Goal: Information Seeking & Learning: Find specific fact

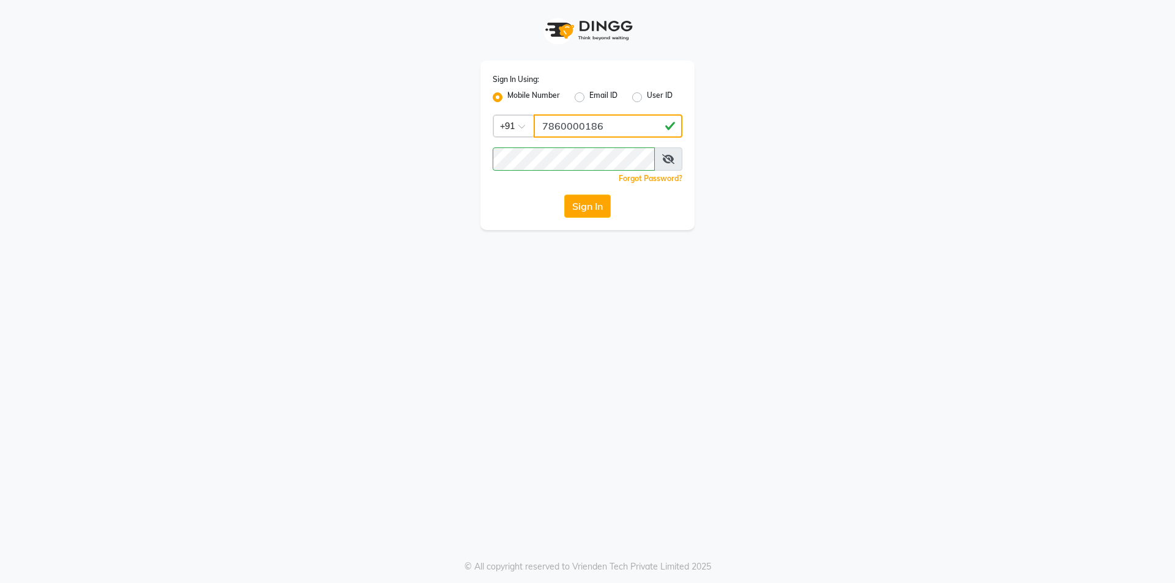
click at [599, 133] on input "7860000186" at bounding box center [608, 125] width 149 height 23
type input "7860000795"
click at [597, 203] on button "Sign In" at bounding box center [587, 206] width 47 height 23
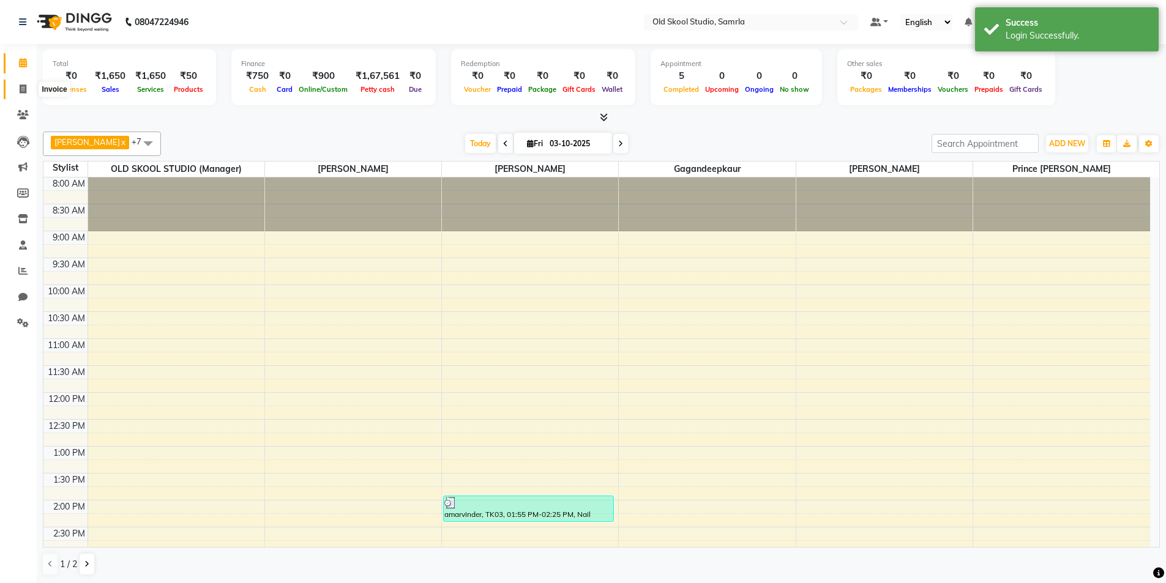
click at [18, 91] on span at bounding box center [22, 90] width 21 height 14
select select "8041"
select select "service"
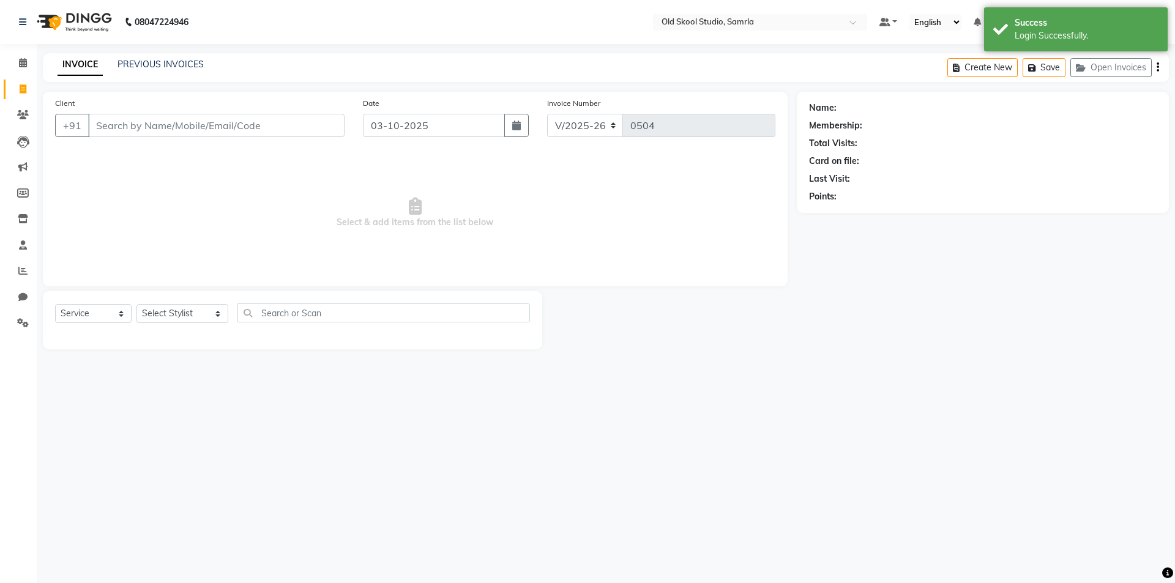
click at [124, 127] on input "Client" at bounding box center [216, 125] width 256 height 23
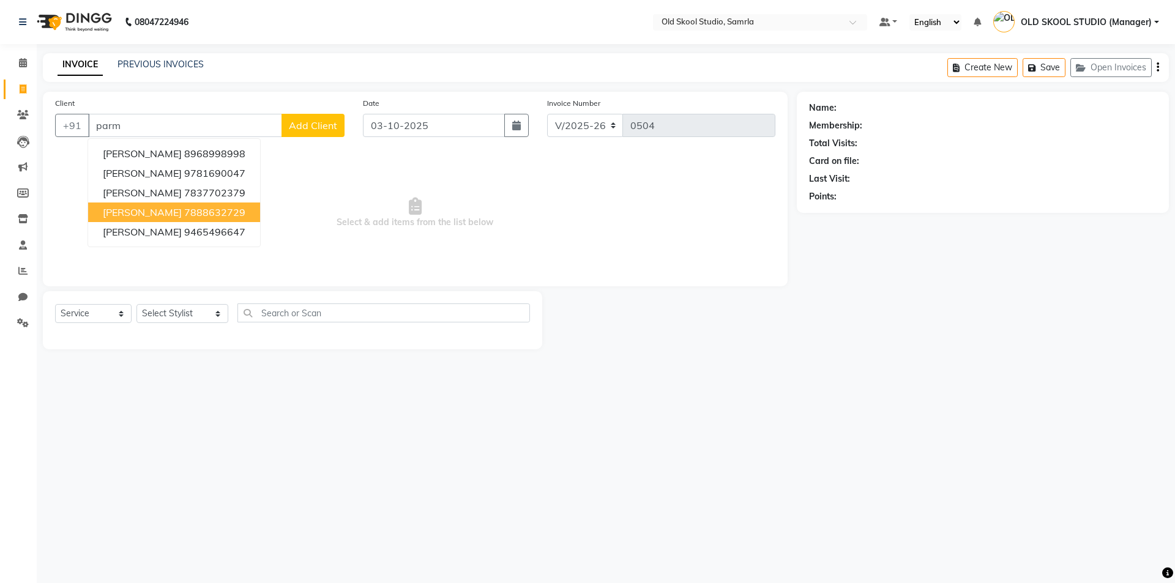
click at [407, 222] on span "Select & add items from the list below" at bounding box center [415, 213] width 720 height 122
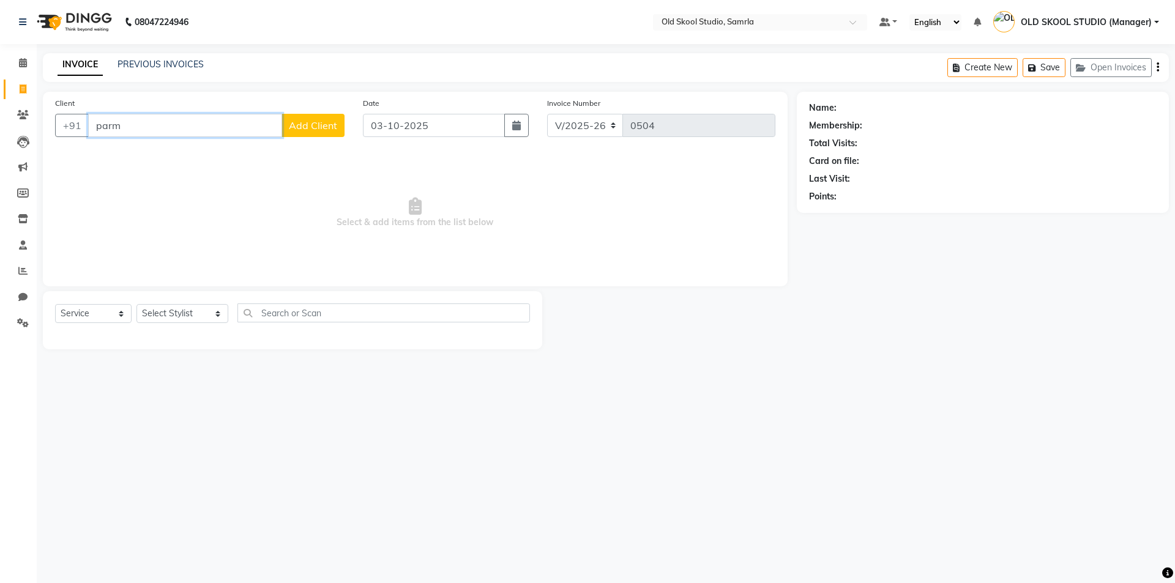
click at [175, 128] on input "parm" at bounding box center [185, 125] width 194 height 23
type input "p"
click at [193, 313] on select "Select Stylist ekampreet kaur gagandeepkaur jaspreet mehak OLD SKOOL STUDIO (Ma…" at bounding box center [182, 313] width 92 height 19
select select "84326"
click at [136, 304] on select "Select Stylist ekampreet kaur gagandeepkaur jaspreet mehak OLD SKOOL STUDIO (Ma…" at bounding box center [182, 313] width 92 height 19
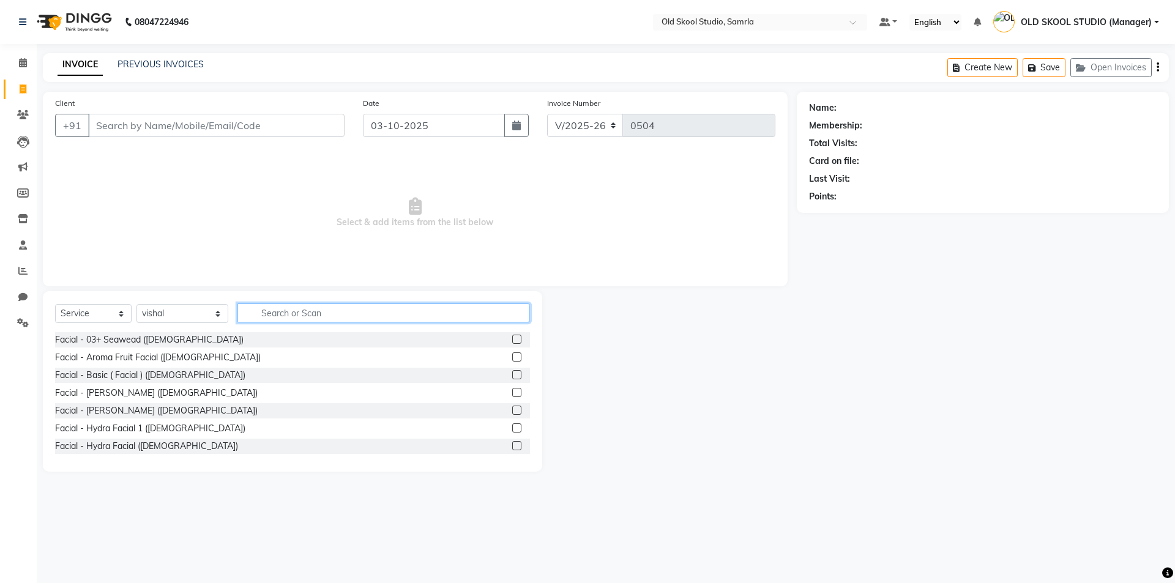
click at [274, 315] on input "text" at bounding box center [383, 313] width 293 height 19
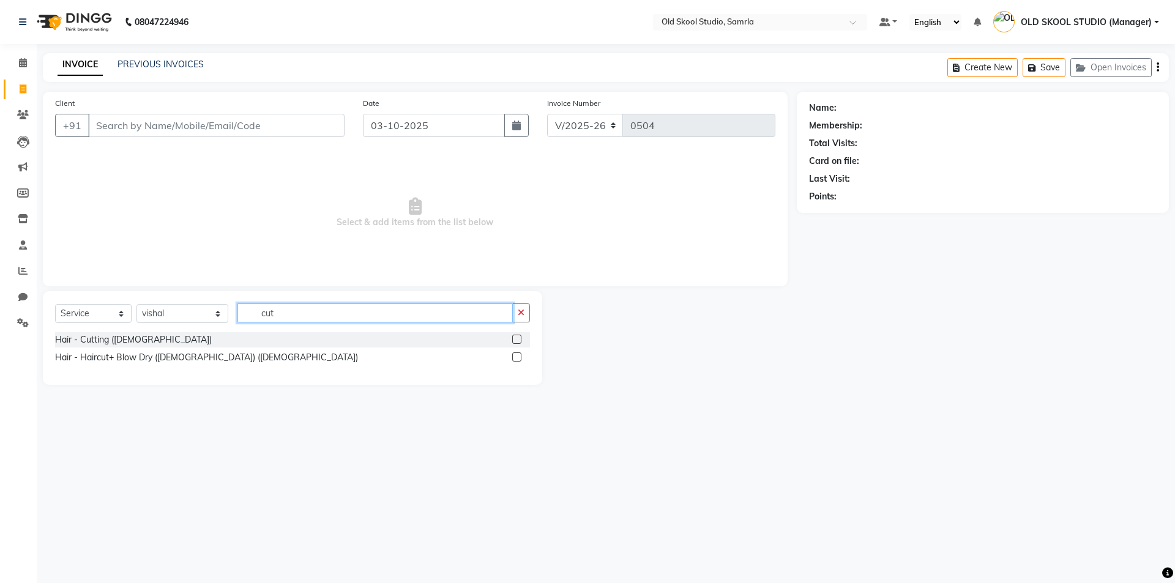
type input "cut"
click at [516, 340] on label at bounding box center [516, 339] width 9 height 9
click at [516, 340] on input "checkbox" at bounding box center [516, 340] width 8 height 8
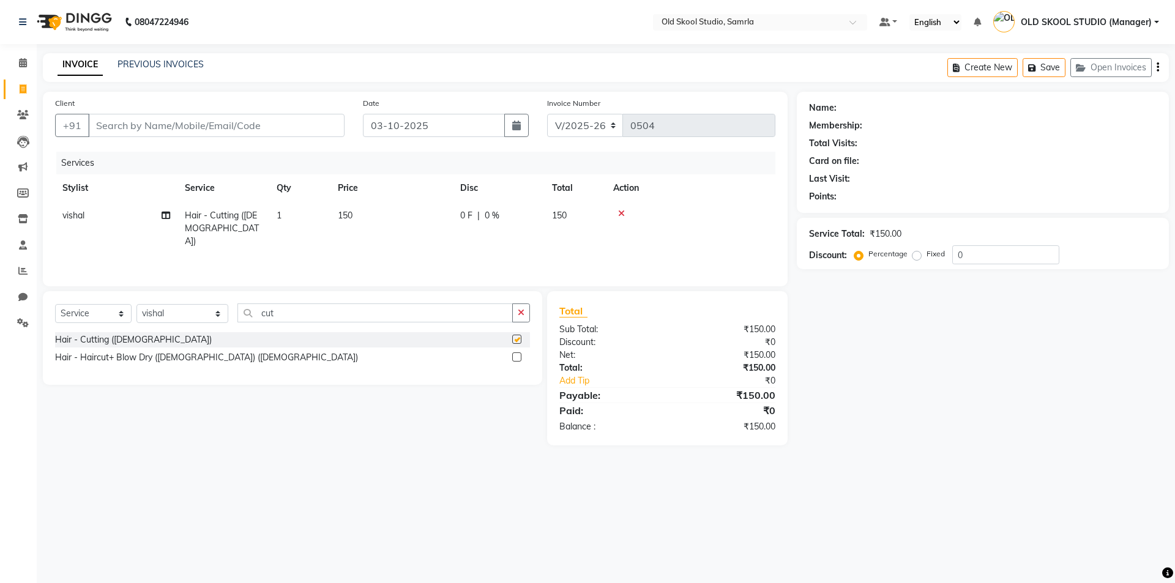
checkbox input "false"
click at [329, 316] on input "cut" at bounding box center [374, 313] width 275 height 19
type input "c"
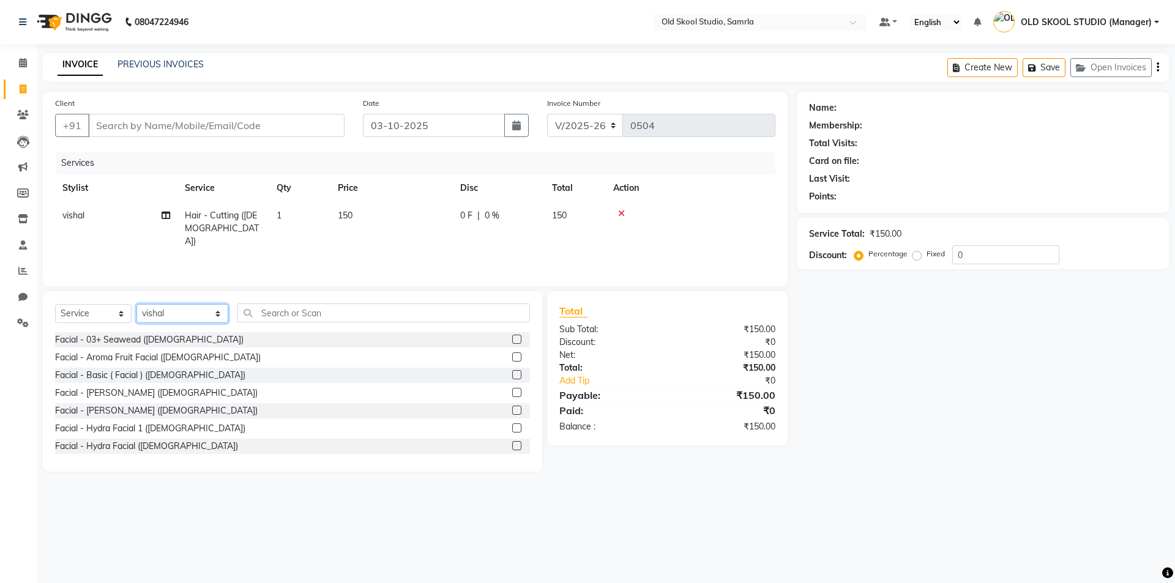
click at [194, 315] on select "Select Stylist ekampreet kaur gagandeepkaur jaspreet mehak OLD SKOOL STUDIO (Ma…" at bounding box center [182, 313] width 92 height 19
click at [186, 314] on select "Select Stylist ekampreet kaur gagandeepkaur jaspreet mehak OLD SKOOL STUDIO (Ma…" at bounding box center [182, 313] width 92 height 19
click at [133, 130] on input "Client" at bounding box center [216, 125] width 256 height 23
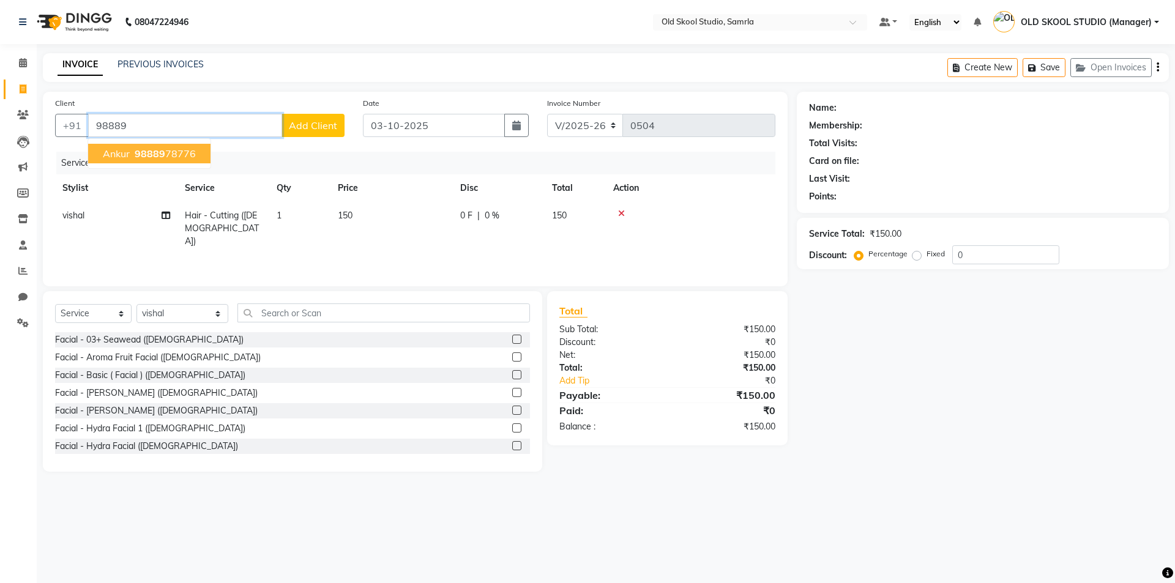
click at [148, 152] on span "98889" at bounding box center [150, 154] width 31 height 12
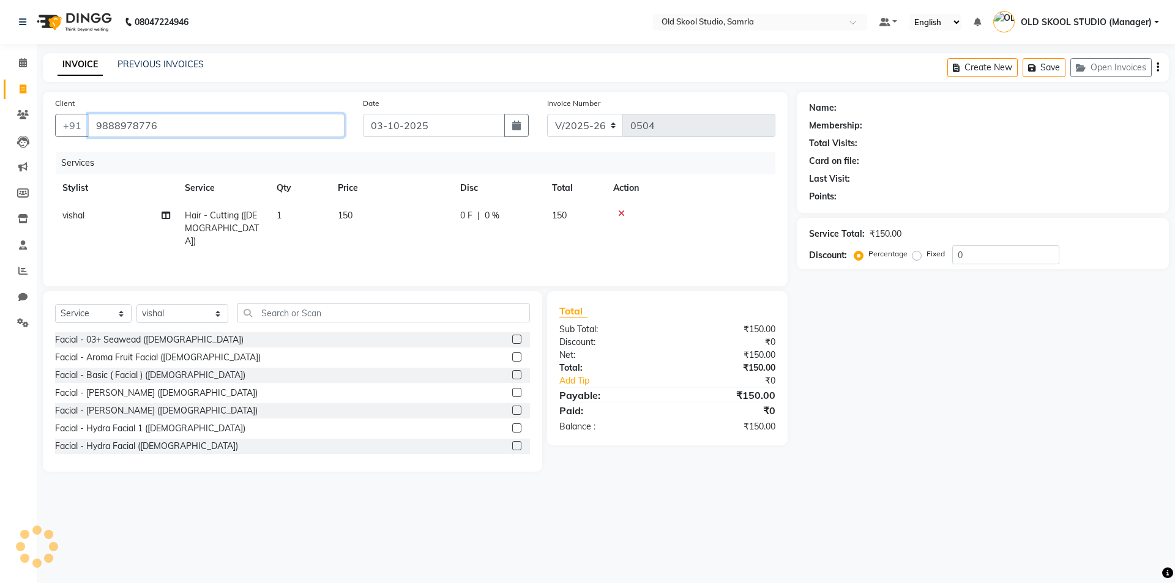
type input "9888978776"
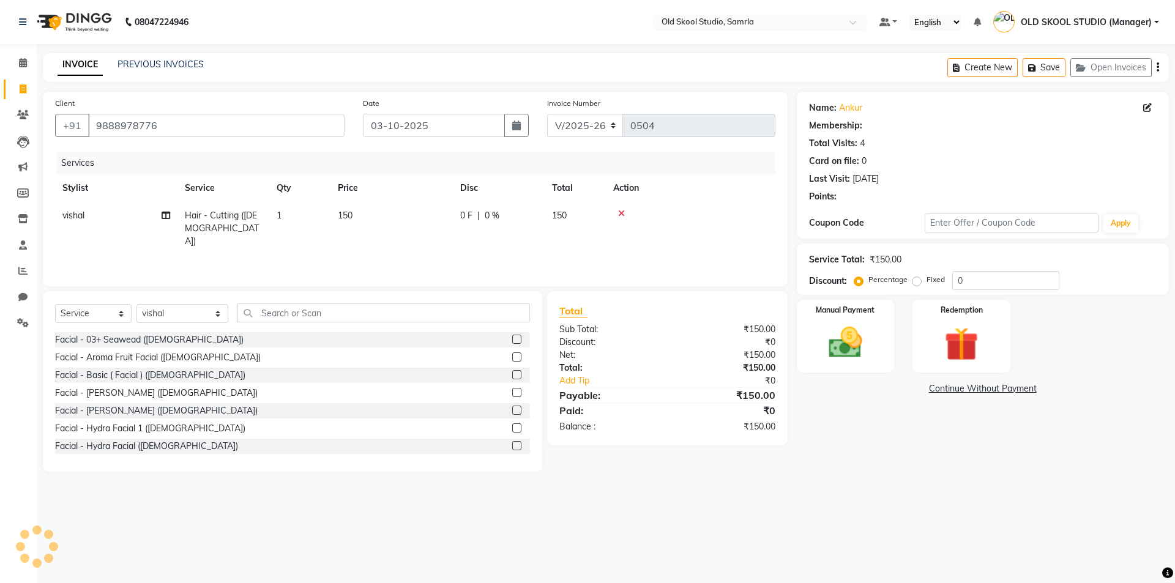
select select "1: Object"
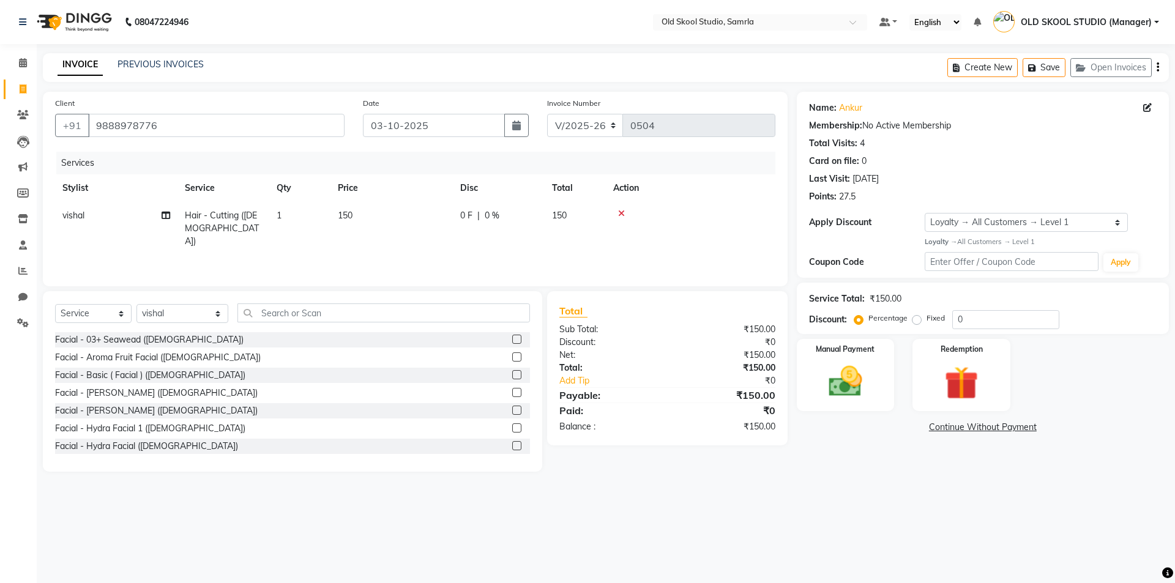
click at [350, 212] on span "150" at bounding box center [345, 215] width 15 height 11
select select "84326"
click at [416, 218] on input "150" at bounding box center [449, 218] width 108 height 19
type input "100"
click at [878, 375] on div "Manual Payment" at bounding box center [845, 374] width 102 height 75
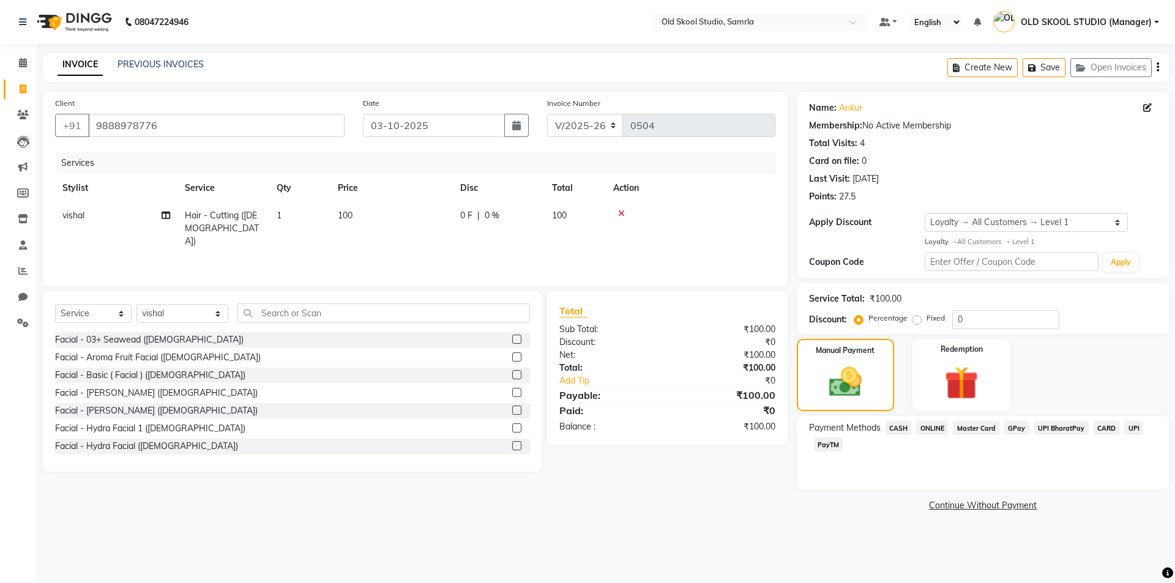
click at [896, 427] on span "CASH" at bounding box center [899, 428] width 26 height 14
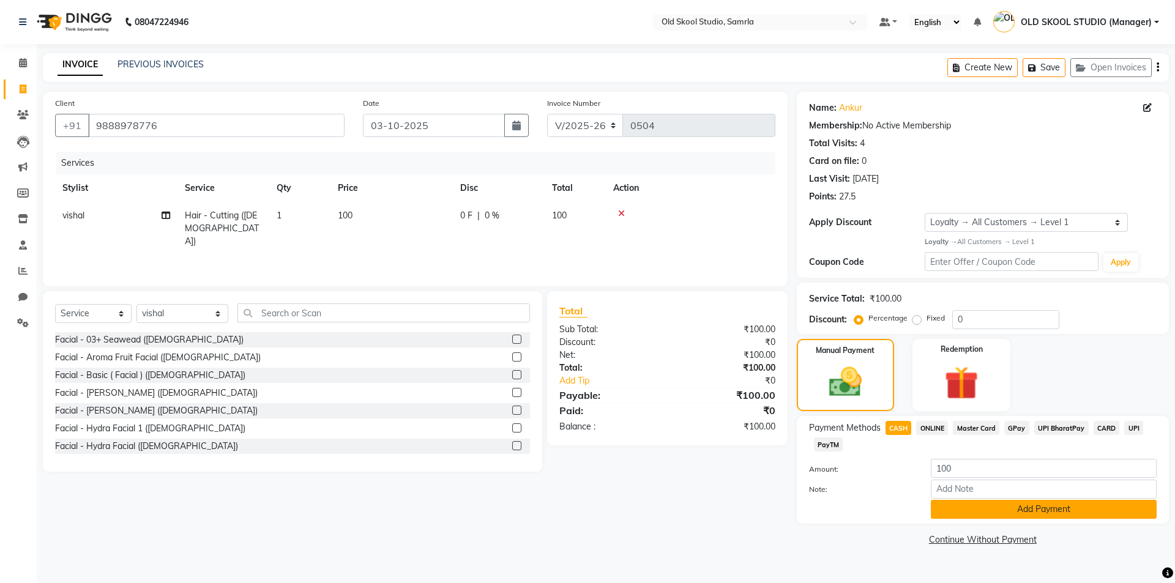
click at [1063, 510] on button "Add Payment" at bounding box center [1044, 509] width 226 height 19
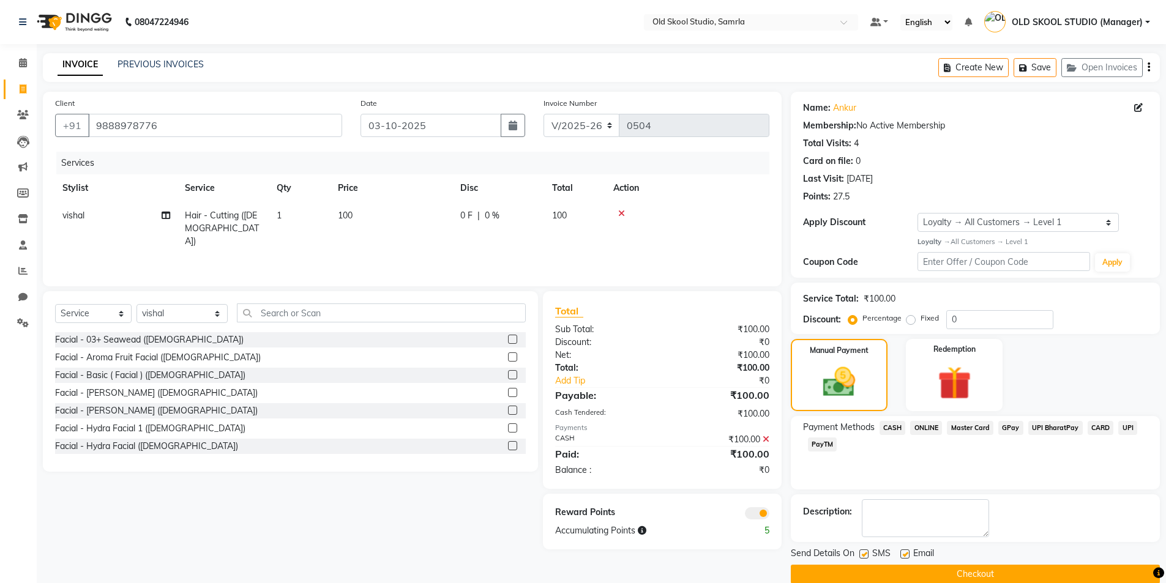
click at [986, 571] on button "Checkout" at bounding box center [975, 574] width 369 height 19
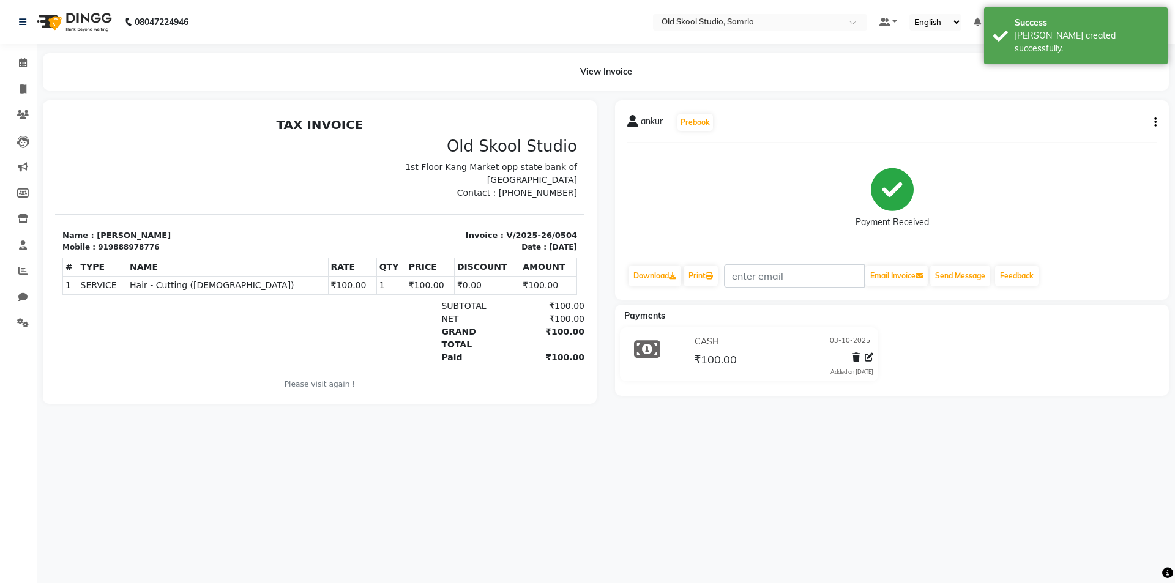
drag, startPoint x: 513, startPoint y: 193, endPoint x: 564, endPoint y: 198, distance: 51.6
click at [564, 198] on div "Old Skool Studio 1st Floor Kang Market opp state bank of India Chd Road Samrla …" at bounding box center [452, 168] width 265 height 62
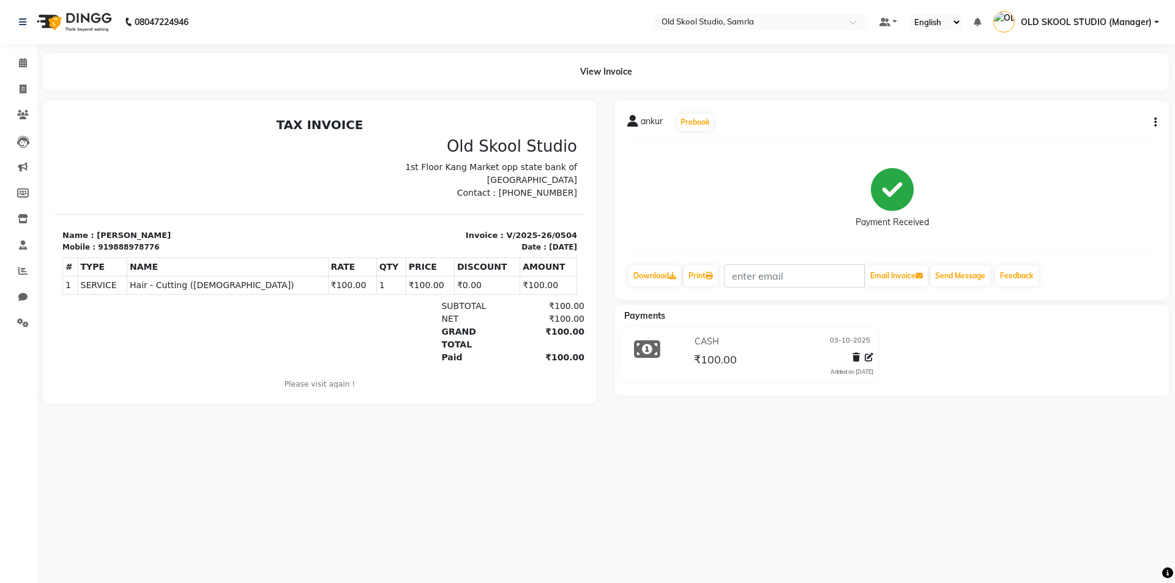
copy p "7860000795"
click at [27, 59] on icon at bounding box center [23, 62] width 8 height 9
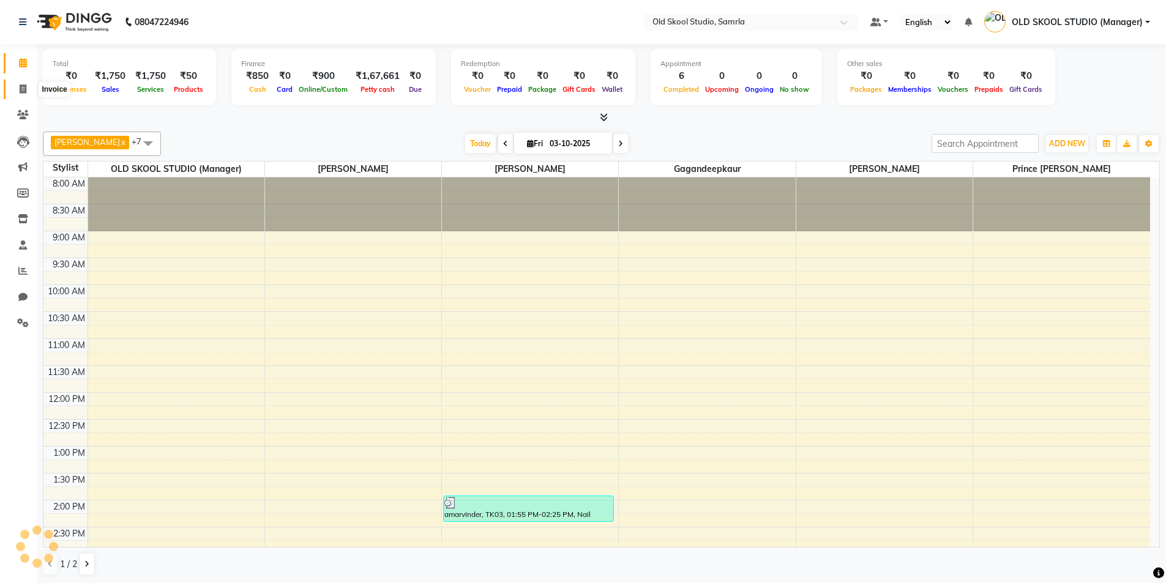
click at [17, 84] on span at bounding box center [22, 90] width 21 height 14
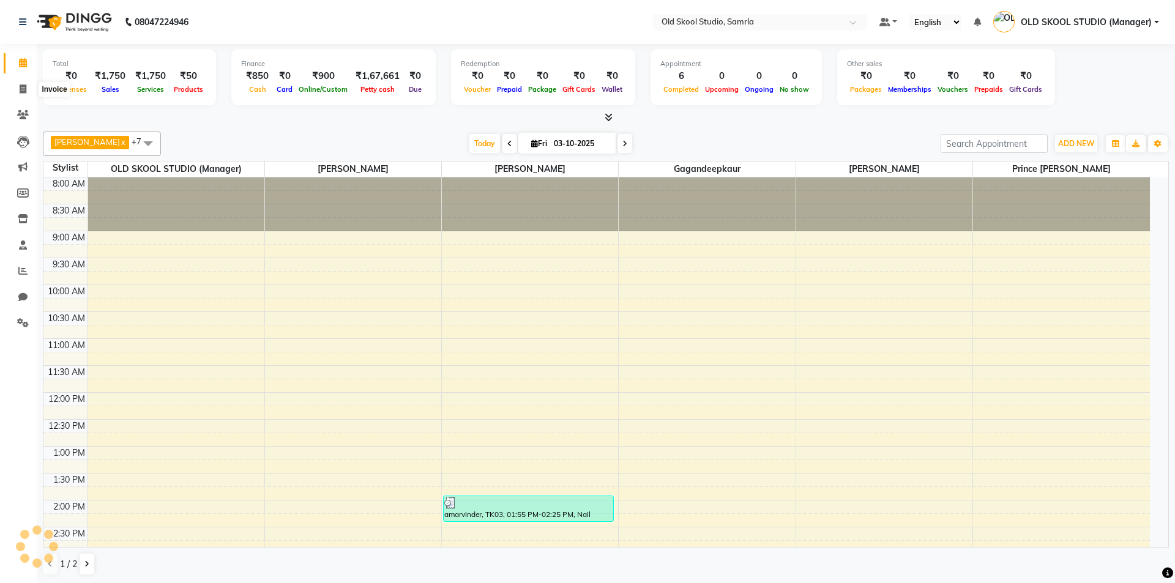
select select "service"
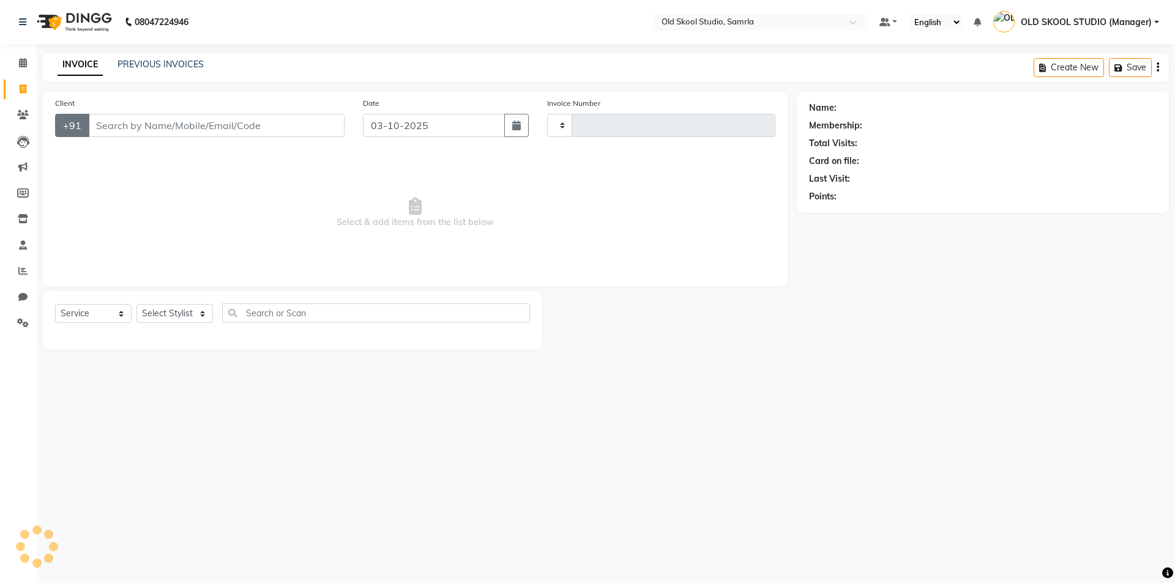
type input "0505"
select select "8041"
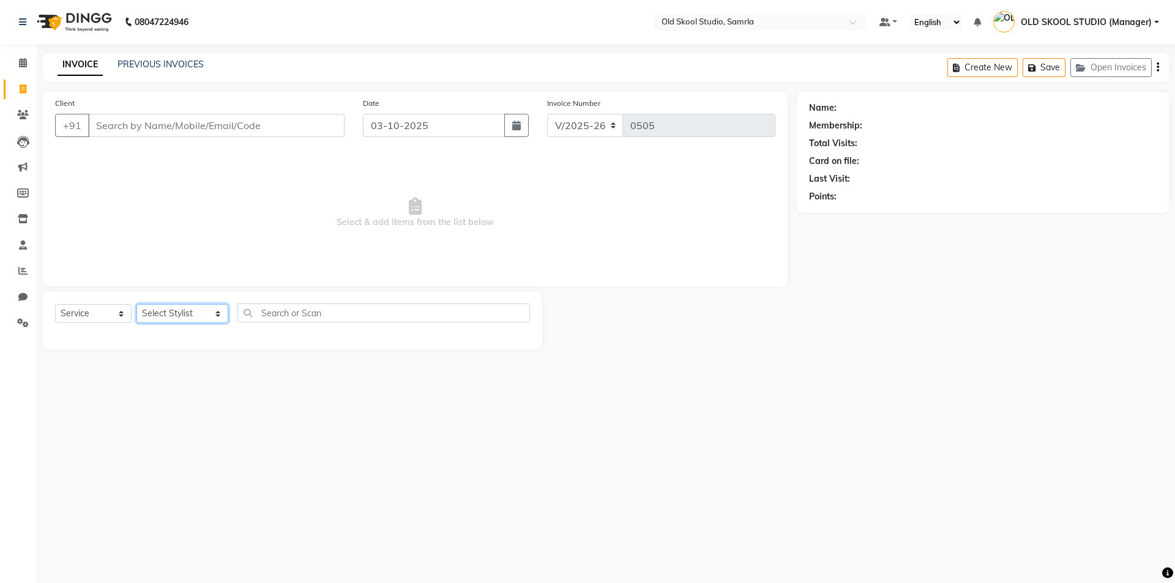
click at [161, 315] on select "Select Stylist ekampreet kaur gagandeepkaur jaspreet mehak OLD SKOOL STUDIO (Ma…" at bounding box center [182, 313] width 92 height 19
select select "89685"
click at [136, 304] on select "Select Stylist ekampreet kaur gagandeepkaur jaspreet mehak OLD SKOOL STUDIO (Ma…" at bounding box center [182, 313] width 92 height 19
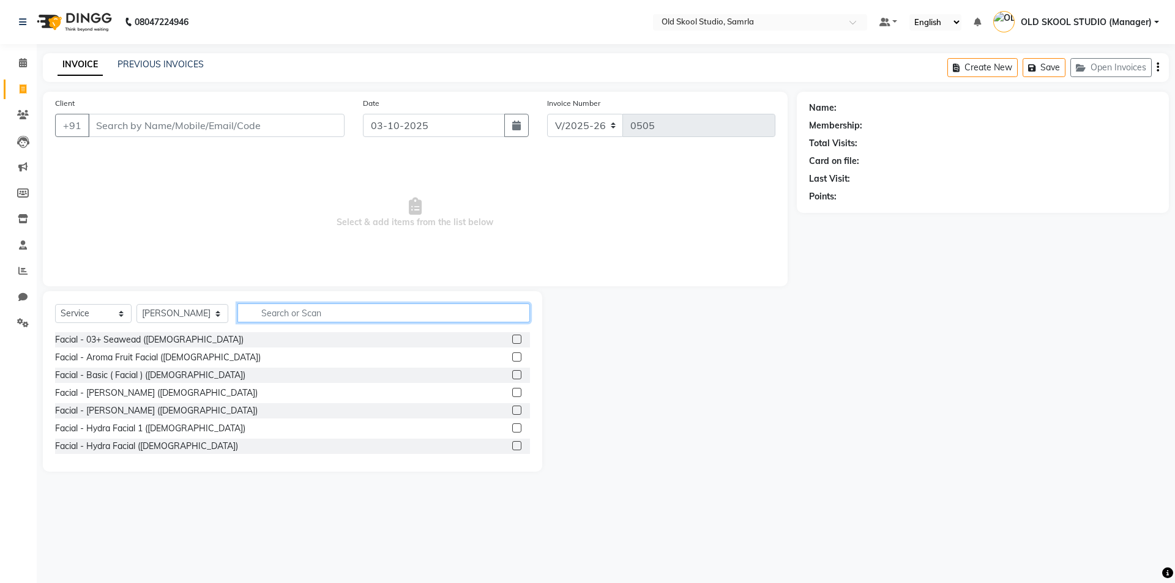
click at [262, 312] on input "text" at bounding box center [383, 313] width 293 height 19
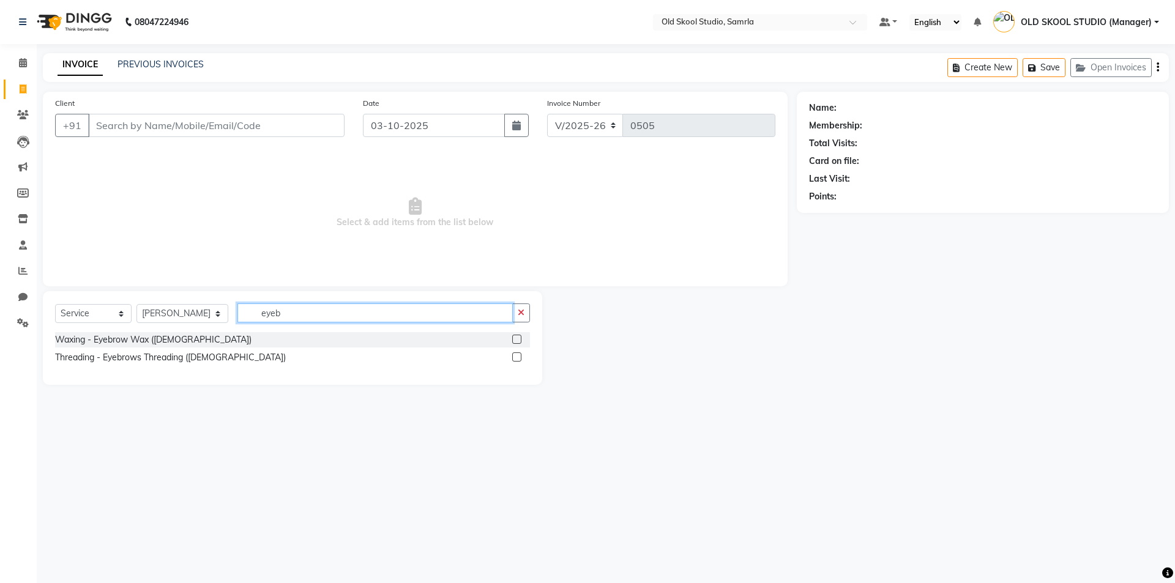
type input "eyeb"
click at [517, 358] on label at bounding box center [516, 357] width 9 height 9
click at [517, 358] on input "checkbox" at bounding box center [516, 358] width 8 height 8
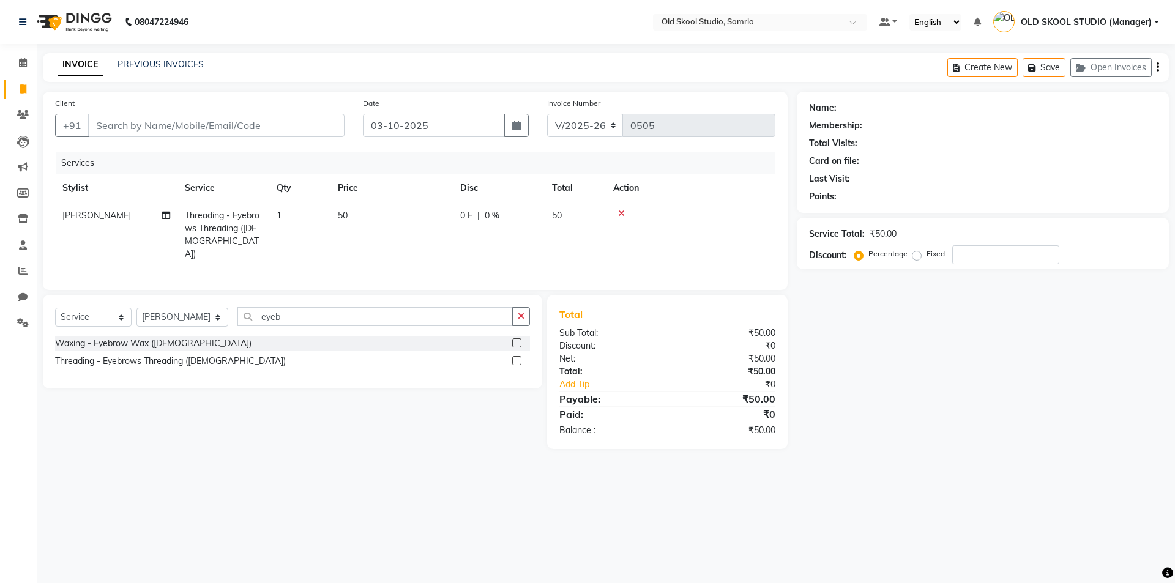
click at [517, 358] on label at bounding box center [516, 360] width 9 height 9
click at [517, 358] on input "checkbox" at bounding box center [516, 361] width 8 height 8
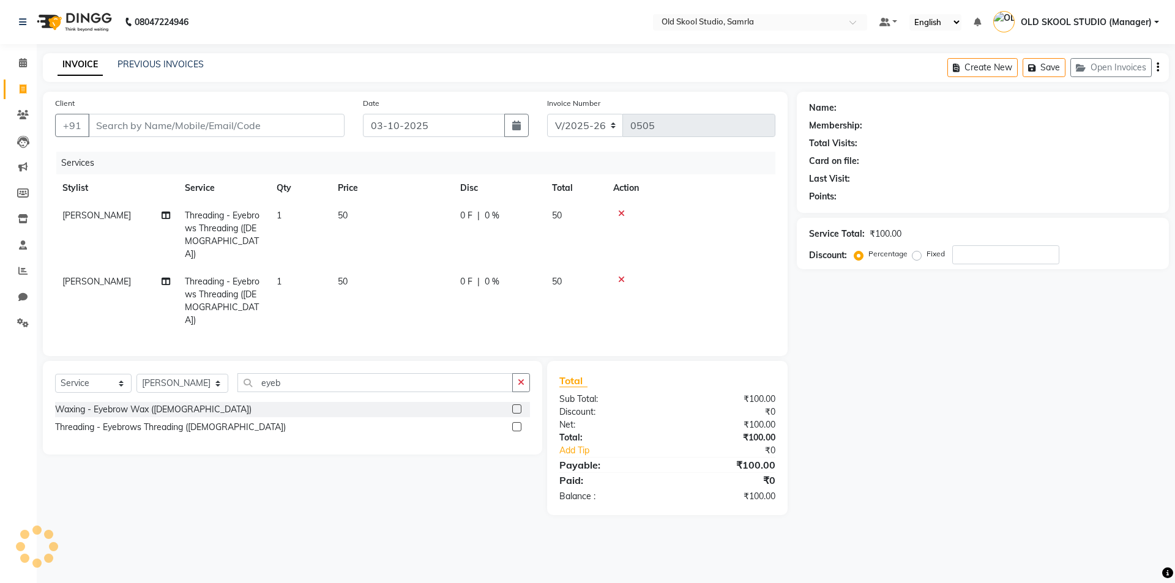
click at [519, 422] on label at bounding box center [516, 426] width 9 height 9
click at [519, 424] on input "checkbox" at bounding box center [516, 428] width 8 height 8
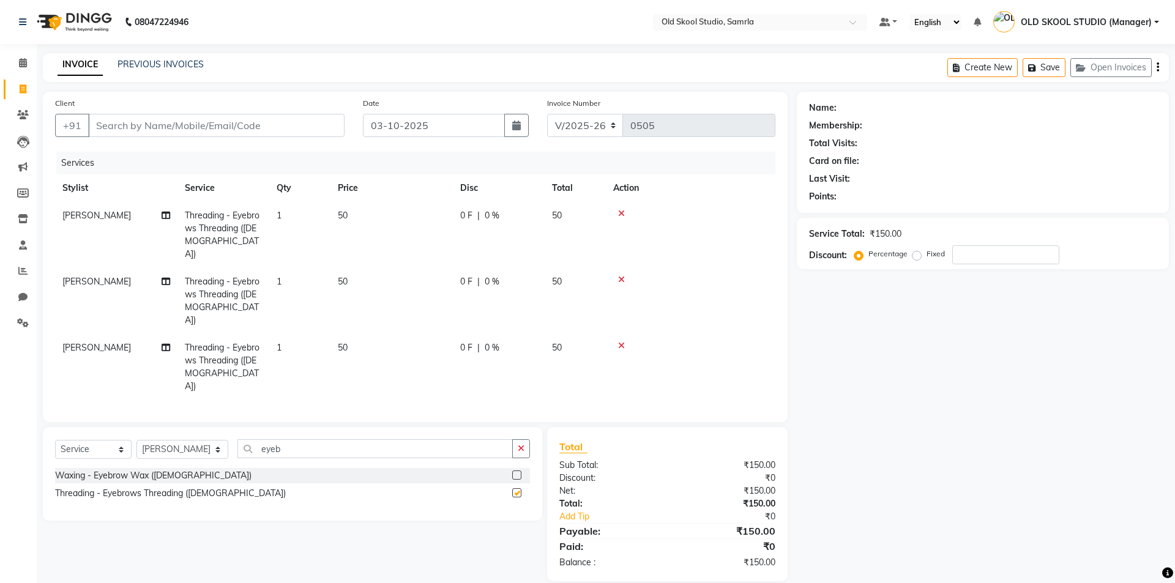
checkbox input "false"
drag, startPoint x: 376, startPoint y: 422, endPoint x: 384, endPoint y: 416, distance: 10.5
click at [376, 439] on input "eyeb" at bounding box center [374, 448] width 275 height 19
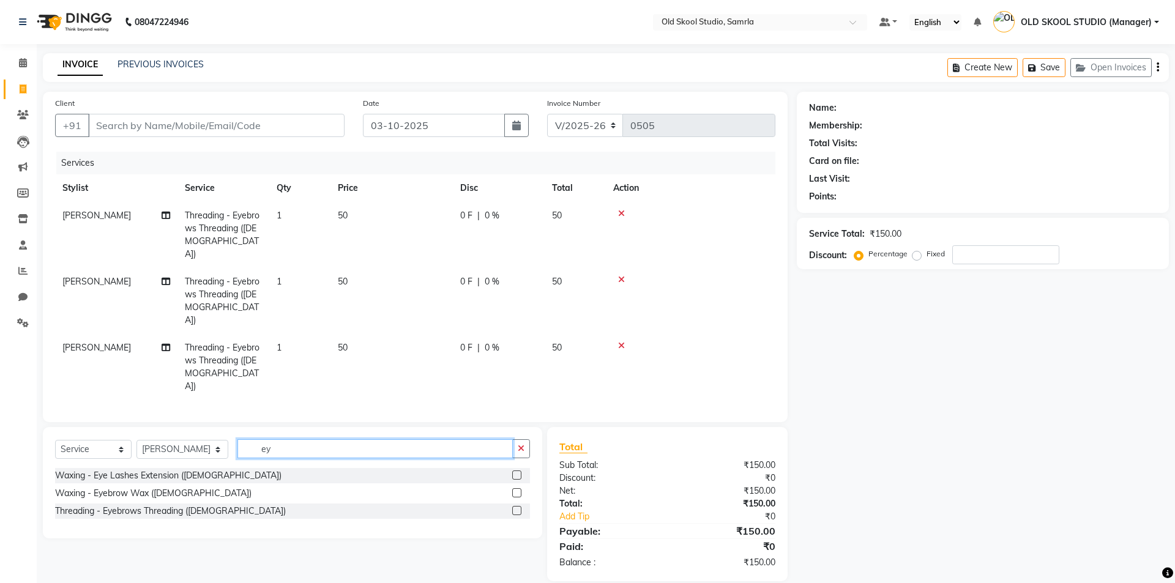
type input "e"
type input "upp"
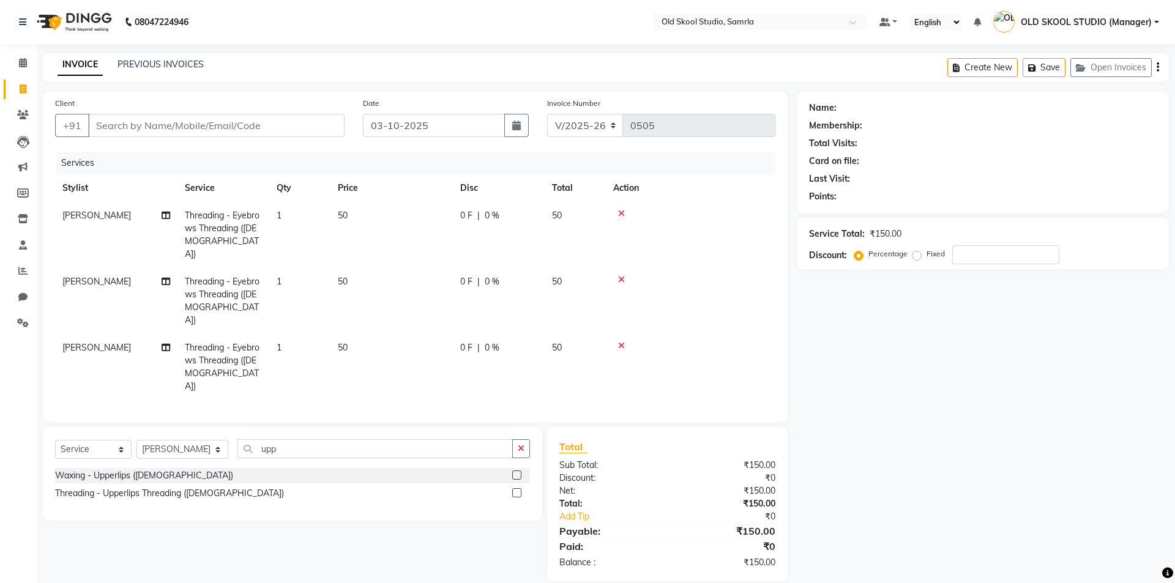
click at [515, 488] on label at bounding box center [516, 492] width 9 height 9
click at [515, 490] on input "checkbox" at bounding box center [516, 494] width 8 height 8
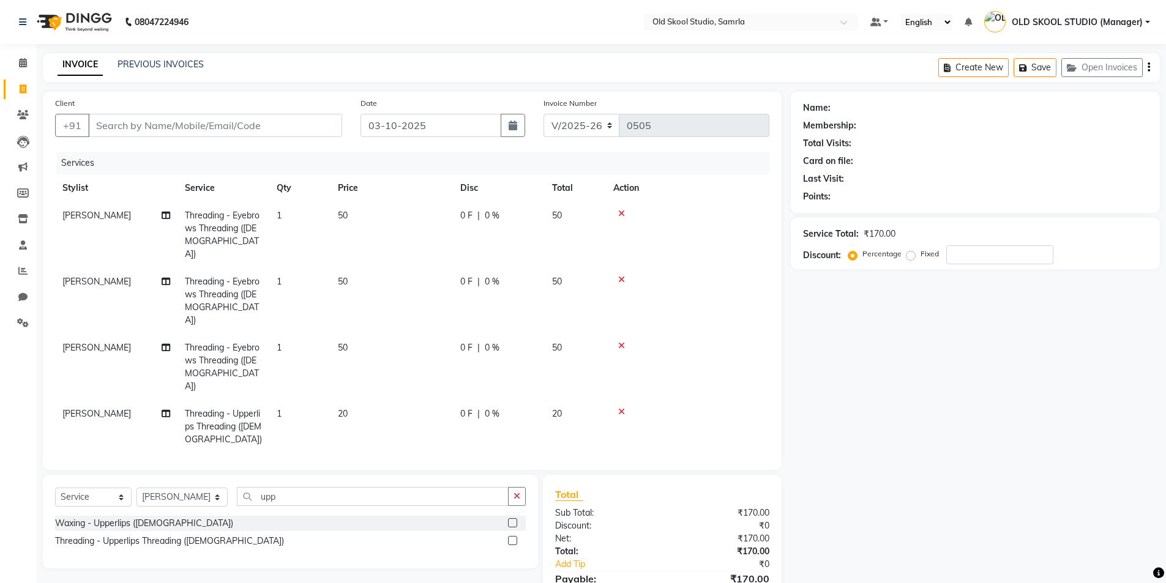
click at [513, 536] on label at bounding box center [512, 540] width 9 height 9
click at [513, 537] on input "checkbox" at bounding box center [512, 541] width 8 height 8
checkbox input "false"
click at [380, 501] on input "upp" at bounding box center [373, 496] width 272 height 19
type input "u"
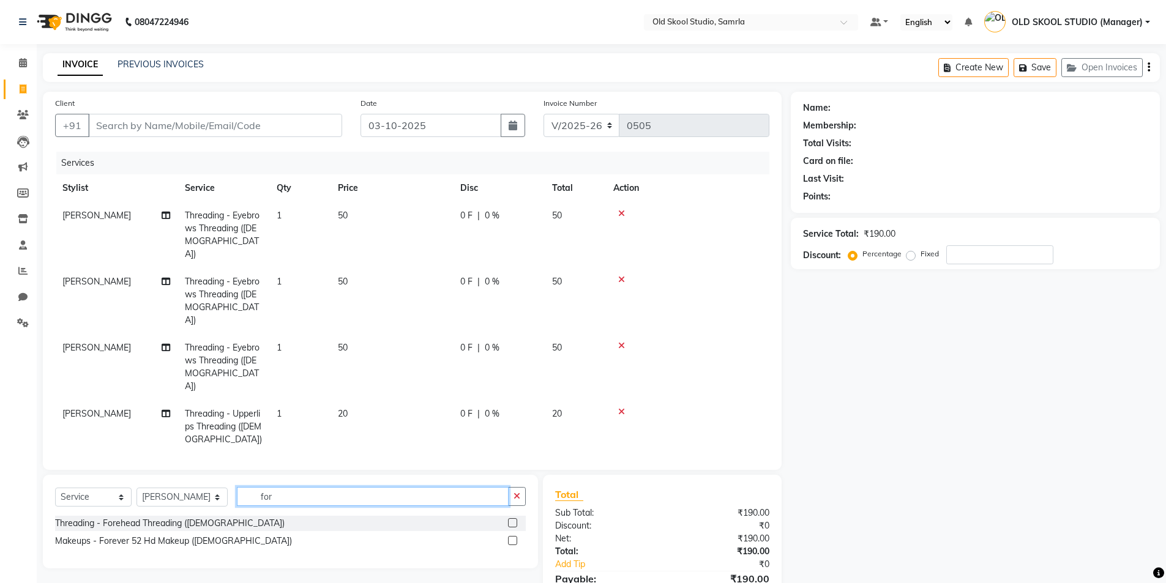
type input "for"
click at [509, 522] on label at bounding box center [512, 522] width 9 height 9
click at [509, 522] on input "checkbox" at bounding box center [512, 524] width 8 height 8
checkbox input "false"
click at [347, 498] on input "for" at bounding box center [373, 496] width 272 height 19
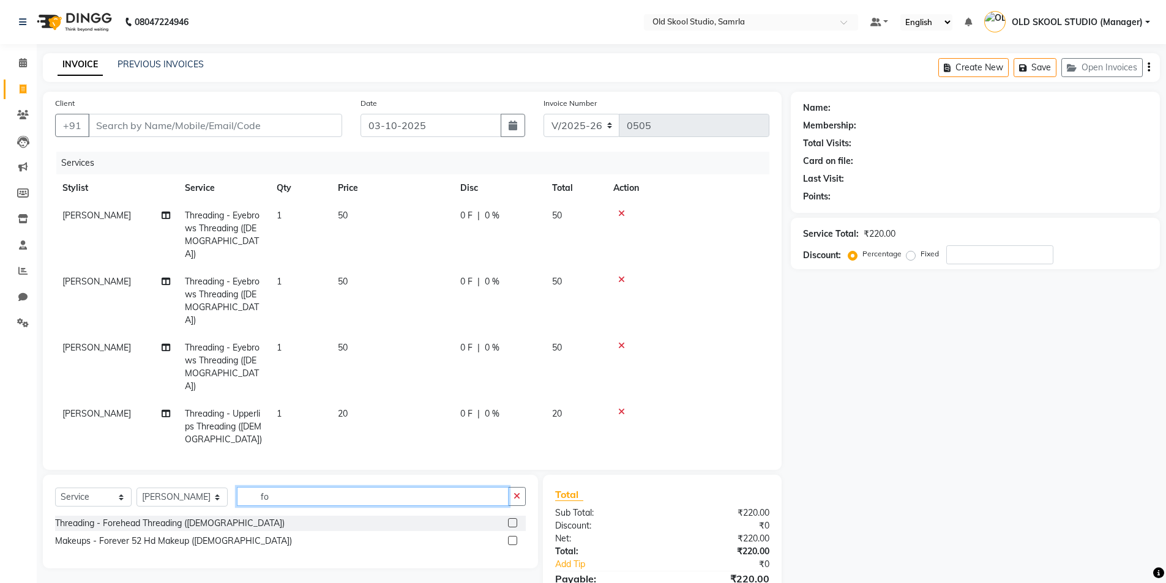
type input "f"
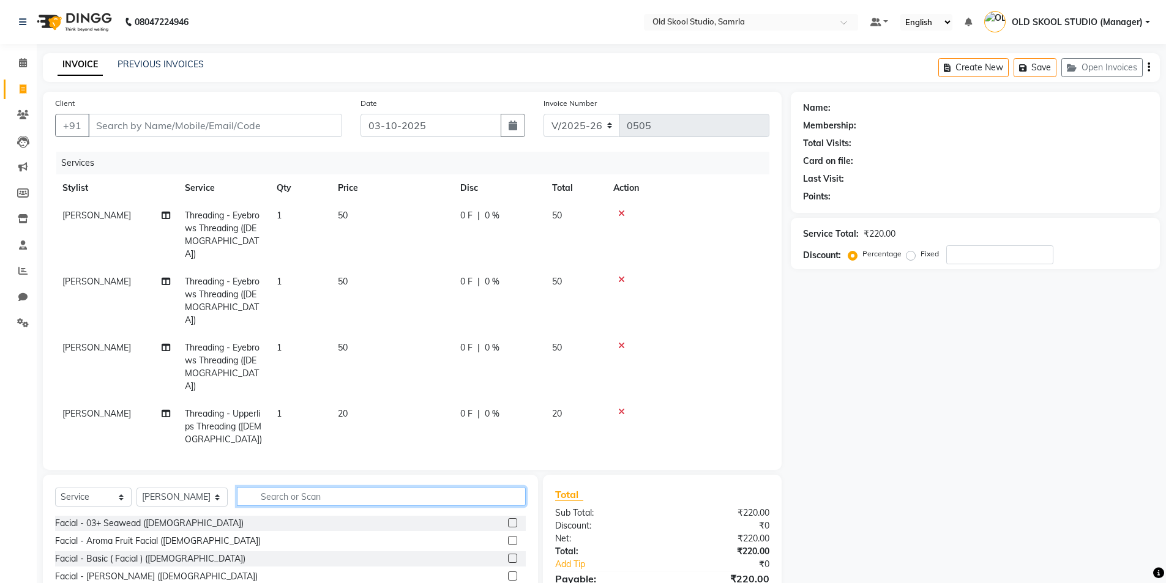
click at [340, 497] on input "text" at bounding box center [381, 496] width 289 height 19
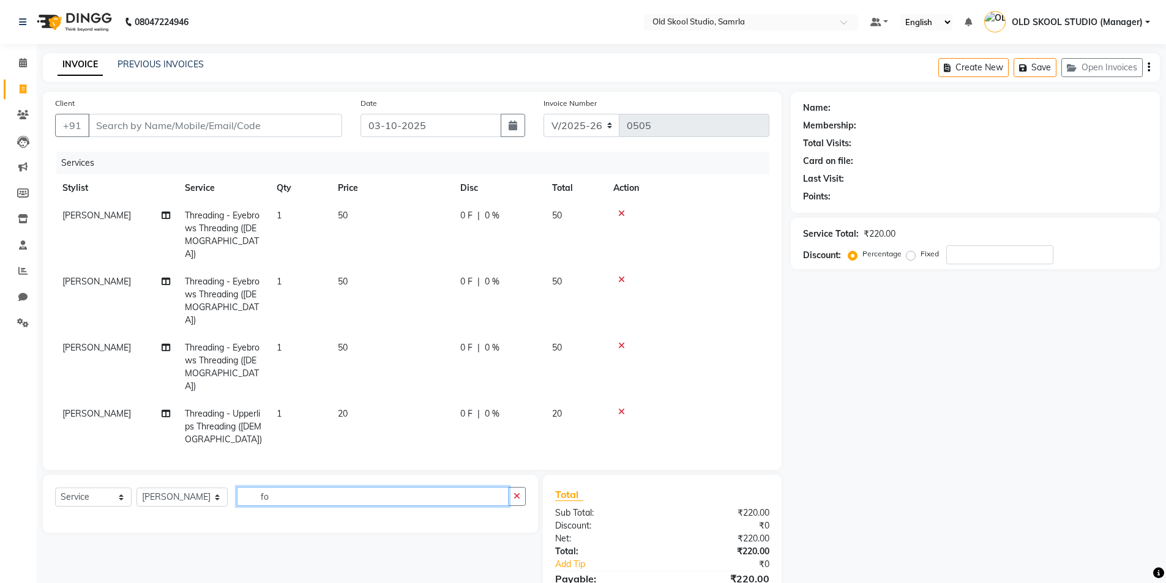
type input "f"
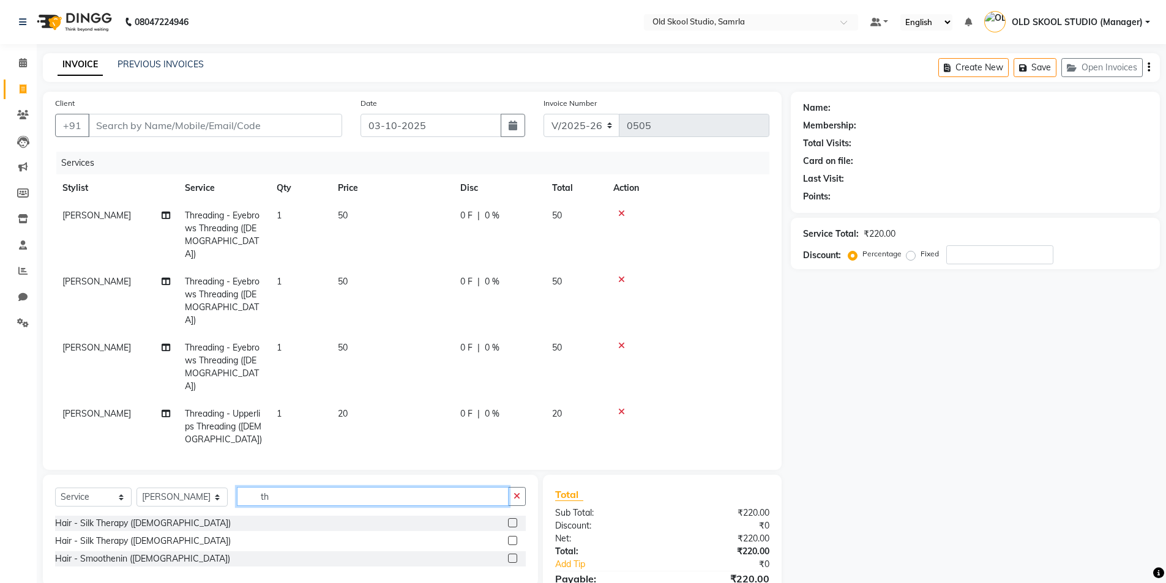
type input "t"
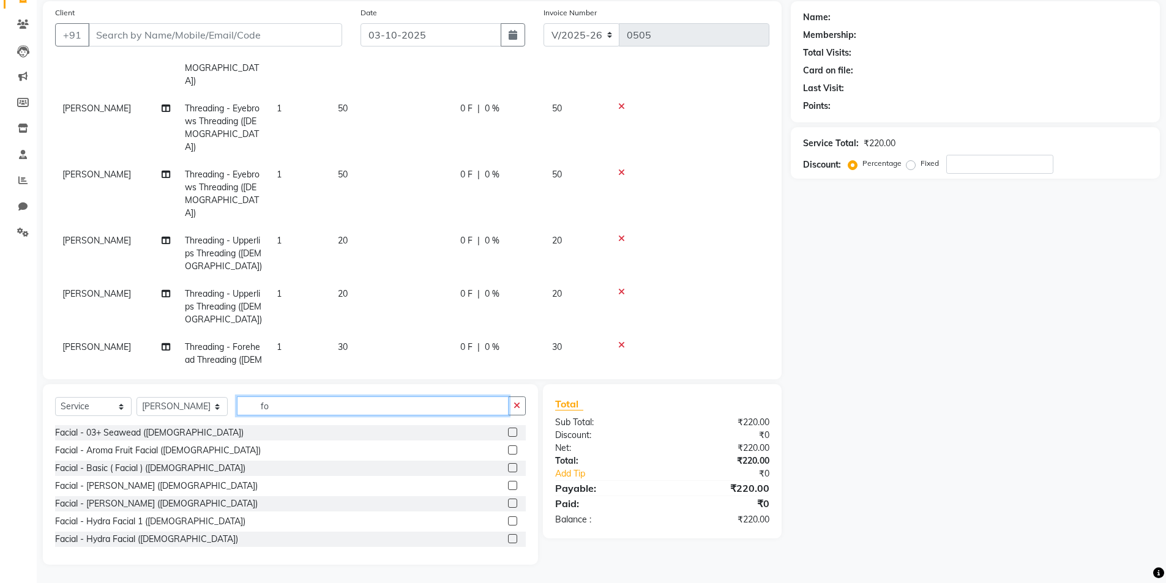
scroll to position [64, 0]
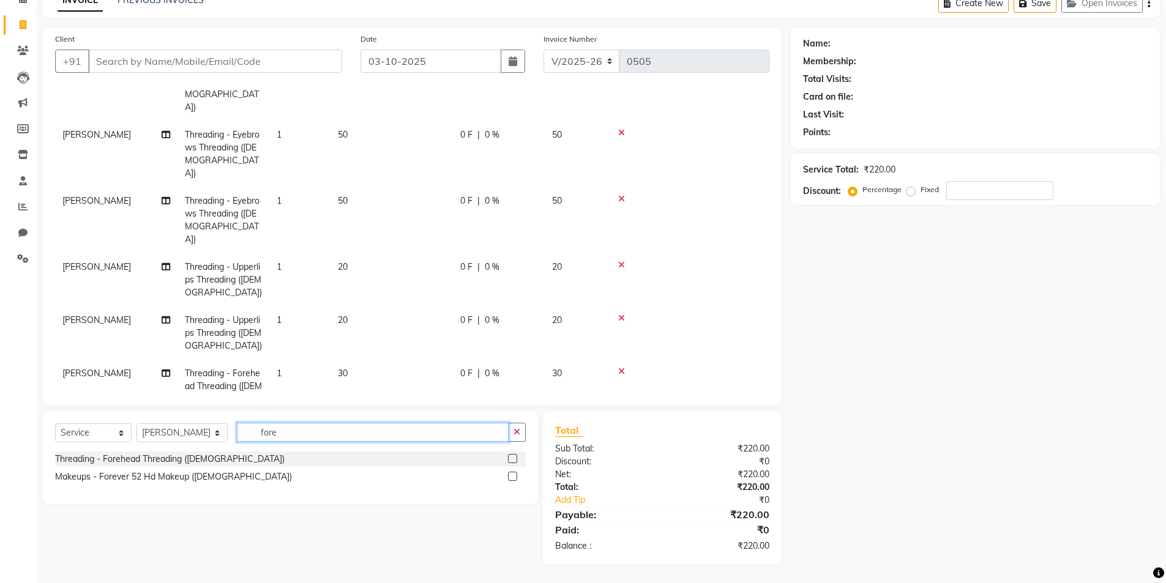
type input "fore"
click at [511, 457] on label at bounding box center [512, 458] width 9 height 9
click at [511, 457] on input "checkbox" at bounding box center [512, 459] width 8 height 8
checkbox input "false"
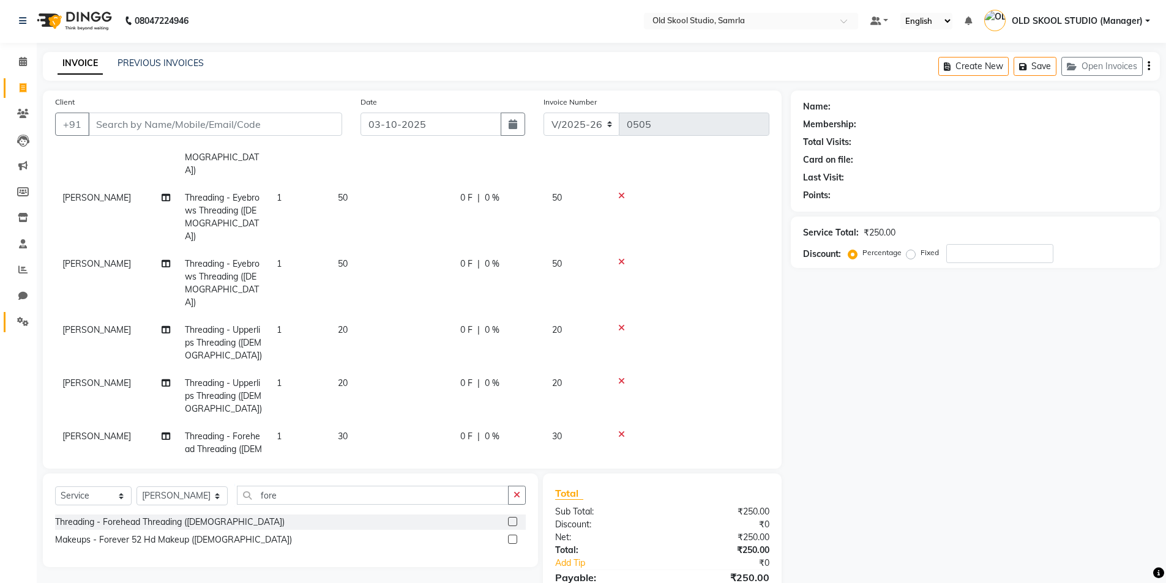
scroll to position [0, 0]
click at [124, 119] on input "Client" at bounding box center [215, 125] width 254 height 23
type input "9"
type input "0"
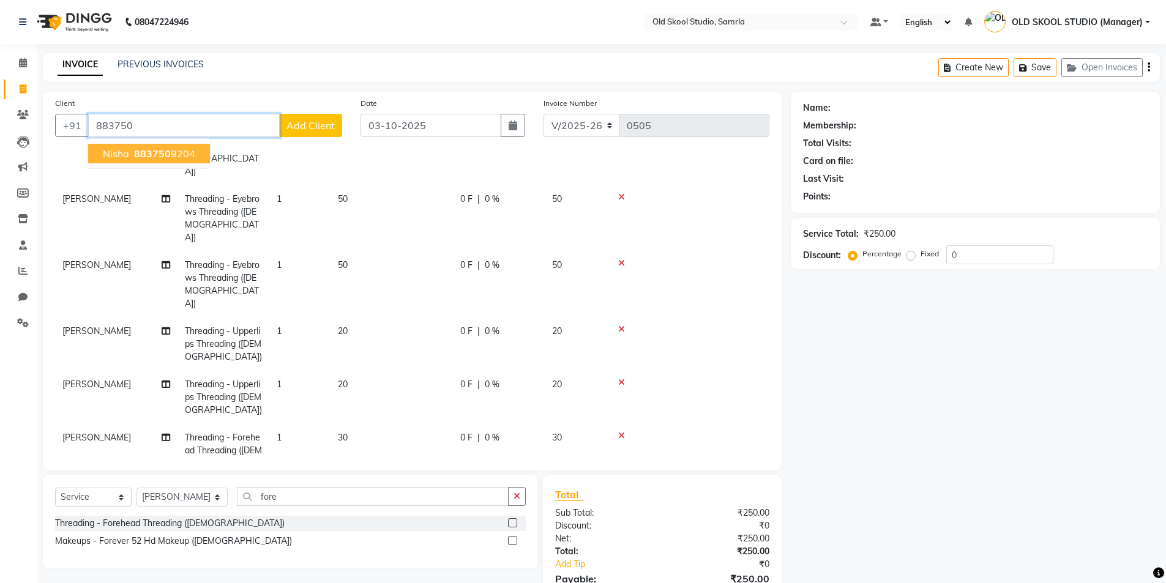
click at [133, 156] on ngb-highlight "883750 9204" at bounding box center [164, 154] width 64 height 12
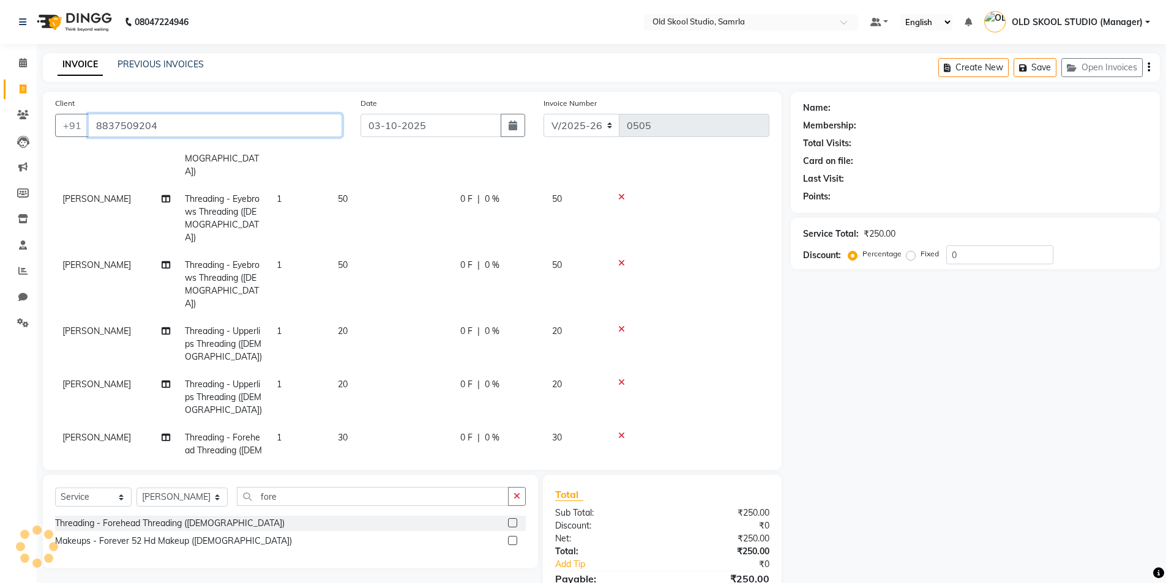
type input "8837509204"
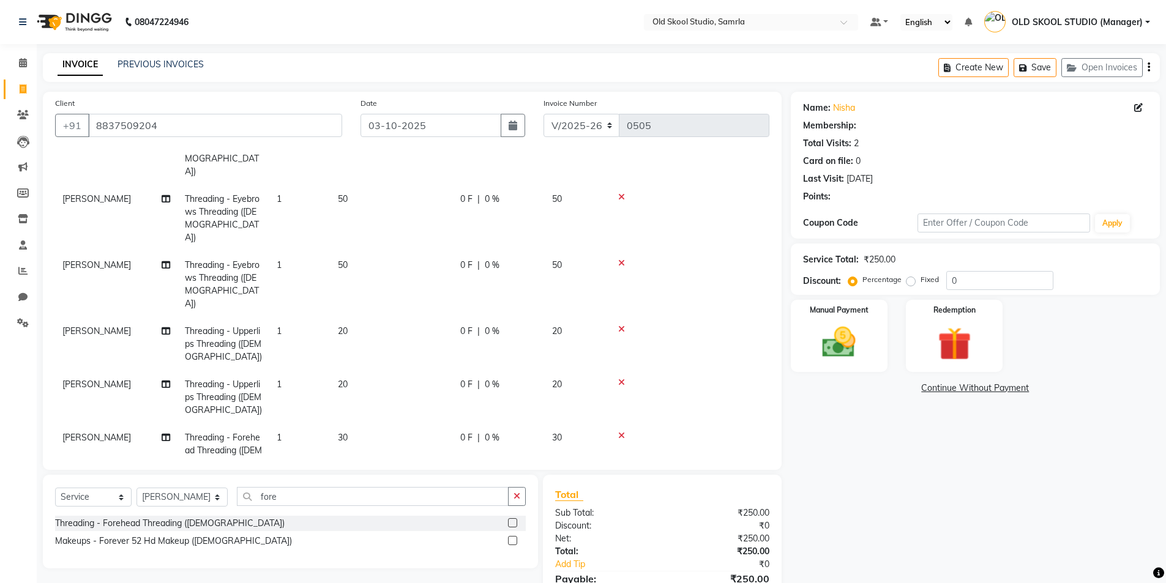
select select "1: Object"
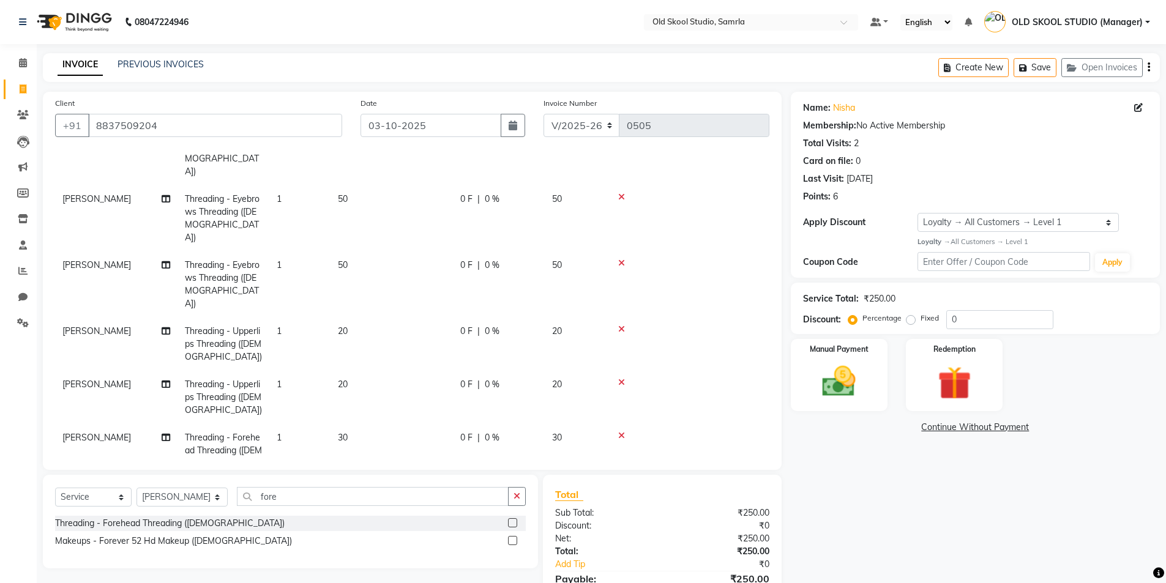
click at [709, 384] on td at bounding box center [687, 397] width 163 height 53
click at [843, 380] on img at bounding box center [839, 382] width 56 height 40
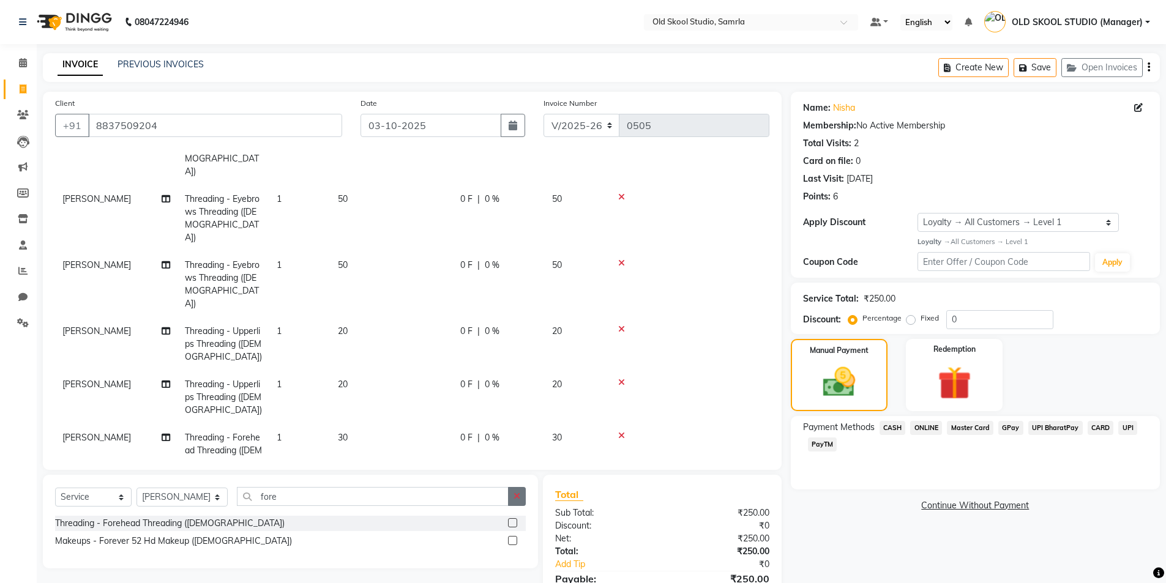
click at [515, 495] on icon "button" at bounding box center [517, 496] width 7 height 9
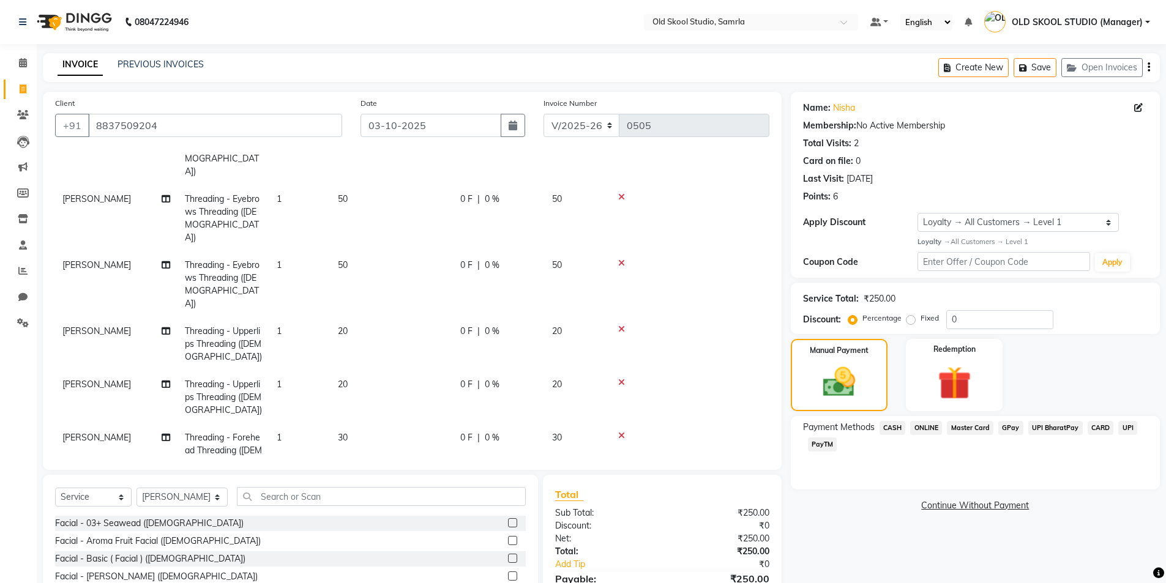
click at [889, 426] on span "CASH" at bounding box center [893, 428] width 26 height 14
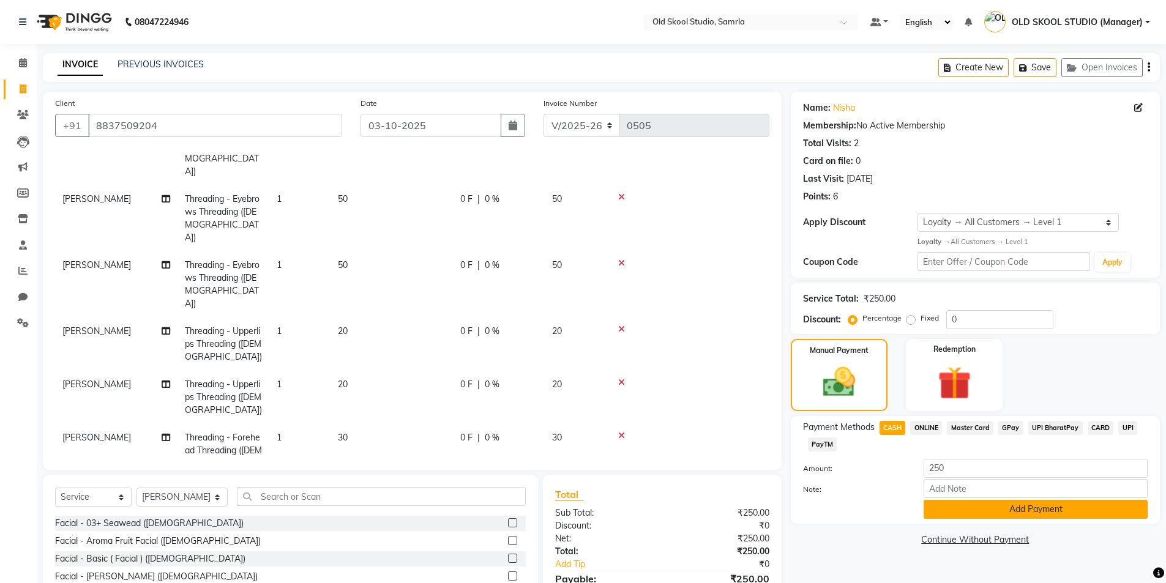
click at [1001, 509] on button "Add Payment" at bounding box center [1036, 509] width 224 height 19
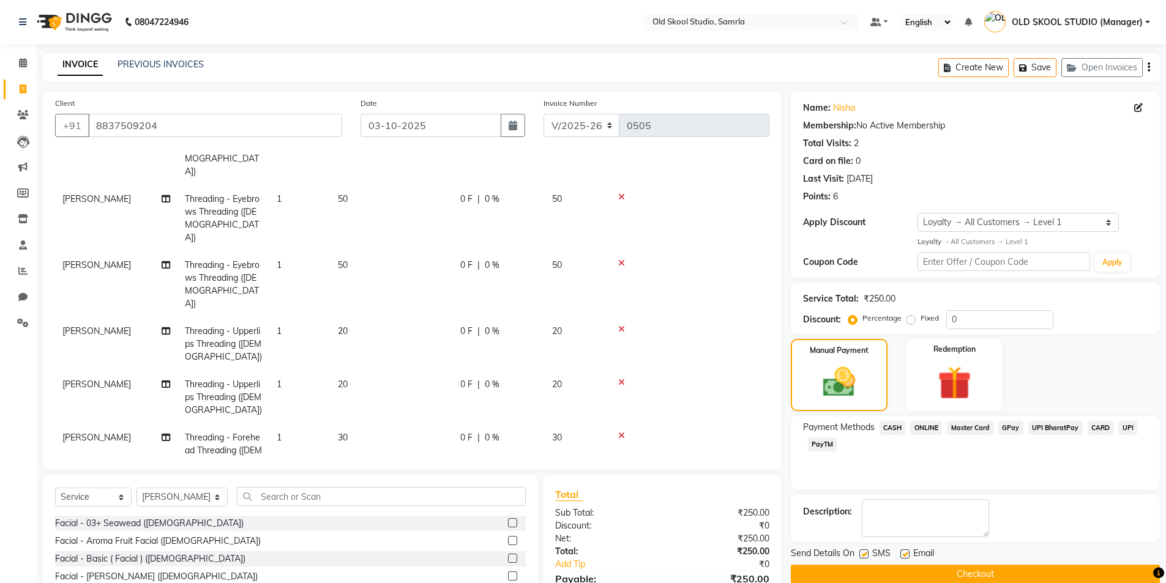
click at [1005, 572] on button "Checkout" at bounding box center [975, 574] width 369 height 19
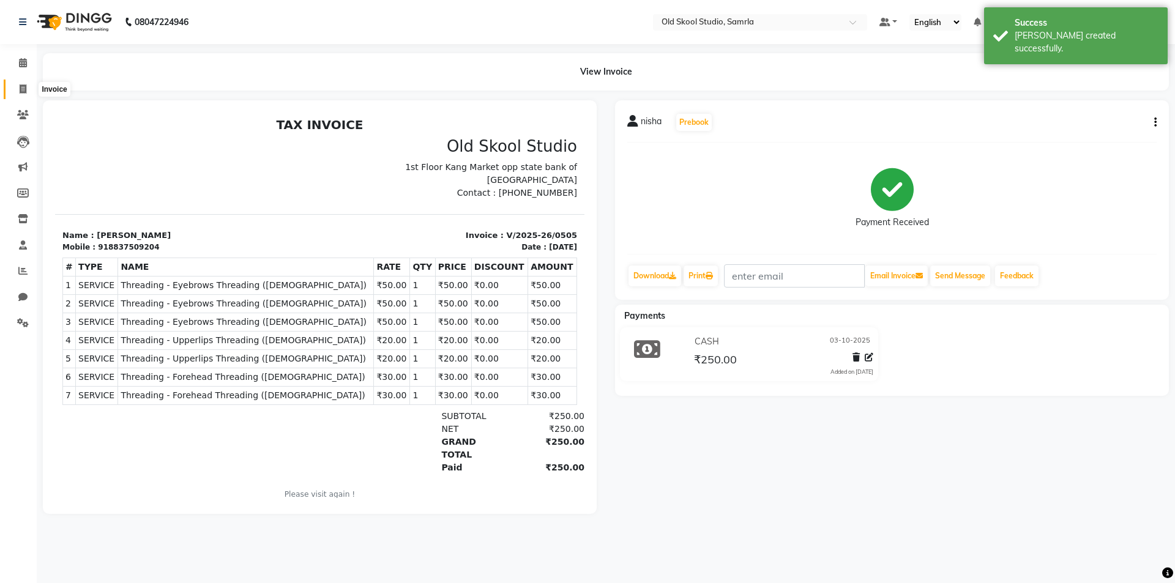
click at [20, 87] on icon at bounding box center [23, 88] width 7 height 9
select select "service"
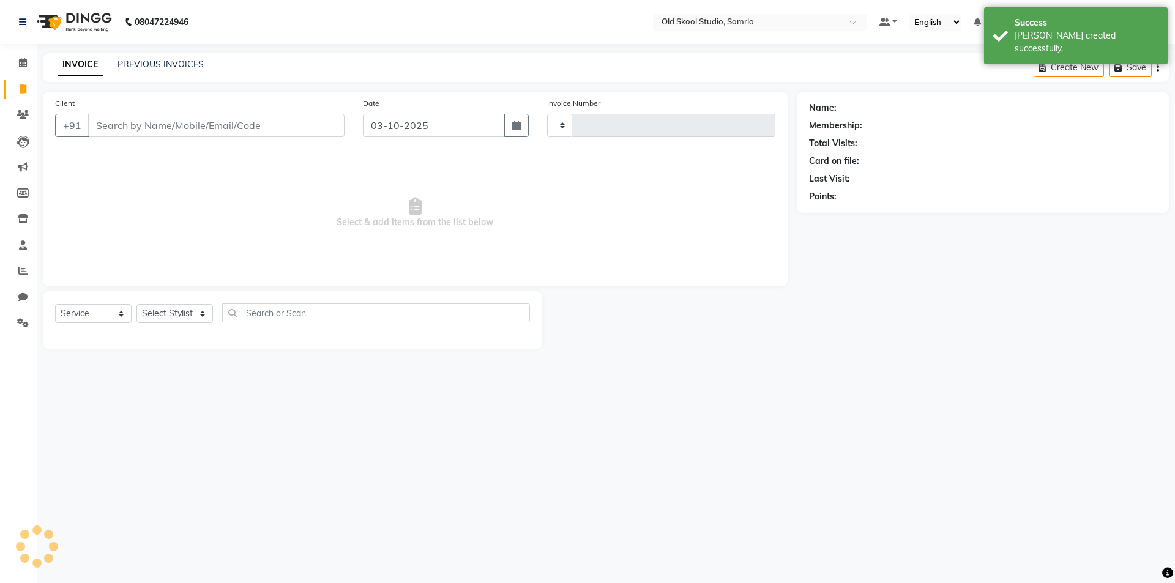
type input "0506"
select select "8041"
click at [162, 56] on div "INVOICE PREVIOUS INVOICES Create New Save Open Invoices" at bounding box center [606, 67] width 1126 height 29
click at [162, 65] on link "PREVIOUS INVOICES" at bounding box center [161, 64] width 86 height 11
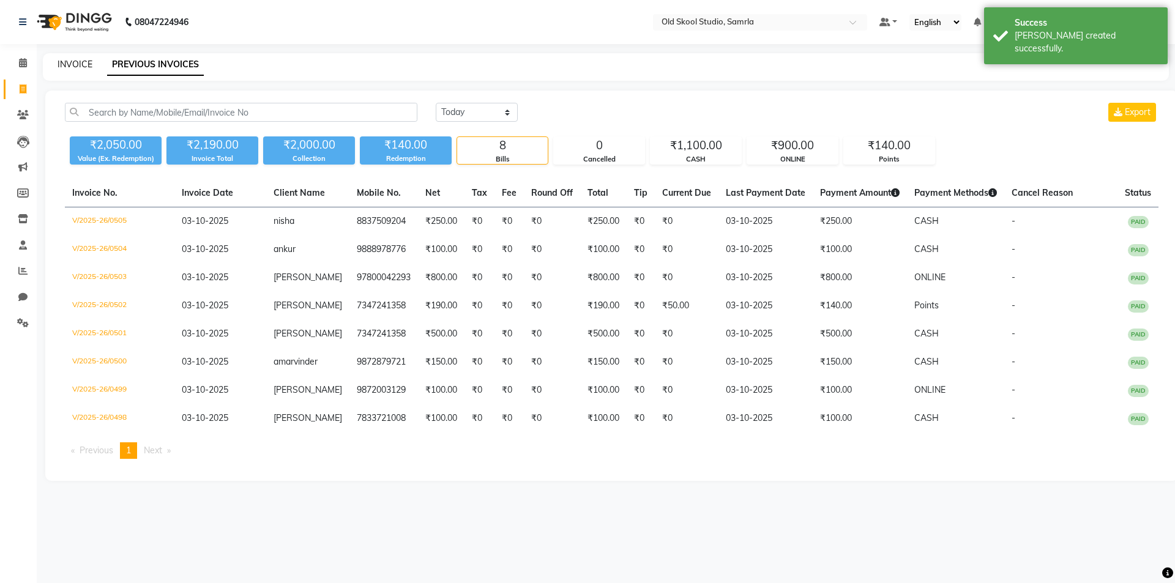
click at [69, 67] on link "INVOICE" at bounding box center [75, 64] width 35 height 11
select select "service"
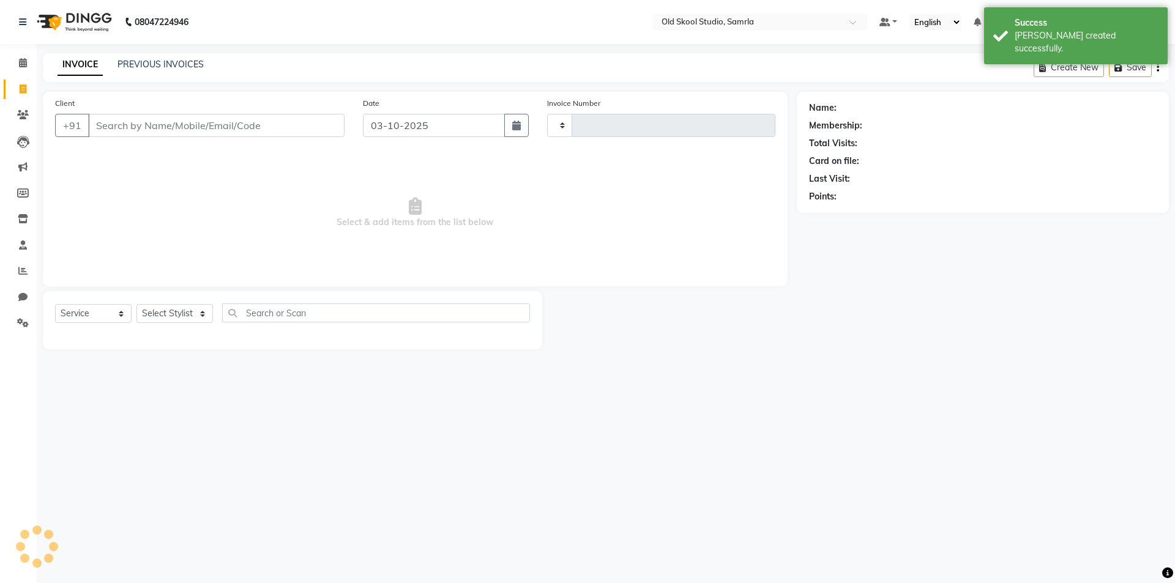
type input "0506"
select select "8041"
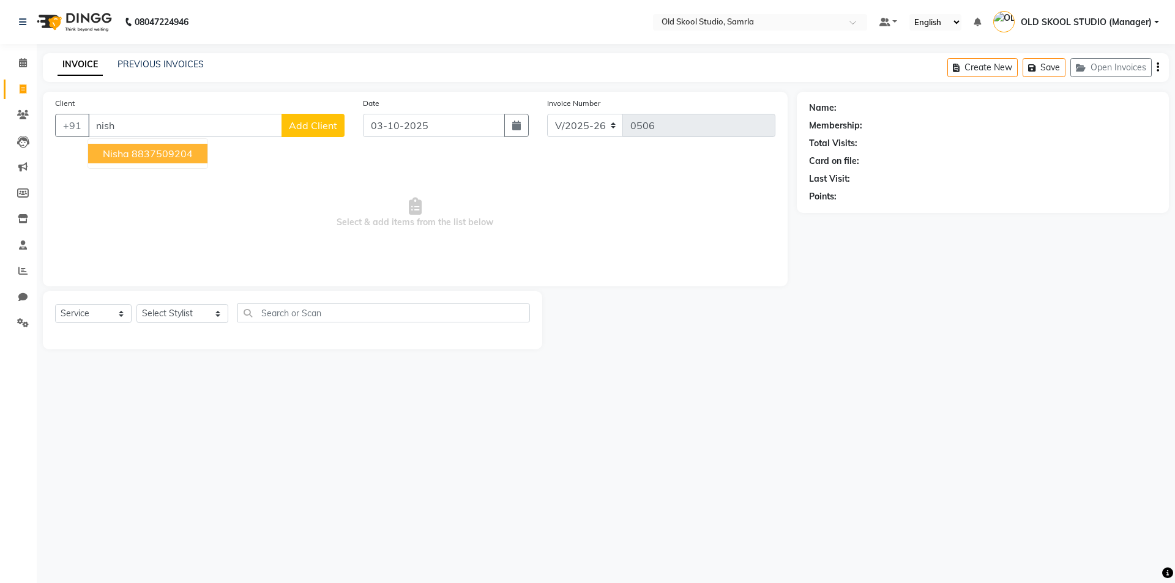
click at [174, 155] on ngb-highlight "8837509204" at bounding box center [162, 154] width 61 height 12
type input "8837509204"
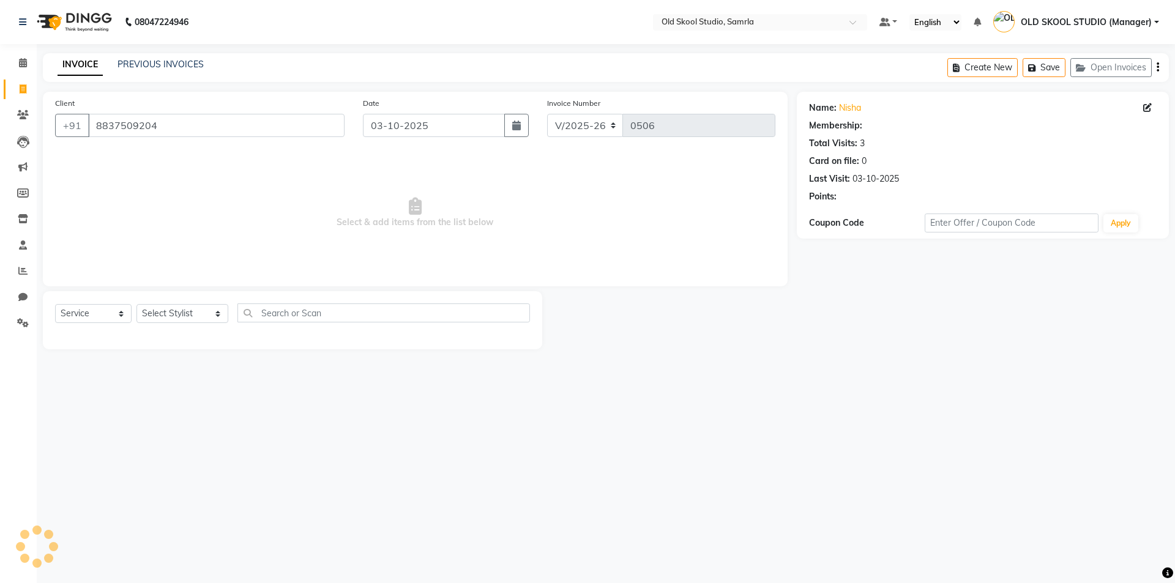
select select "1: Object"
click at [174, 64] on link "PREVIOUS INVOICES" at bounding box center [161, 64] width 86 height 11
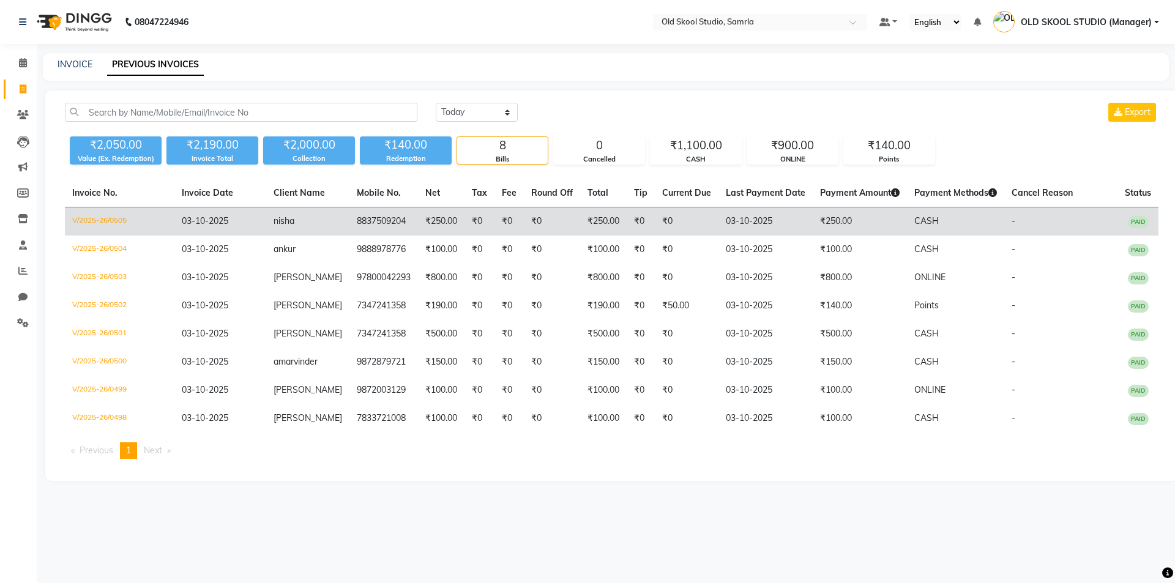
click at [207, 216] on span "03-10-2025" at bounding box center [205, 220] width 47 height 11
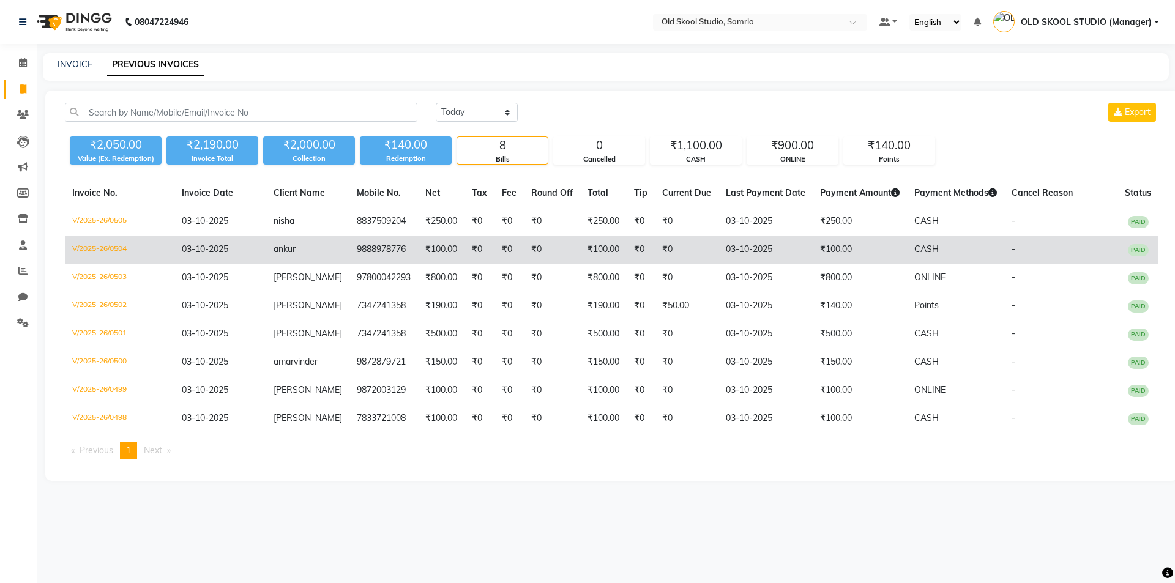
click at [364, 248] on td "9888978776" at bounding box center [383, 250] width 69 height 28
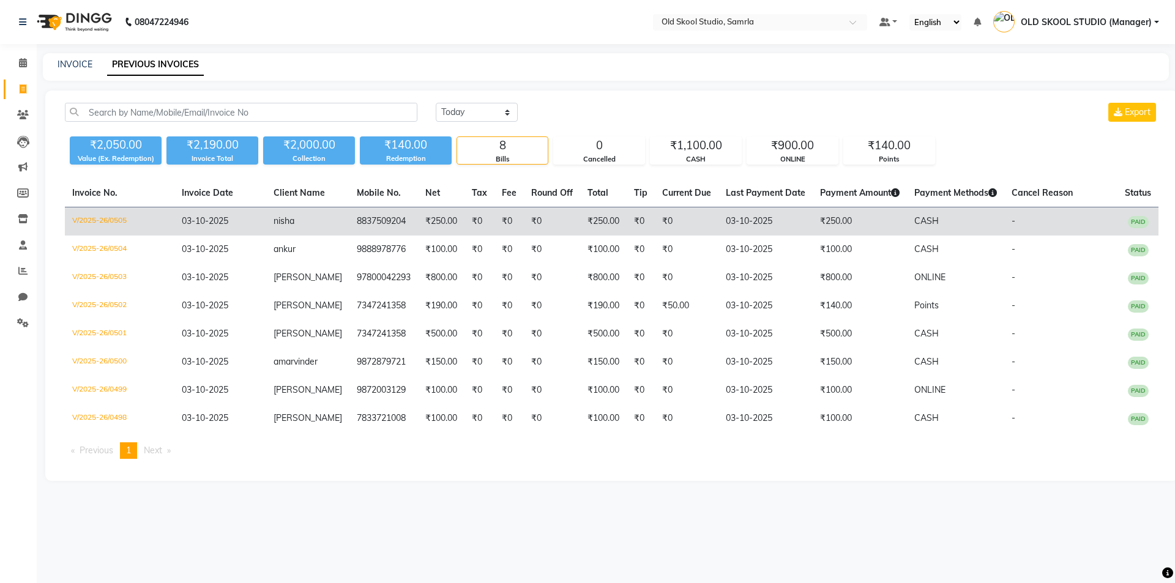
click at [373, 211] on td "8837509204" at bounding box center [383, 221] width 69 height 29
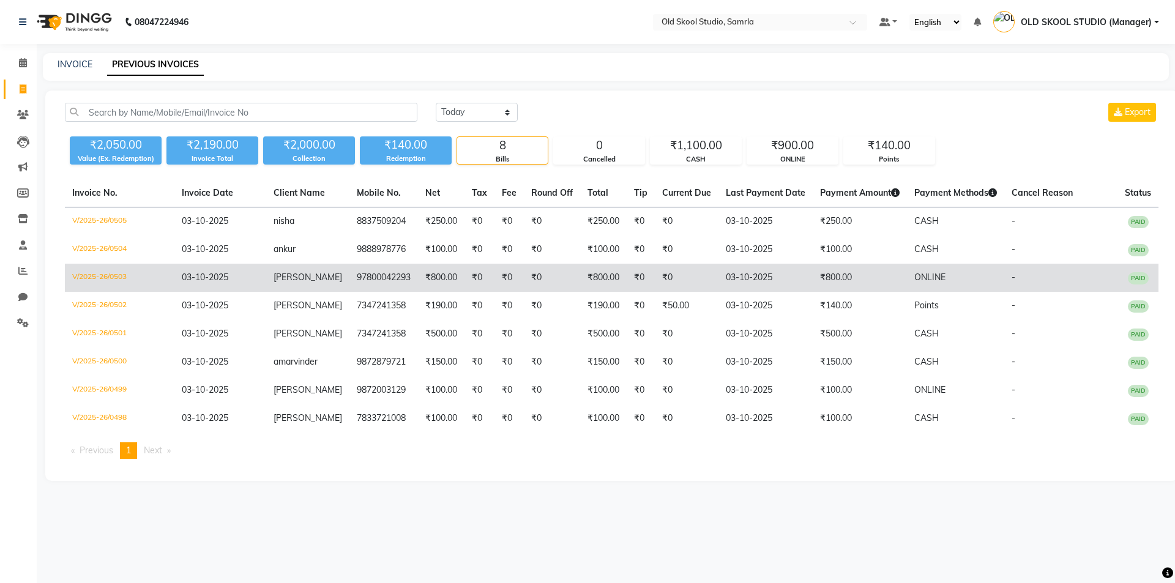
click at [349, 280] on td "97800042293" at bounding box center [383, 278] width 69 height 28
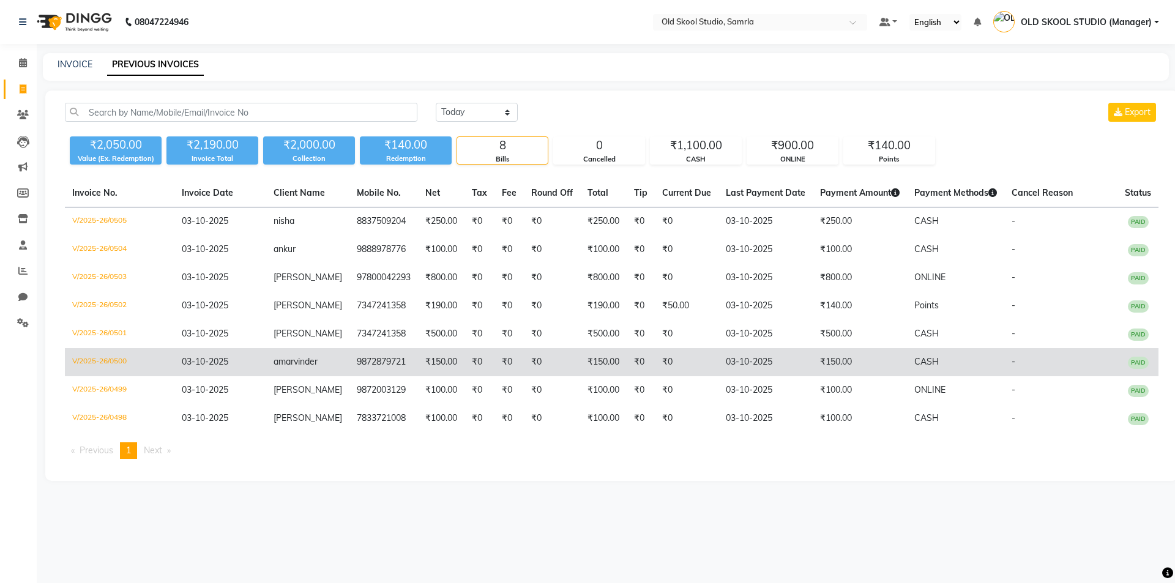
click at [313, 365] on span "amarvinder" at bounding box center [296, 361] width 44 height 11
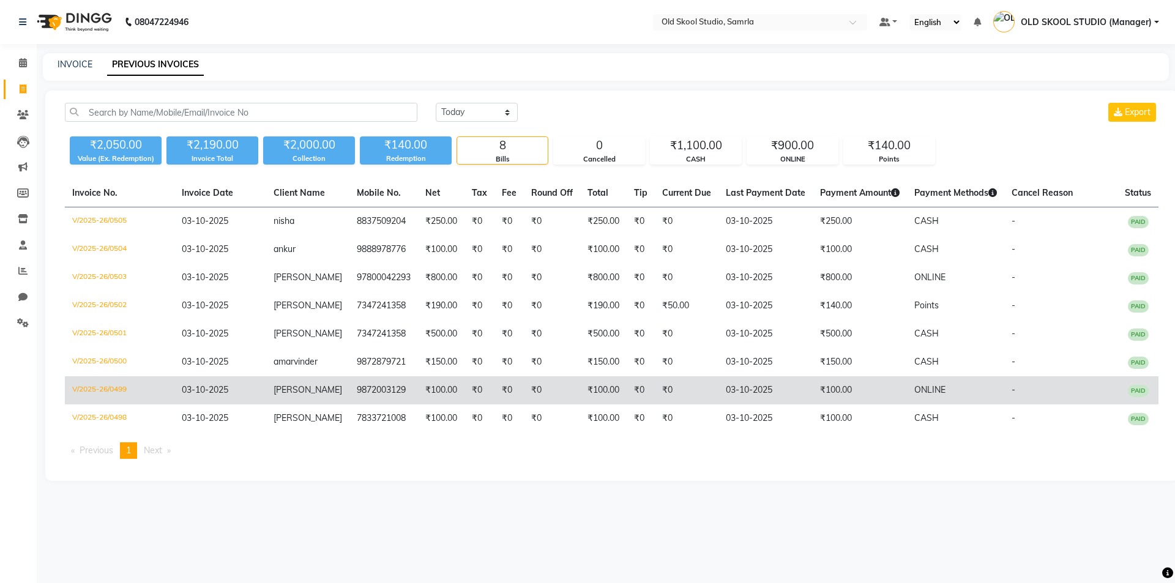
click at [298, 393] on span "[PERSON_NAME]" at bounding box center [308, 389] width 69 height 11
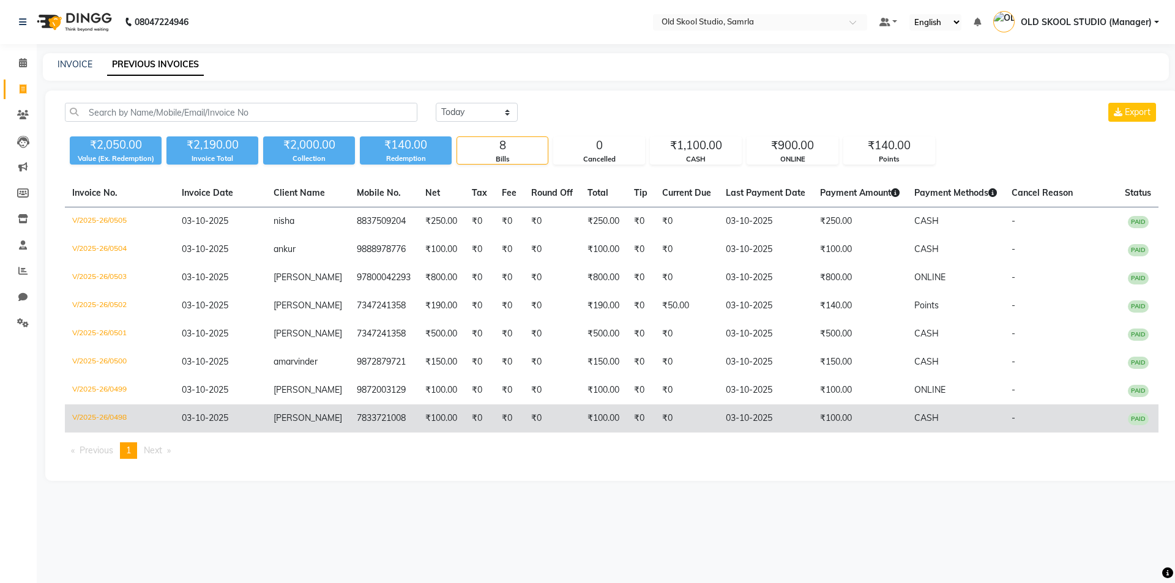
click at [221, 419] on span "03-10-2025" at bounding box center [205, 418] width 47 height 11
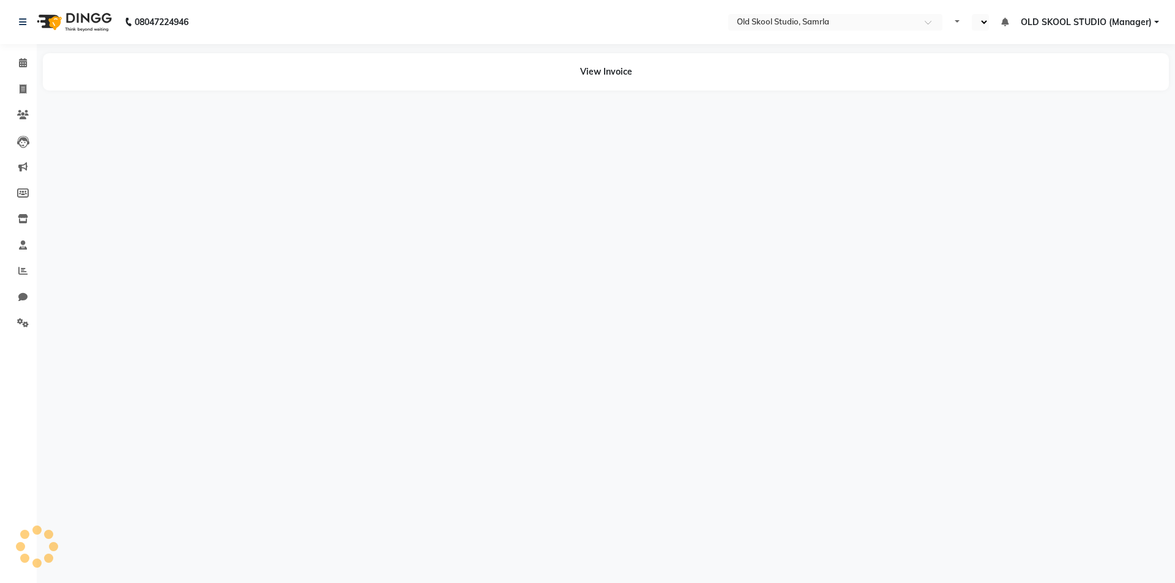
select select "en"
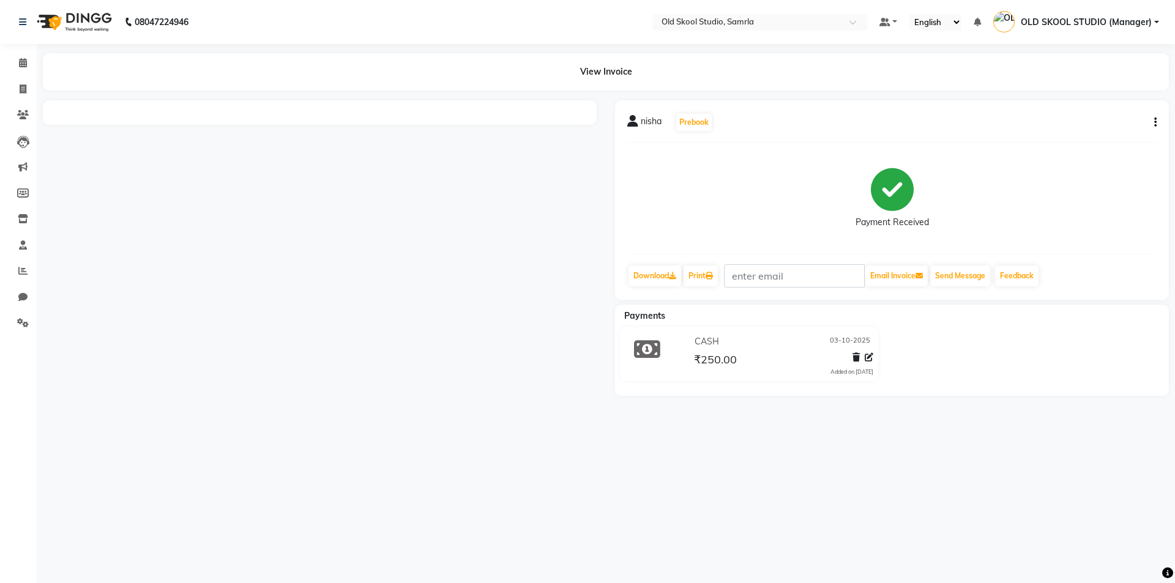
click at [1, 289] on li "Chat" at bounding box center [18, 298] width 37 height 26
click at [26, 96] on link "Invoice" at bounding box center [18, 90] width 29 height 20
select select "service"
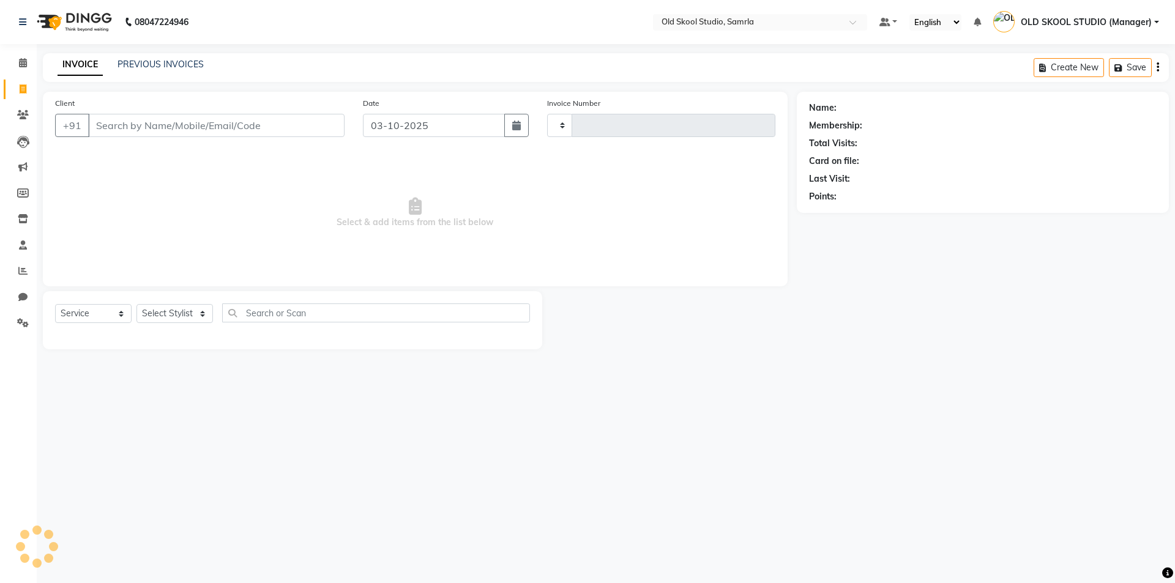
type input "0506"
select select "8041"
click at [176, 69] on link "PREVIOUS INVOICES" at bounding box center [161, 64] width 86 height 11
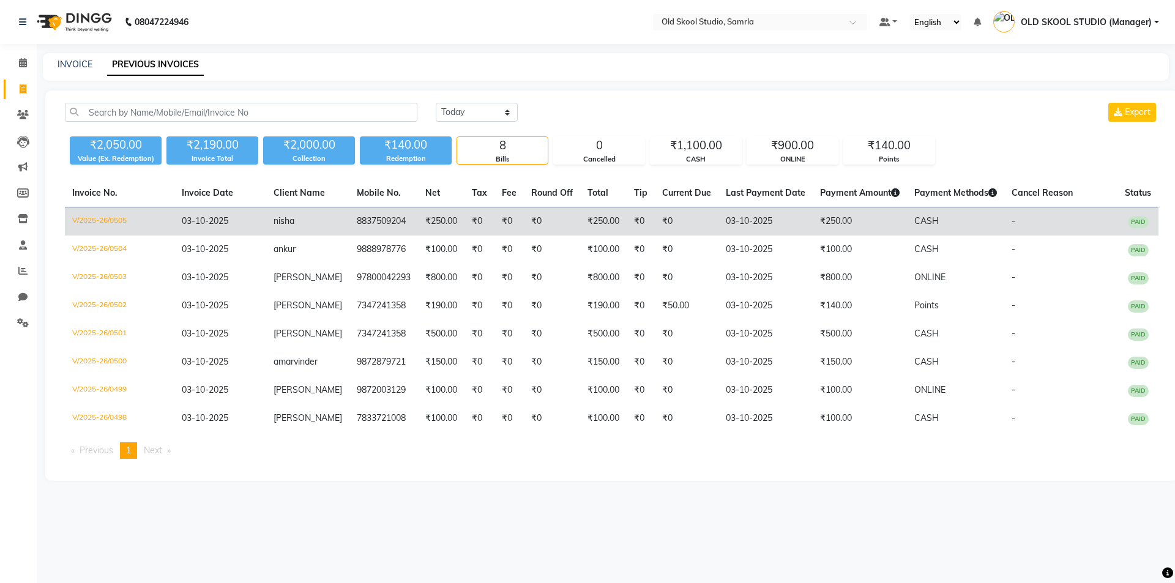
click at [230, 230] on td "03-10-2025" at bounding box center [220, 221] width 92 height 29
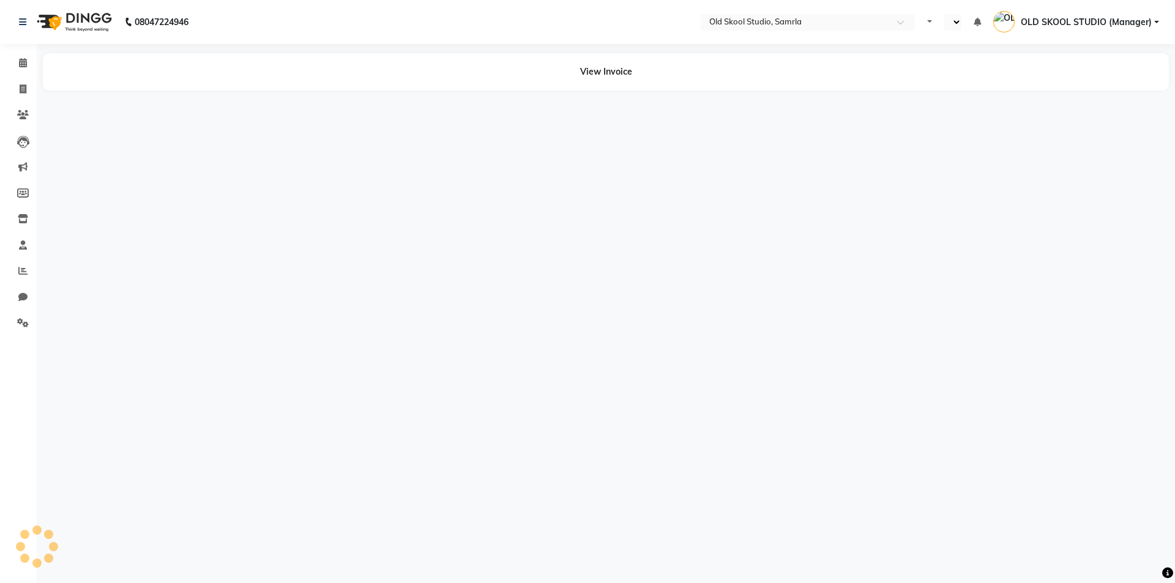
select select "en"
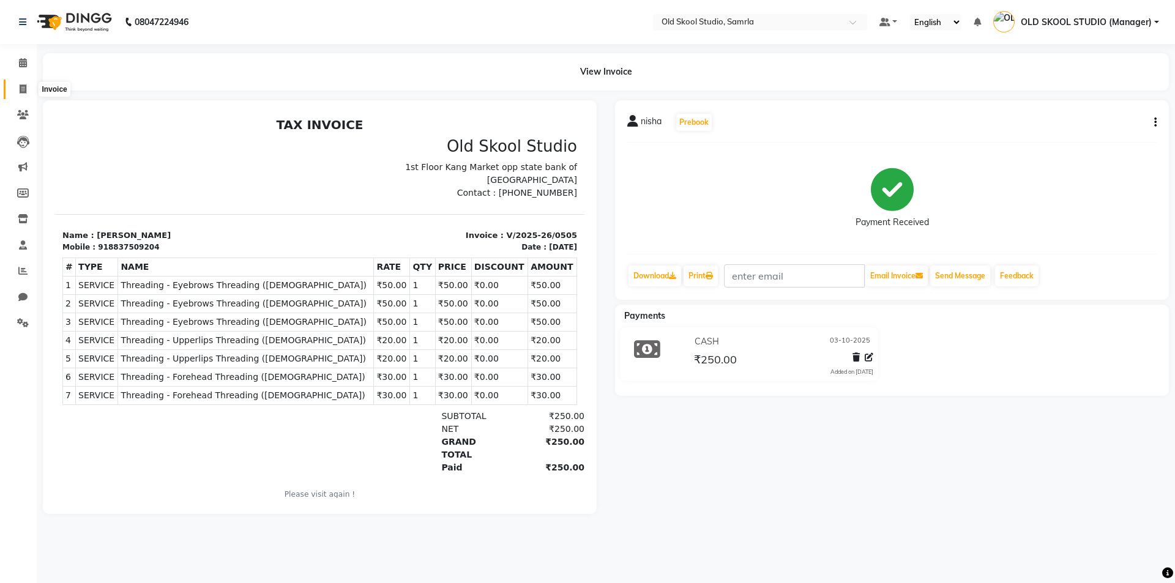
click at [23, 84] on span at bounding box center [22, 90] width 21 height 14
select select "service"
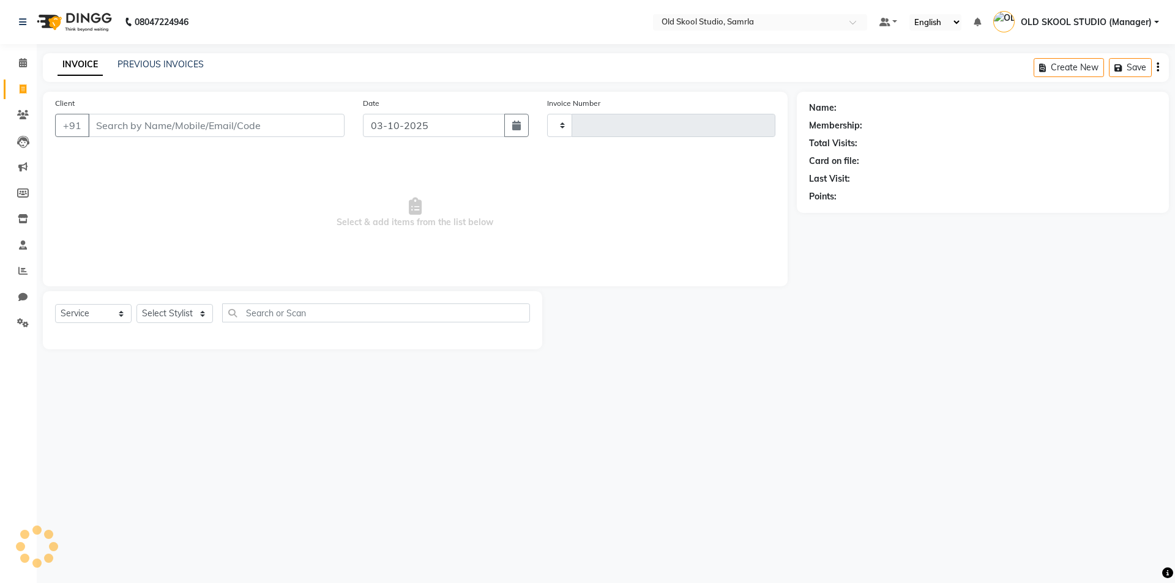
type input "0506"
select select "8041"
click at [173, 64] on link "PREVIOUS INVOICES" at bounding box center [161, 64] width 86 height 11
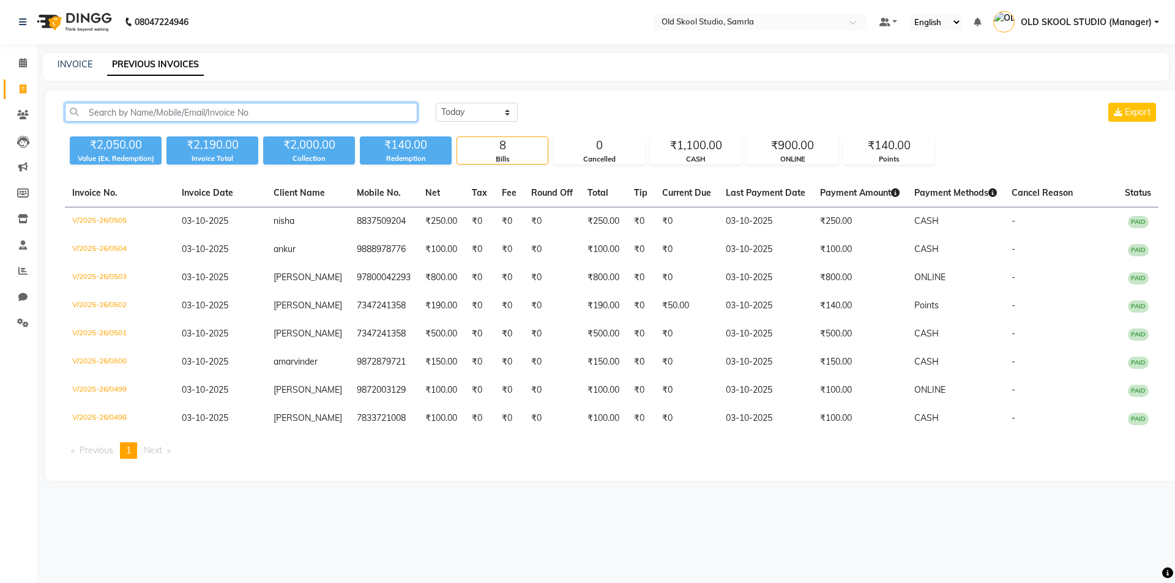
click at [219, 119] on input "text" at bounding box center [241, 112] width 353 height 19
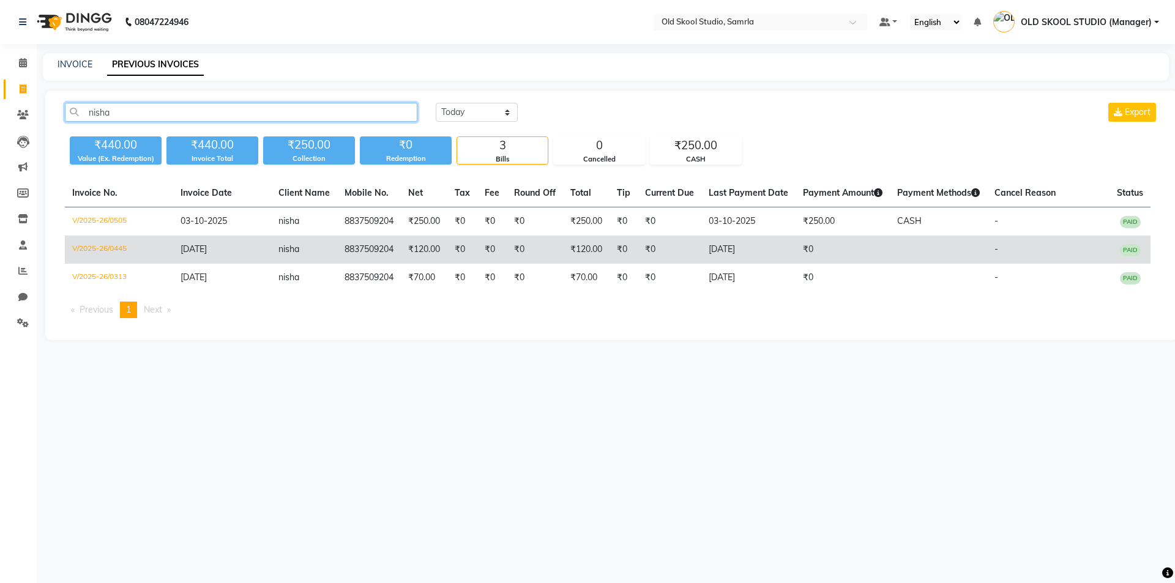
type input "nisha"
click at [354, 252] on td "8837509204" at bounding box center [369, 250] width 64 height 28
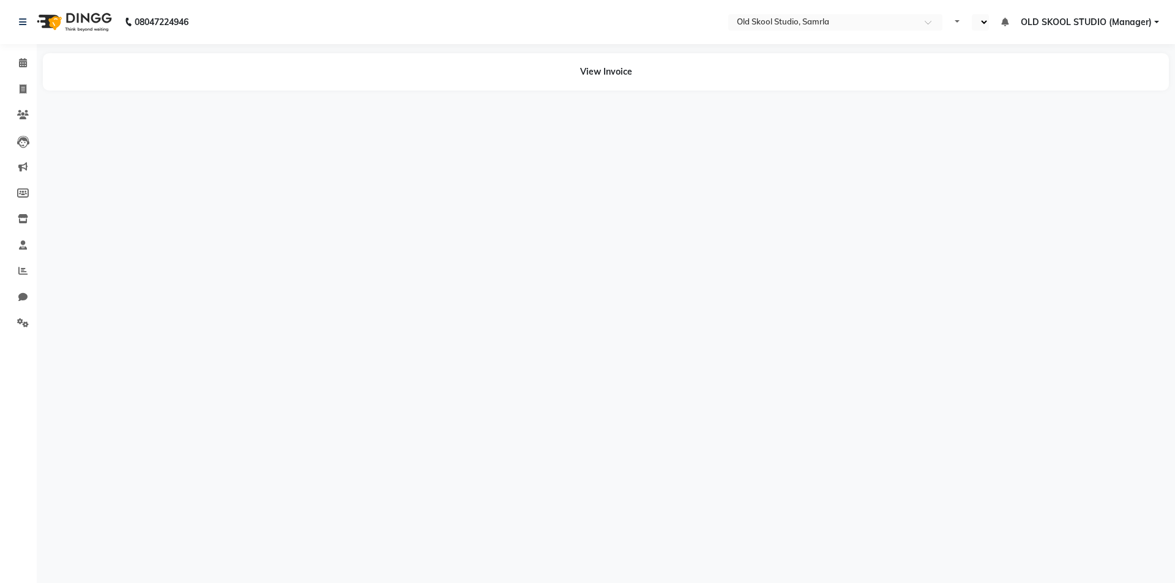
select select "en"
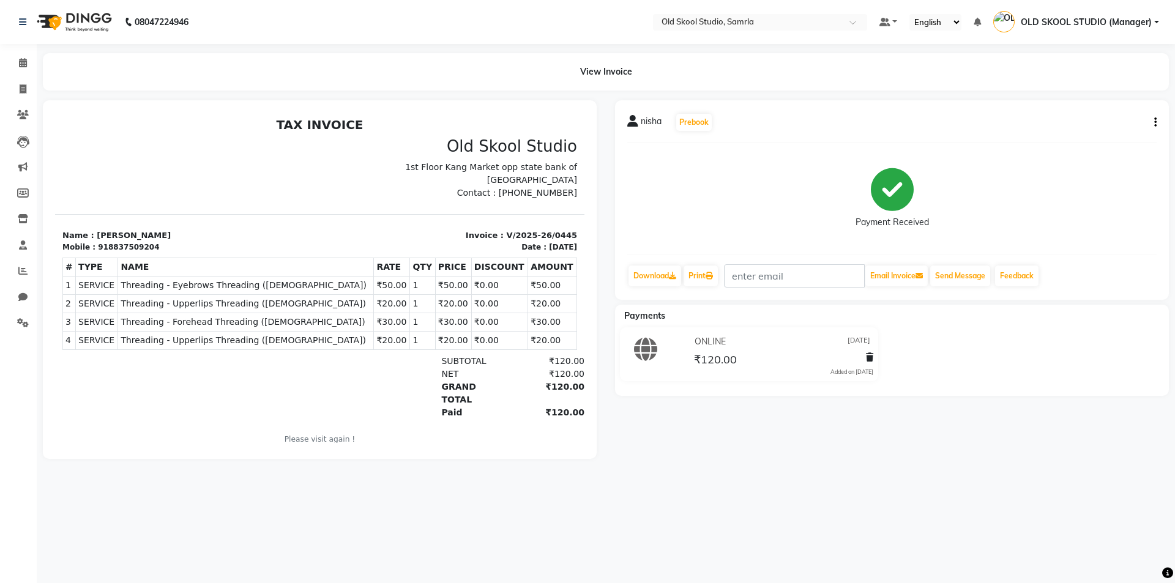
click at [585, 442] on div at bounding box center [320, 279] width 554 height 359
click at [154, 366] on div at bounding box center [147, 387] width 171 height 64
click at [21, 94] on span at bounding box center [22, 90] width 21 height 14
select select "service"
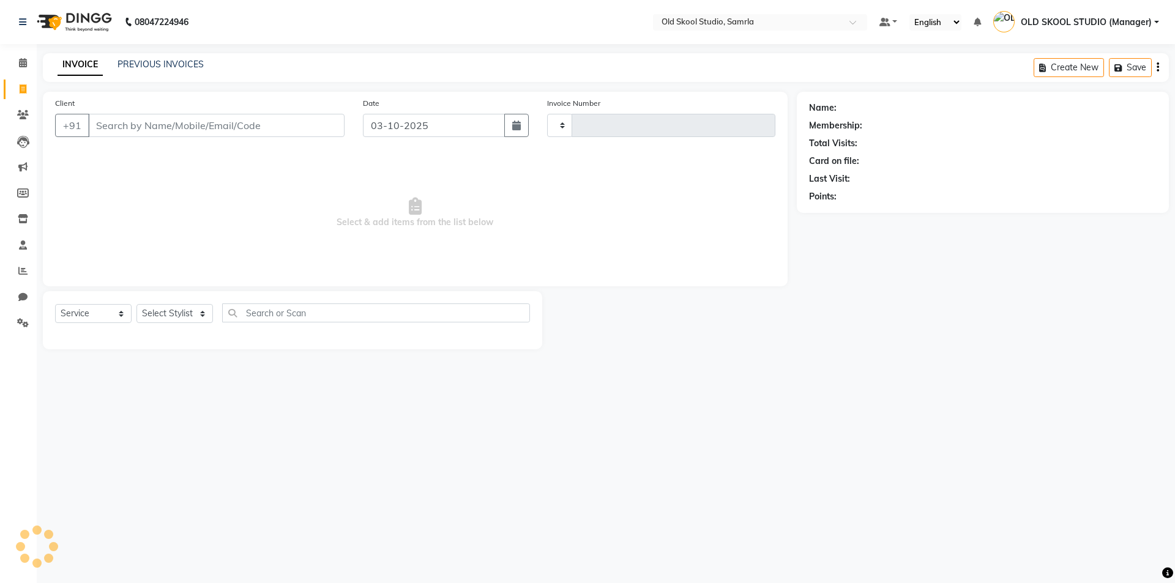
type input "0506"
select select "8041"
click at [145, 61] on link "PREVIOUS INVOICES" at bounding box center [161, 64] width 86 height 11
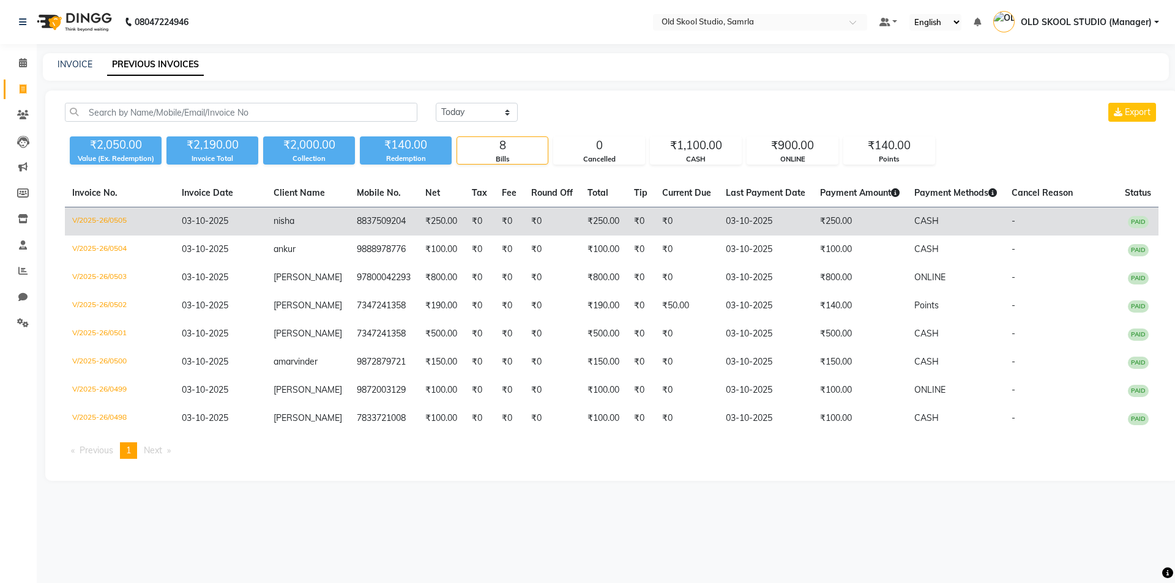
click at [222, 228] on td "03-10-2025" at bounding box center [220, 221] width 92 height 29
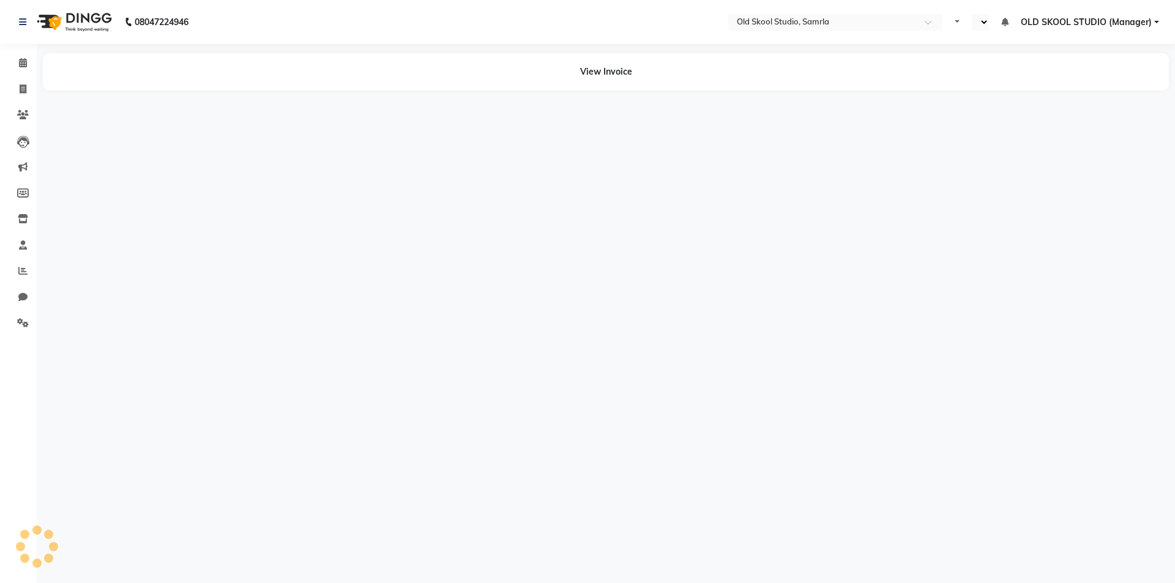
select select "en"
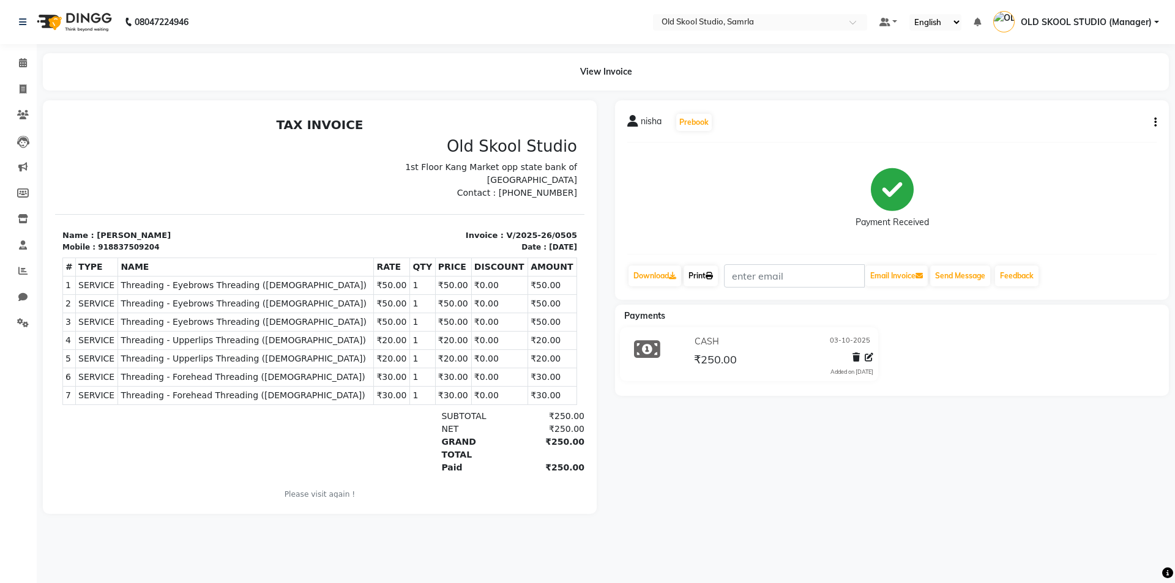
click at [704, 274] on link "Print" at bounding box center [701, 276] width 34 height 21
click at [944, 439] on div "nisha Prebook Payment Received Download Print Email Invoice Send Message Feedba…" at bounding box center [892, 307] width 572 height 414
click at [968, 277] on button "Send Message" at bounding box center [960, 276] width 60 height 21
drag, startPoint x: 514, startPoint y: 193, endPoint x: 561, endPoint y: 193, distance: 47.1
click at [561, 193] on div "Old Skool Studio 1st Floor Kang Market opp state bank of India Chd Road Samrla …" at bounding box center [452, 168] width 265 height 62
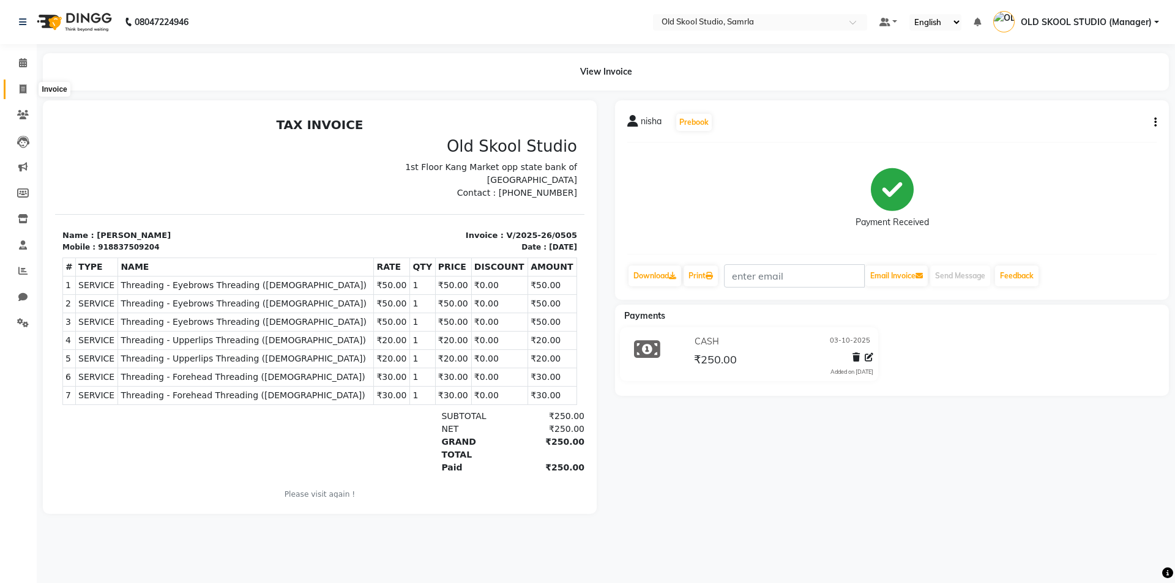
click at [22, 91] on icon at bounding box center [23, 88] width 7 height 9
select select "service"
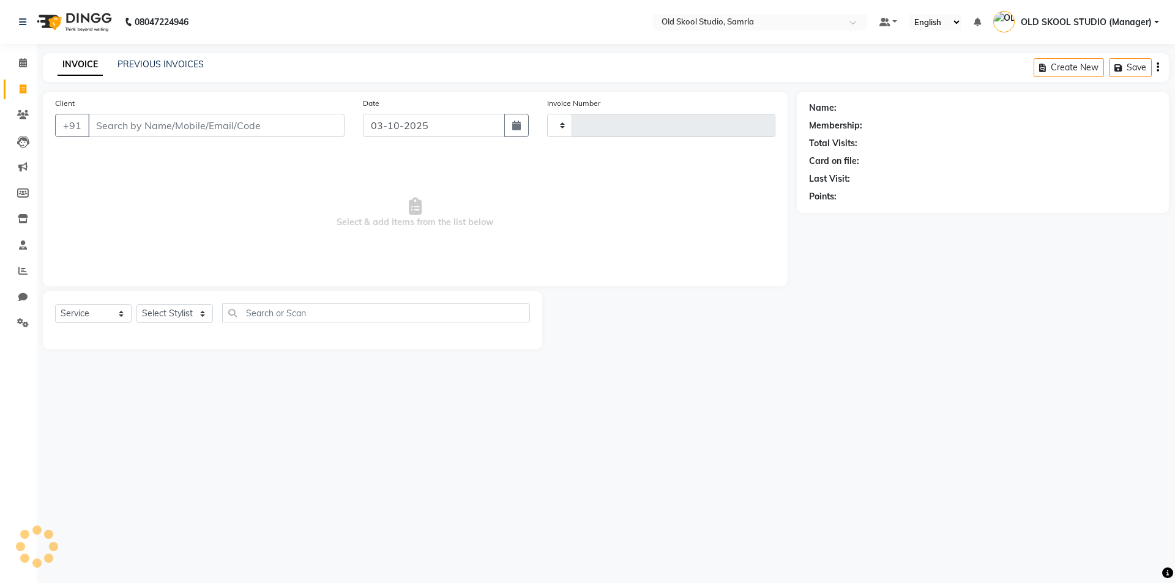
type input "0506"
select select "8041"
click at [116, 126] on input "Client" at bounding box center [216, 125] width 256 height 23
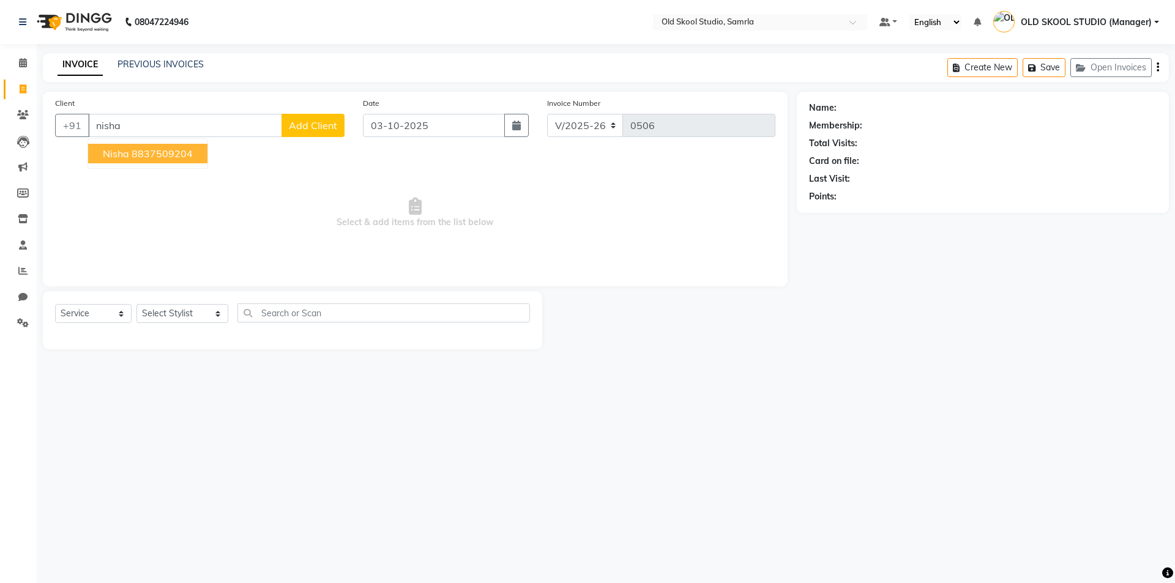
type input "nisha"
click at [310, 127] on span "Add Client" at bounding box center [313, 125] width 48 height 12
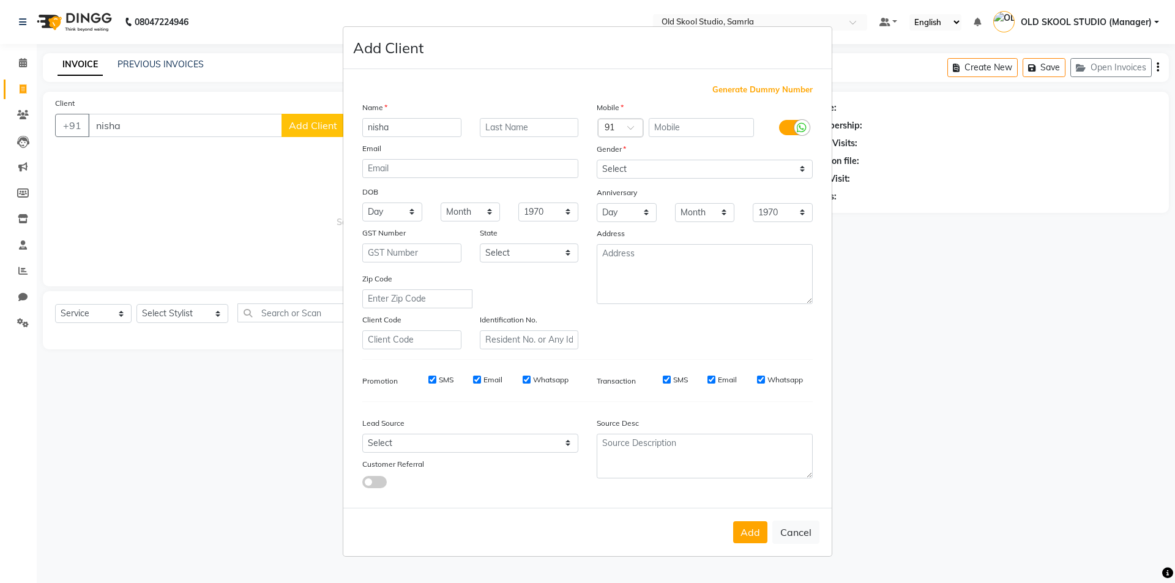
click at [241, 210] on ngb-modal-window "Add Client Generate Dummy Number Name nisha Email DOB Day 01 02 03 04 05 06 07 …" at bounding box center [587, 291] width 1175 height 583
click at [795, 536] on button "Cancel" at bounding box center [795, 532] width 47 height 23
select select
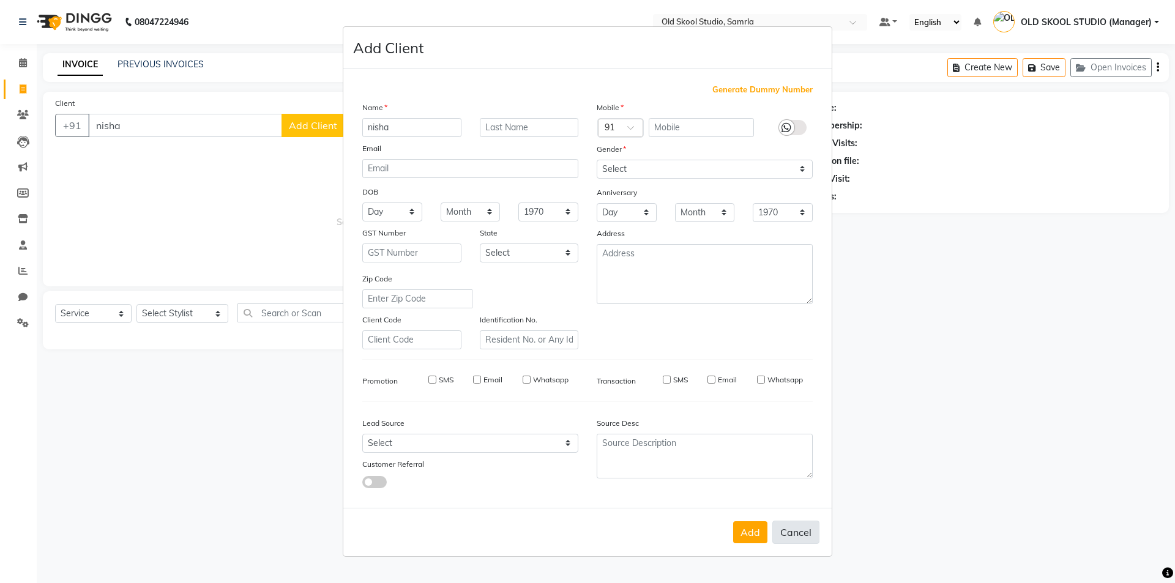
select select
checkbox input "false"
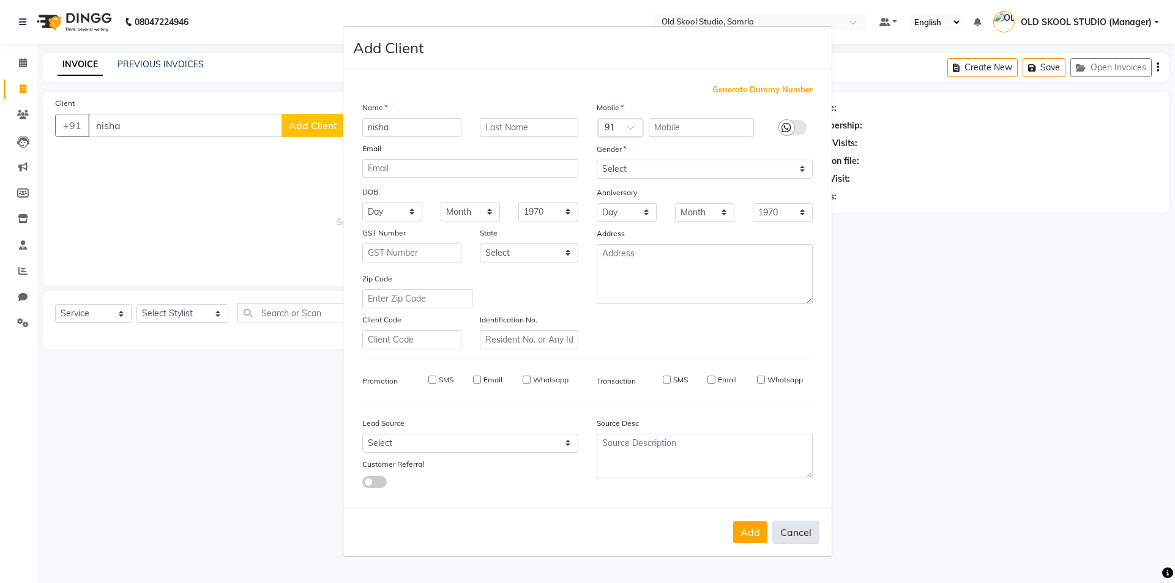
checkbox input "false"
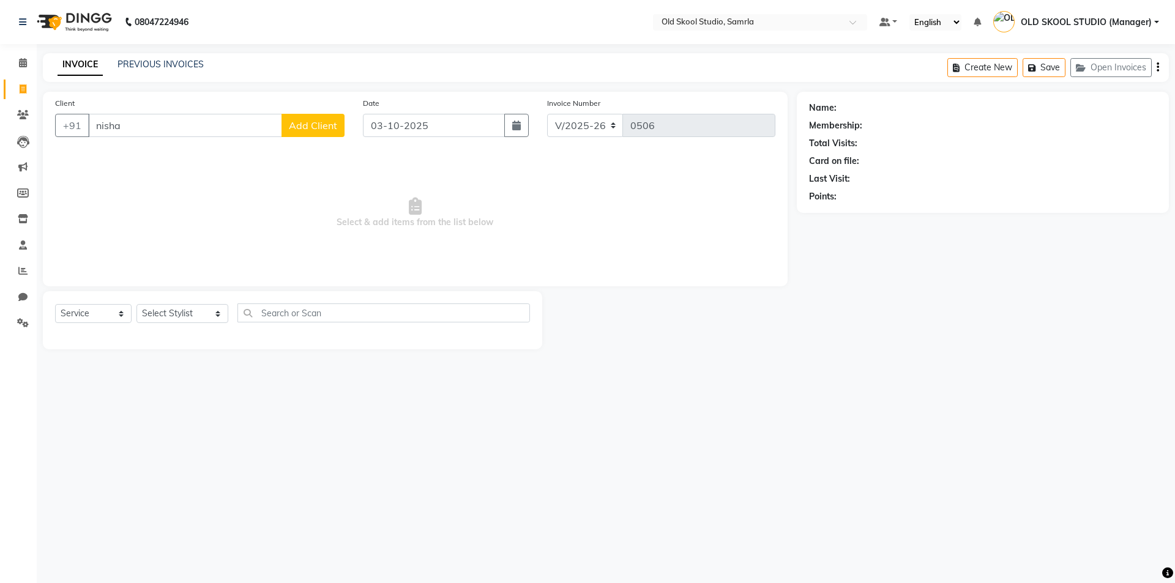
click at [955, 193] on div "Points:" at bounding box center [983, 196] width 348 height 13
click at [170, 62] on link "PREVIOUS INVOICES" at bounding box center [161, 64] width 86 height 11
click at [173, 64] on link "PREVIOUS INVOICES" at bounding box center [161, 64] width 86 height 11
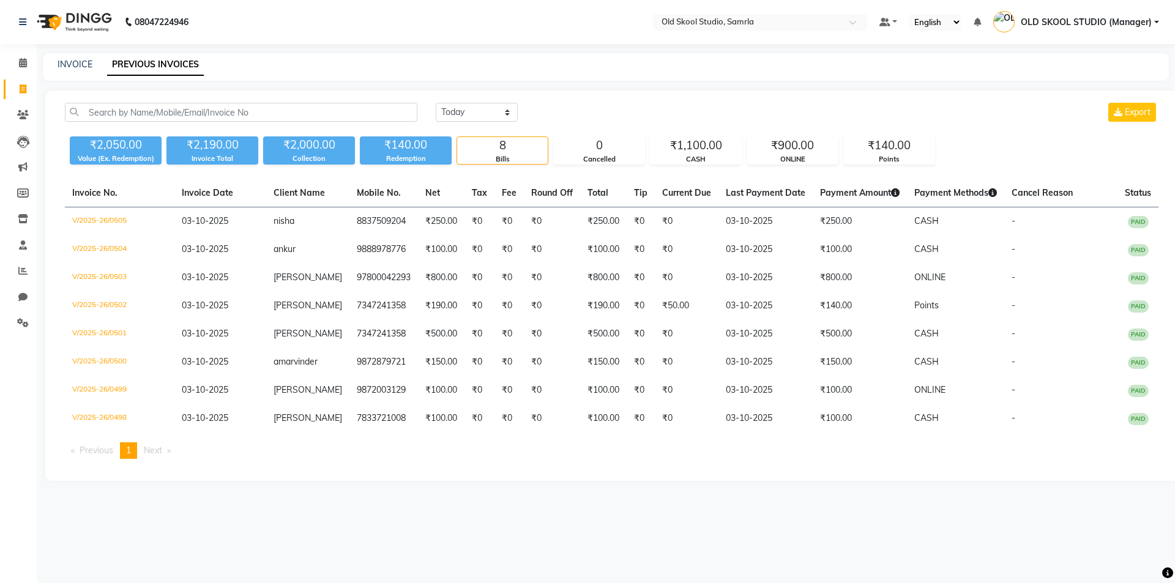
click at [141, 526] on div "08047224946 Select Location × Old Skool Studio, Samrla Default Panel My Panel E…" at bounding box center [587, 291] width 1175 height 583
click at [280, 111] on input "text" at bounding box center [241, 112] width 353 height 19
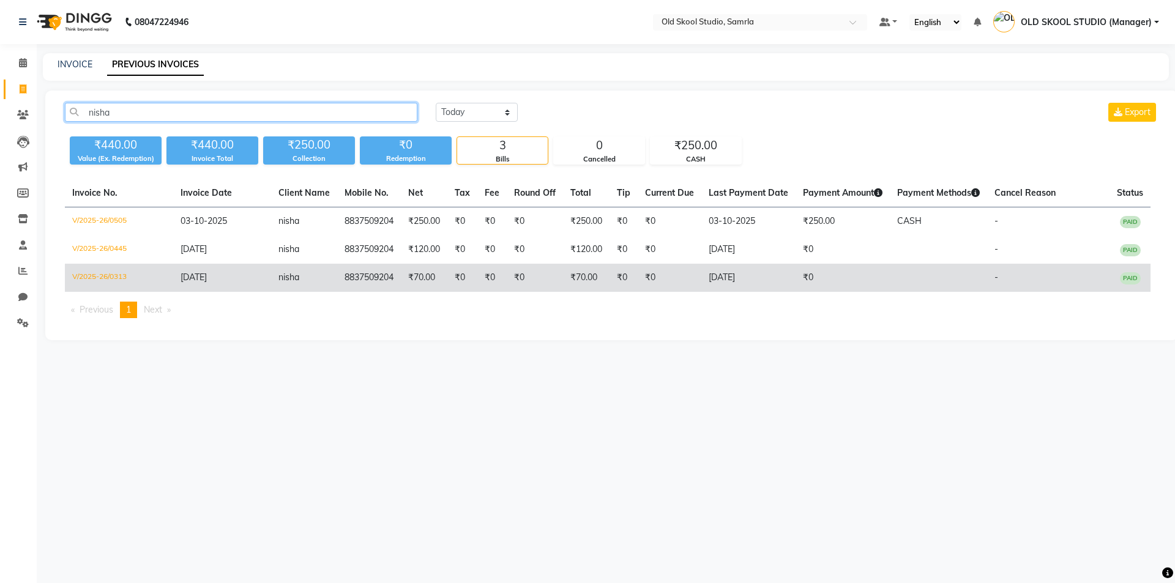
type input "nisha"
click at [404, 282] on td "₹70.00" at bounding box center [424, 278] width 47 height 28
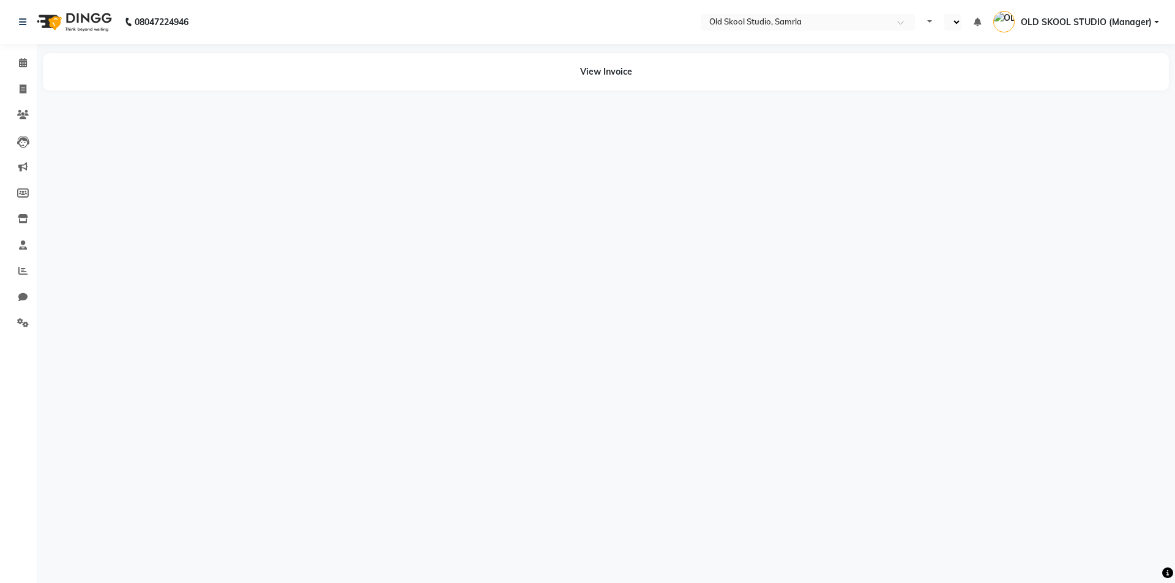
select select "en"
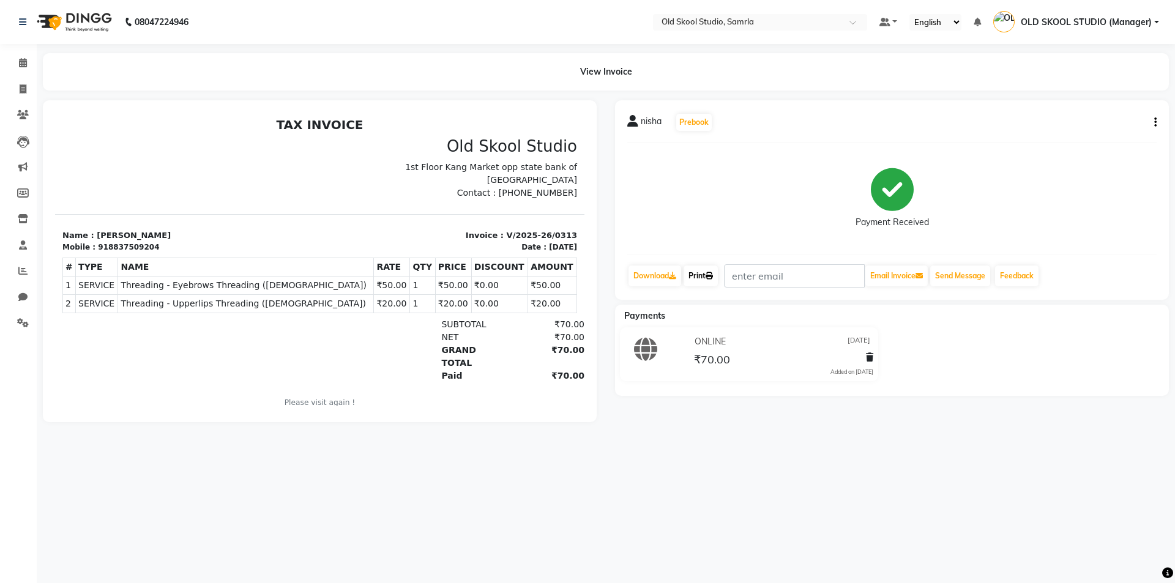
click at [704, 272] on link "Print" at bounding box center [701, 276] width 34 height 21
click at [20, 92] on icon at bounding box center [23, 88] width 7 height 9
select select "service"
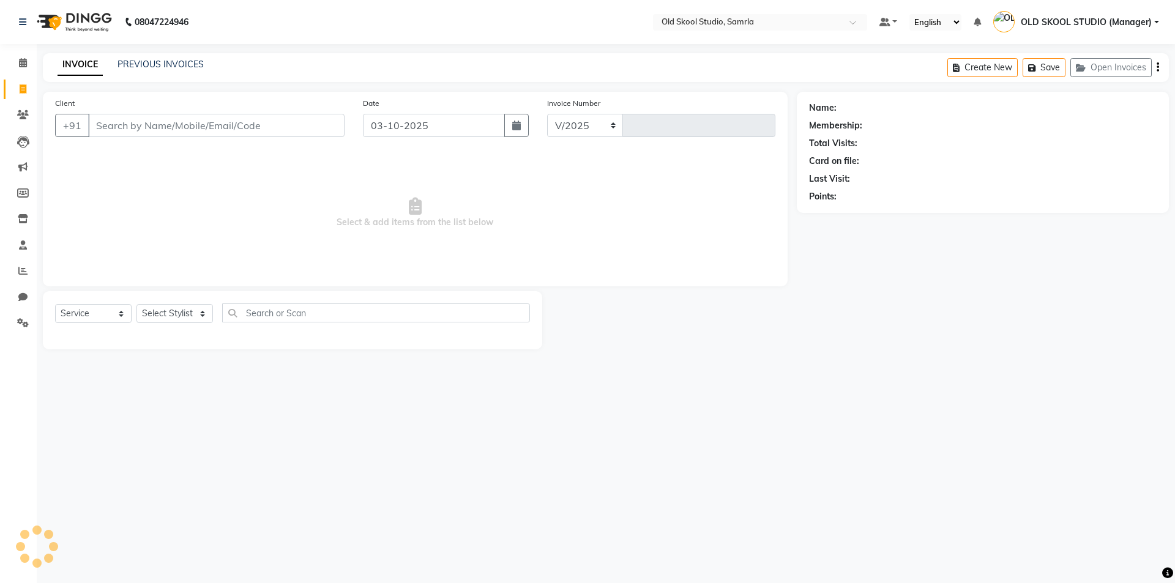
select select "8041"
type input "0506"
click at [151, 119] on input "Client" at bounding box center [216, 125] width 256 height 23
click at [138, 67] on link "PREVIOUS INVOICES" at bounding box center [161, 64] width 86 height 11
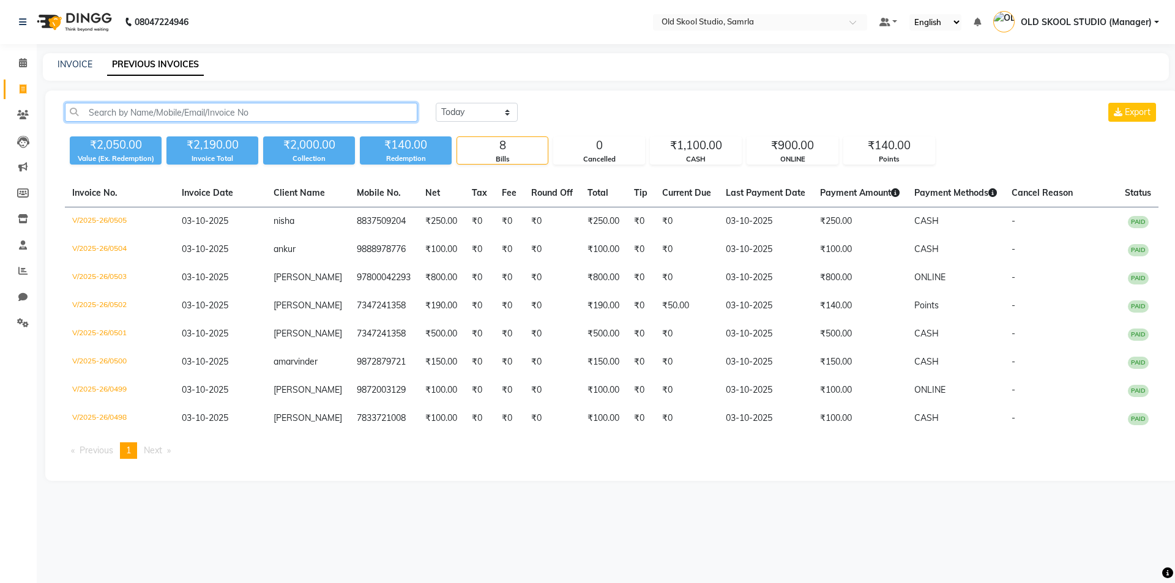
click at [153, 121] on input "text" at bounding box center [241, 112] width 353 height 19
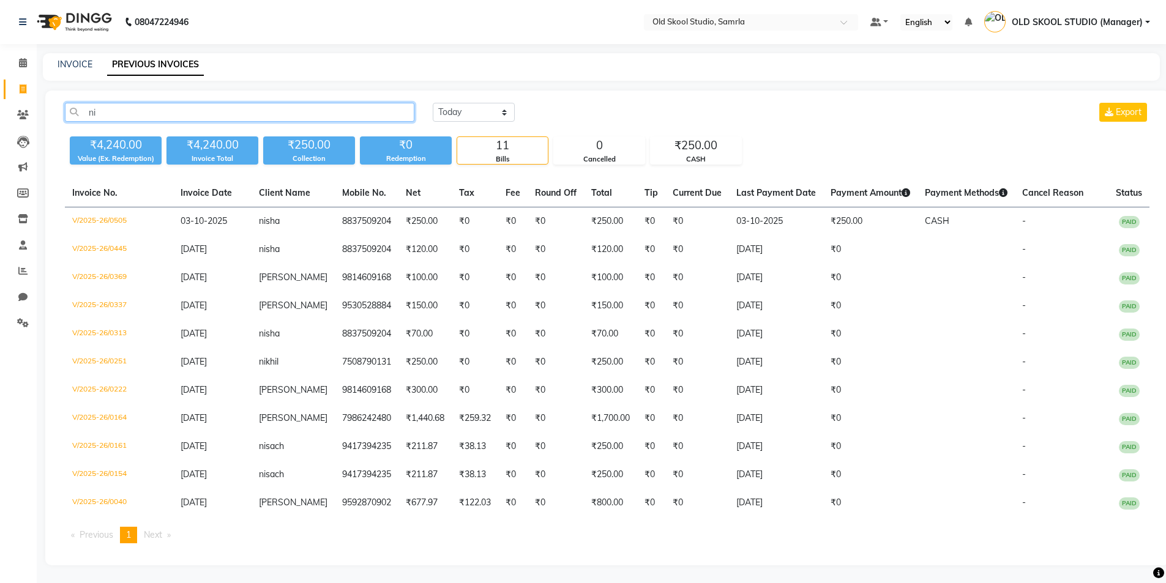
type input "n"
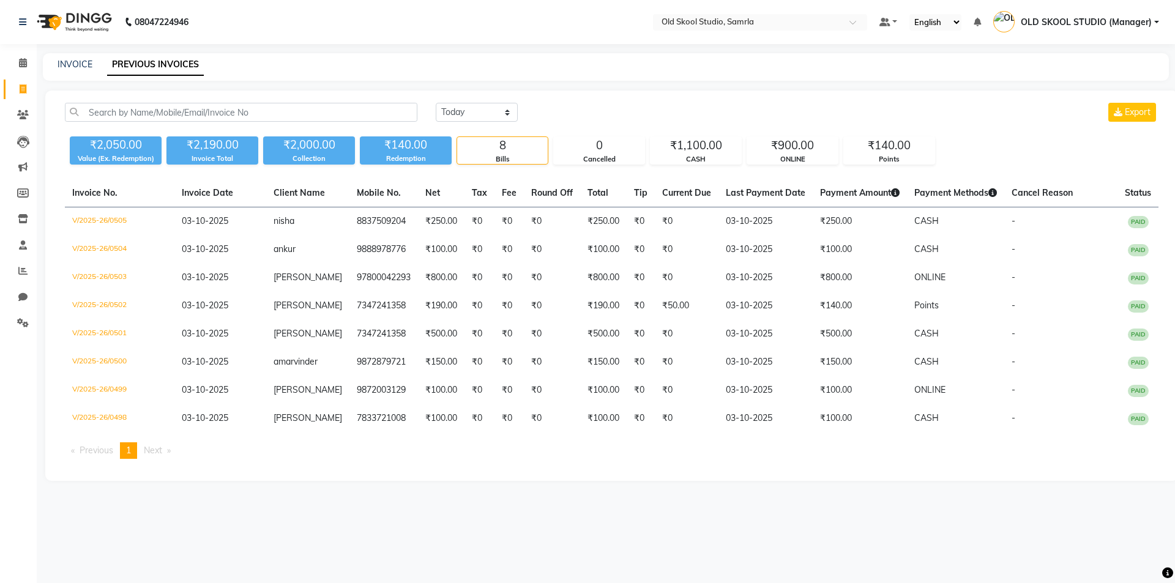
click at [275, 463] on div "Invoice No. Invoice Date Client Name Mobile No. Net Tax Fee Round Off Total Tip…" at bounding box center [612, 323] width 1108 height 289
drag, startPoint x: 375, startPoint y: 493, endPoint x: 381, endPoint y: 502, distance: 11.4
click at [381, 502] on div "08047224946 Select Location × Old Skool Studio, Samrla Default Panel My Panel E…" at bounding box center [587, 291] width 1175 height 583
click at [27, 66] on icon at bounding box center [23, 62] width 8 height 9
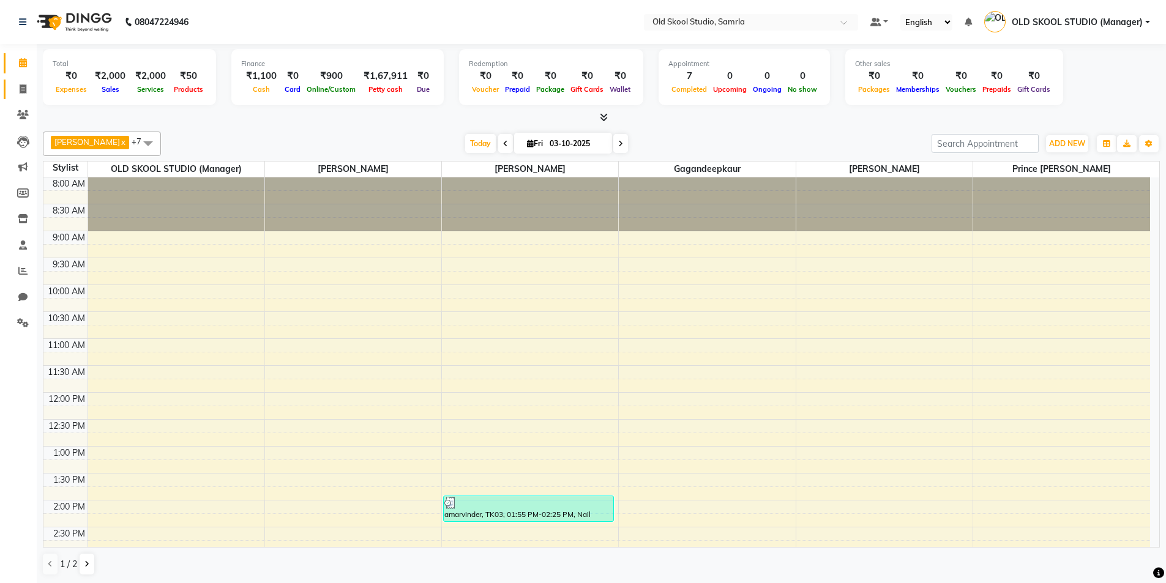
click at [27, 97] on link "Invoice" at bounding box center [18, 90] width 29 height 20
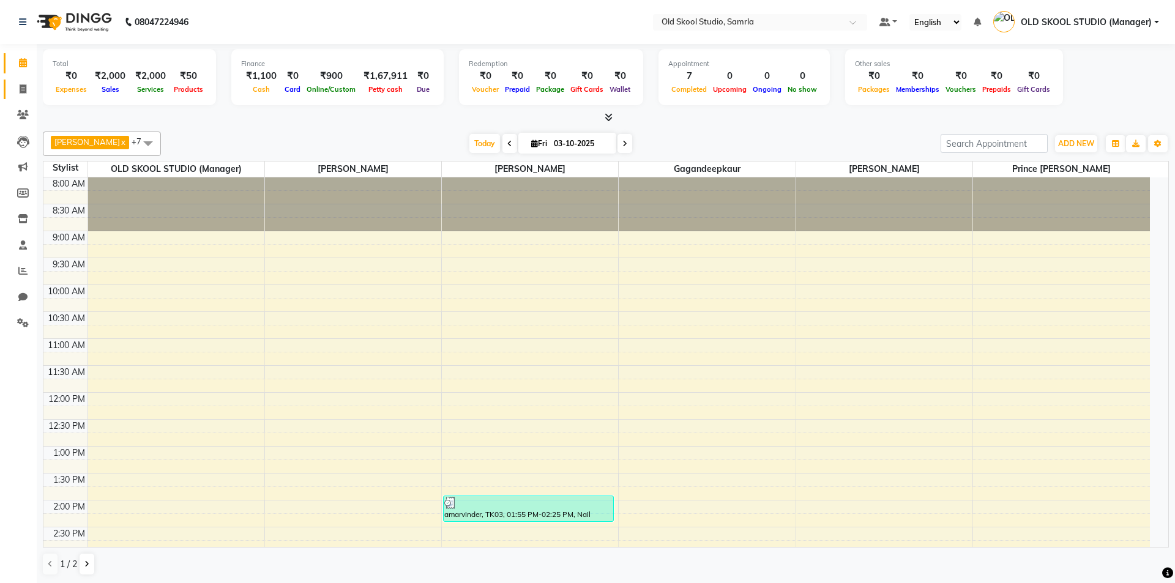
select select "service"
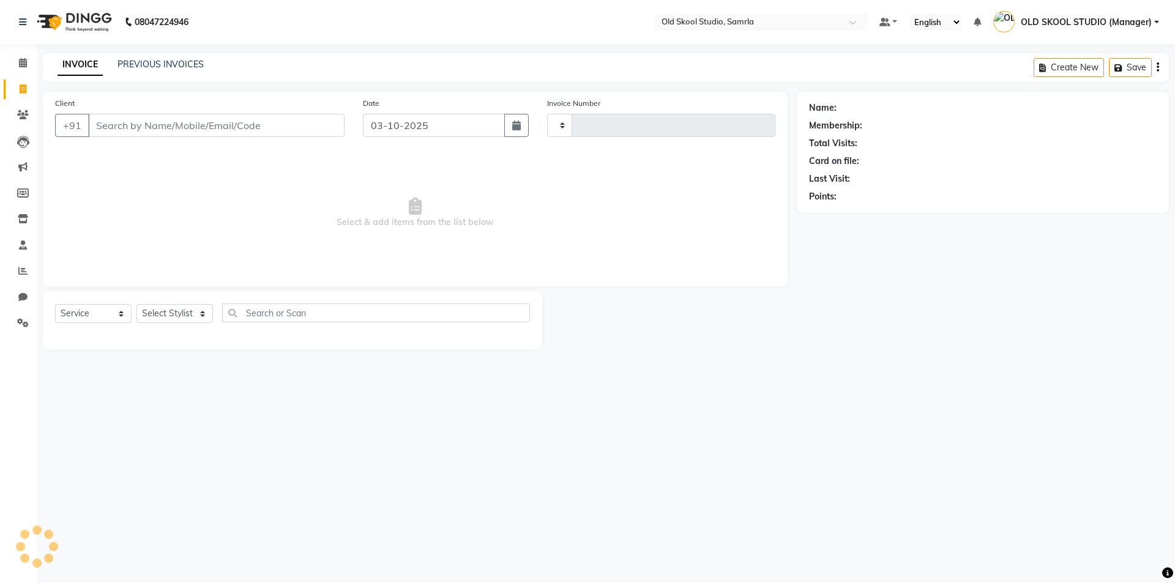
type input "0506"
select select "8041"
click at [181, 67] on link "PREVIOUS INVOICES" at bounding box center [161, 64] width 86 height 11
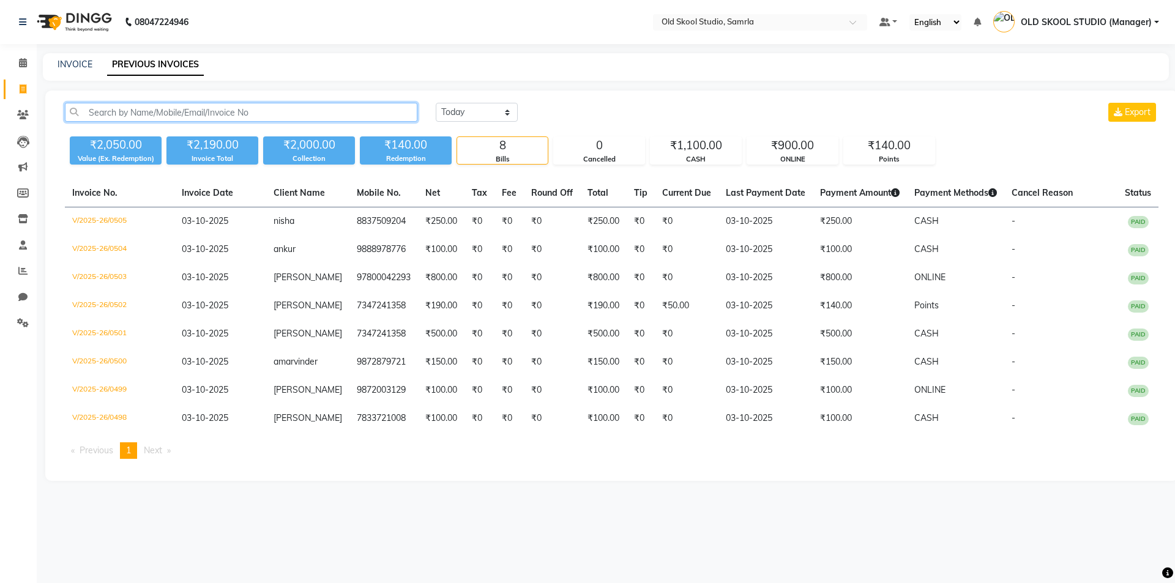
click at [274, 114] on input "text" at bounding box center [241, 112] width 353 height 19
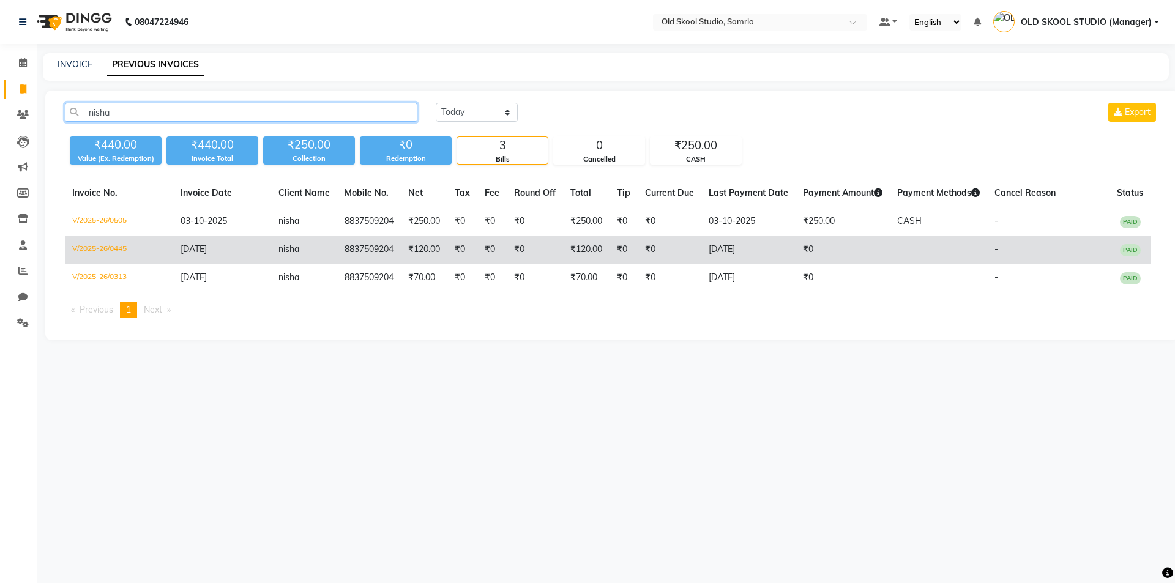
type input "nisha"
click at [293, 250] on span "nisha" at bounding box center [288, 249] width 21 height 11
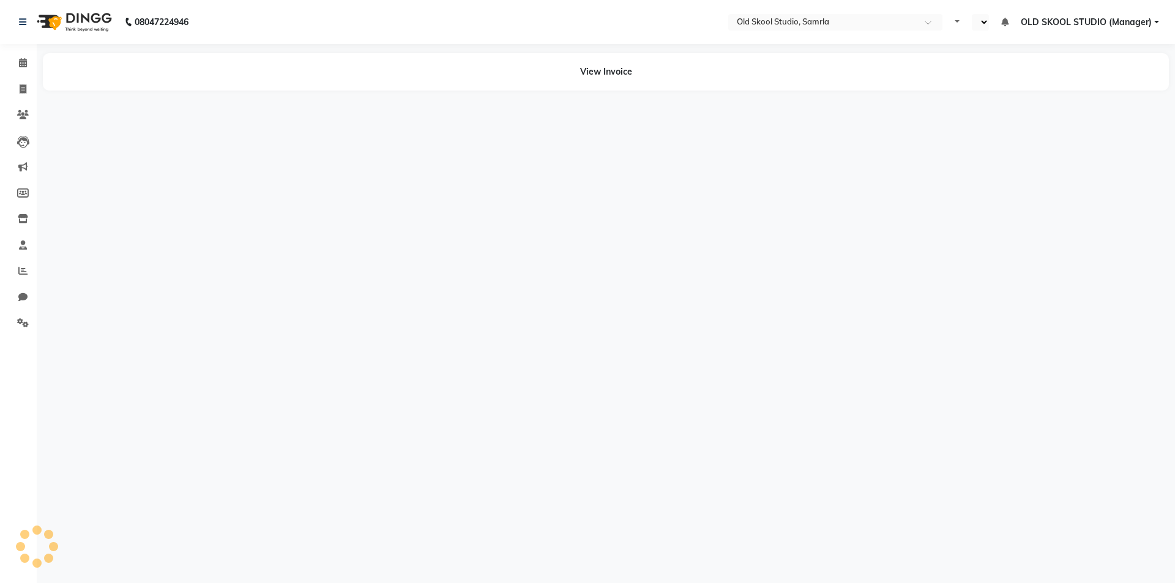
select select "en"
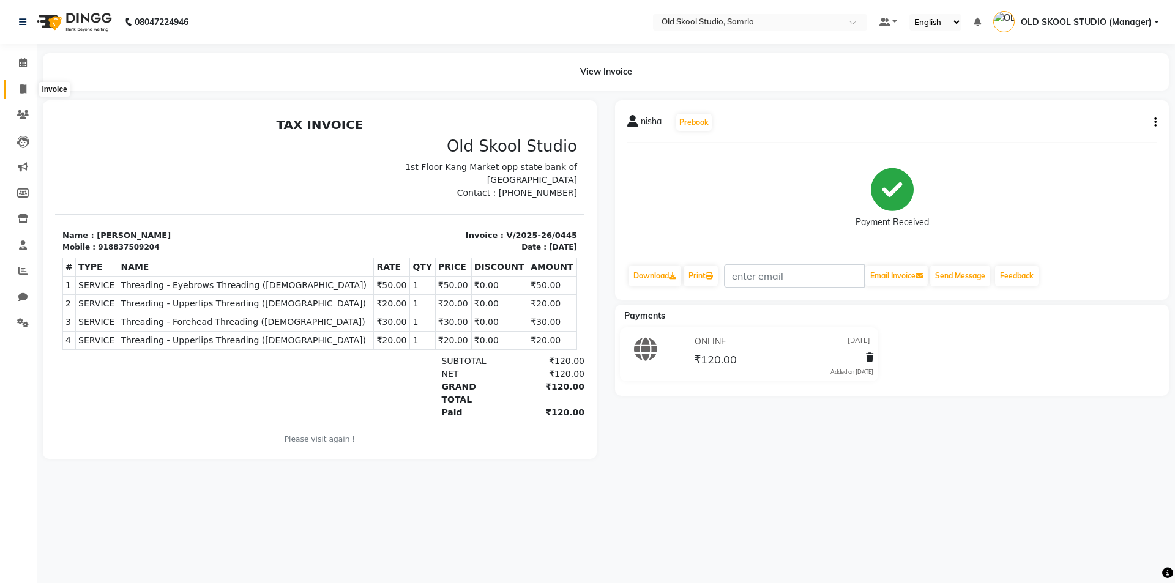
drag, startPoint x: 32, startPoint y: 92, endPoint x: 25, endPoint y: 89, distance: 7.7
click at [31, 91] on span at bounding box center [22, 90] width 21 height 14
select select "service"
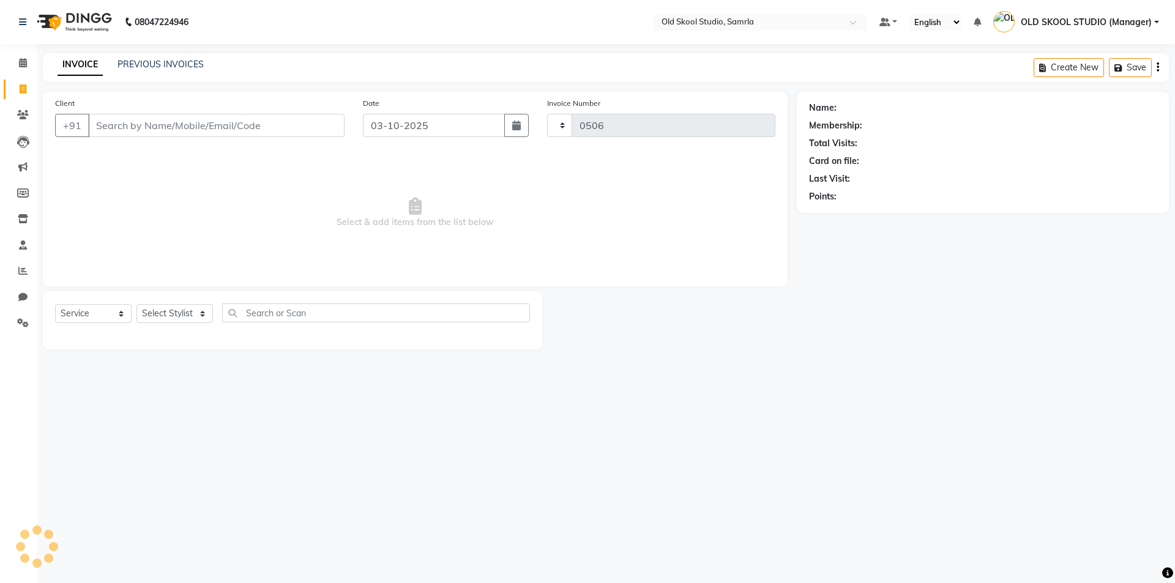
click at [25, 89] on icon at bounding box center [23, 88] width 7 height 9
select select "service"
select select "8041"
type input "0506"
click at [154, 67] on link "PREVIOUS INVOICES" at bounding box center [161, 64] width 86 height 11
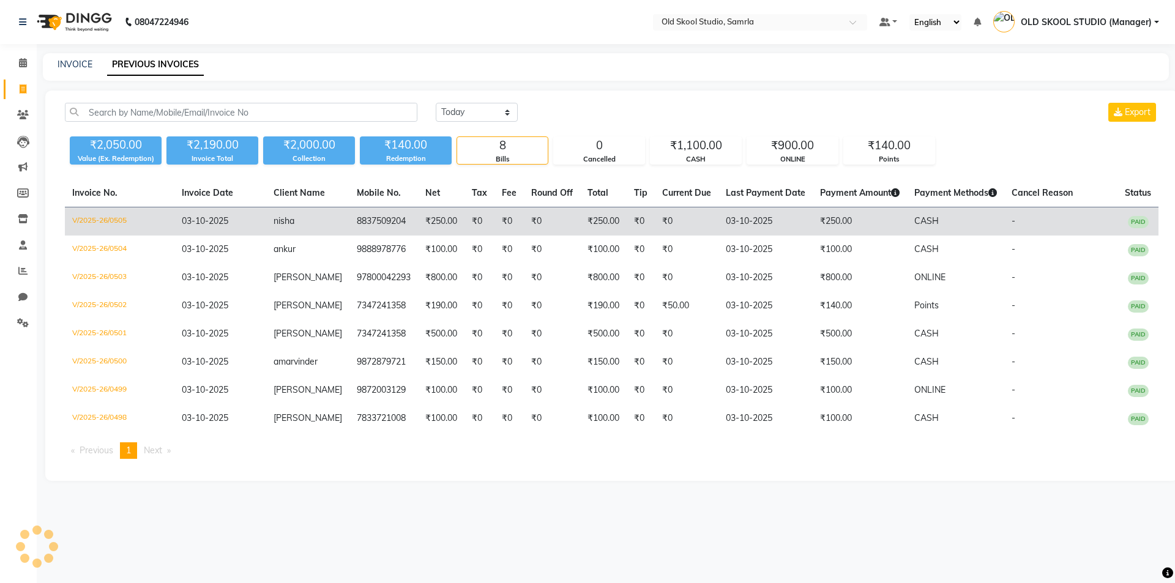
click at [282, 225] on span "nisha" at bounding box center [284, 220] width 21 height 11
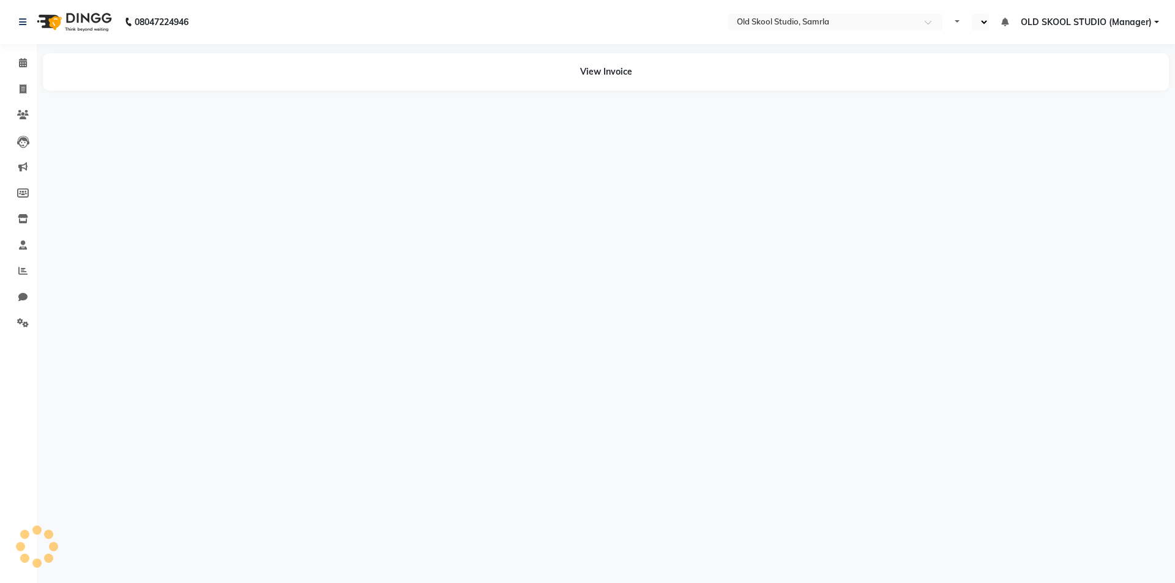
select select "en"
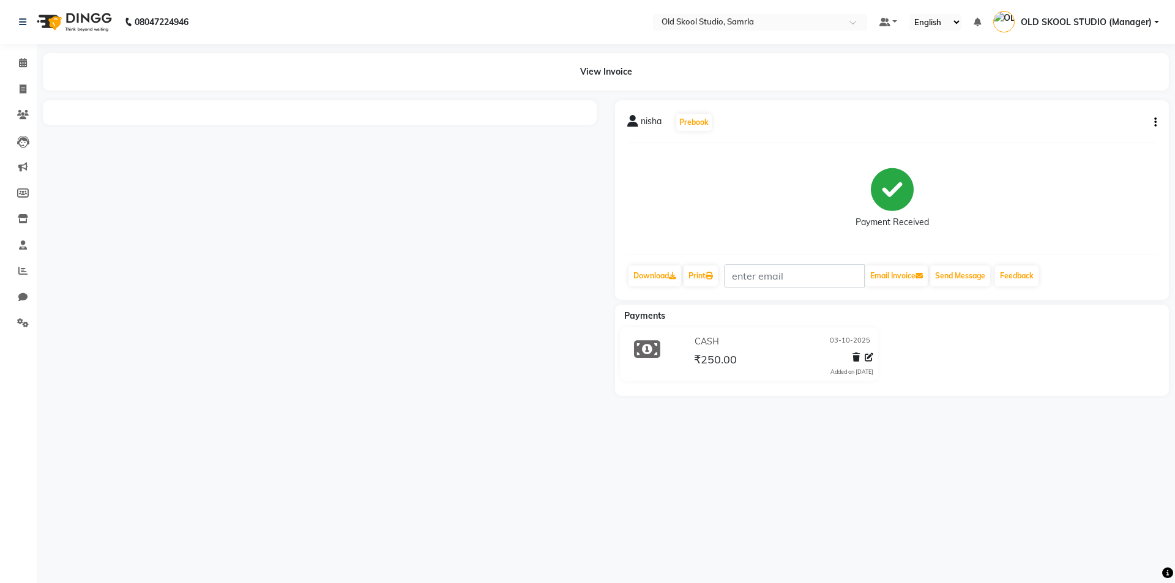
click at [143, 225] on div at bounding box center [320, 248] width 572 height 296
click at [310, 280] on div at bounding box center [320, 248] width 572 height 296
click at [26, 90] on icon at bounding box center [23, 88] width 7 height 9
select select "service"
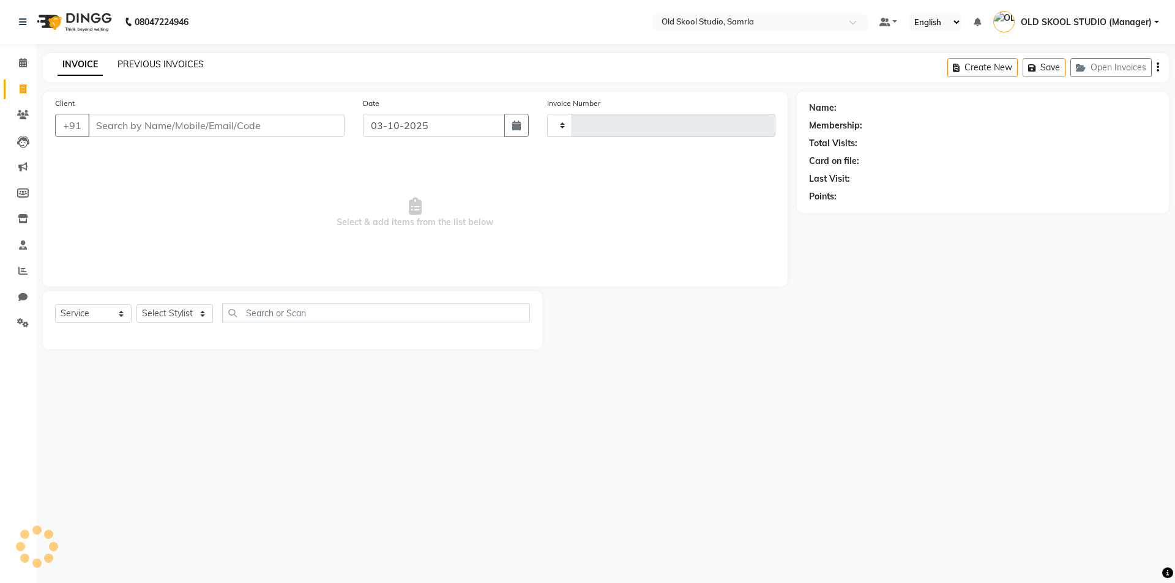
click at [160, 65] on link "PREVIOUS INVOICES" at bounding box center [161, 64] width 86 height 11
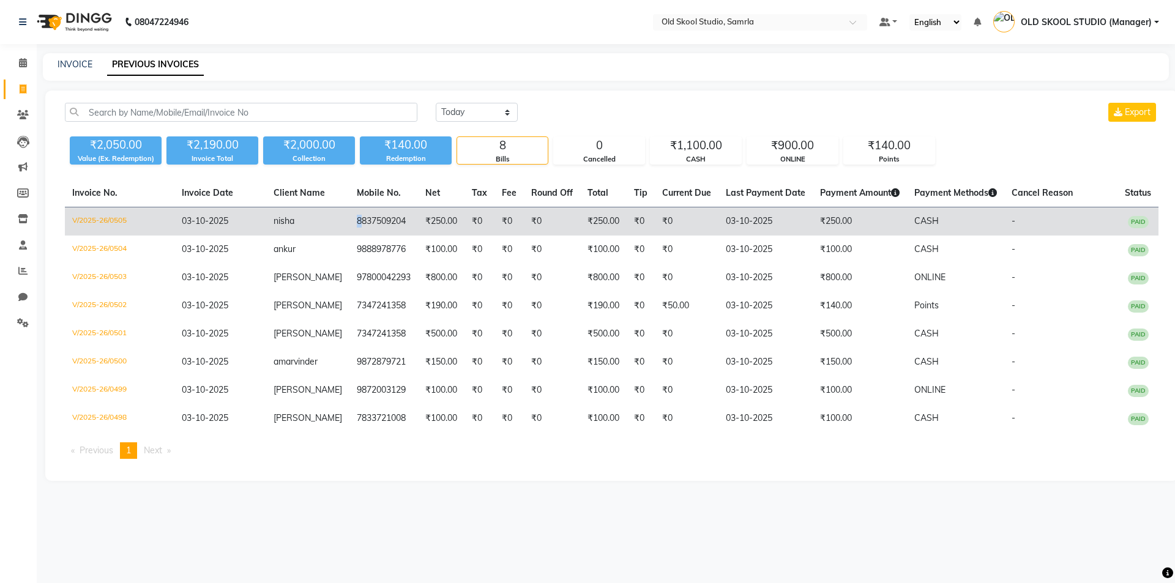
drag, startPoint x: 345, startPoint y: 217, endPoint x: 327, endPoint y: 228, distance: 21.7
click at [327, 228] on tr "V/2025-26/0505 [DATE] nisha 8837509204 ₹250.00 ₹0 ₹0 ₹0 ₹250.00 ₹0 ₹0 [DATE] ₹2…" at bounding box center [612, 221] width 1094 height 29
click at [361, 224] on td "8837509204" at bounding box center [383, 221] width 69 height 29
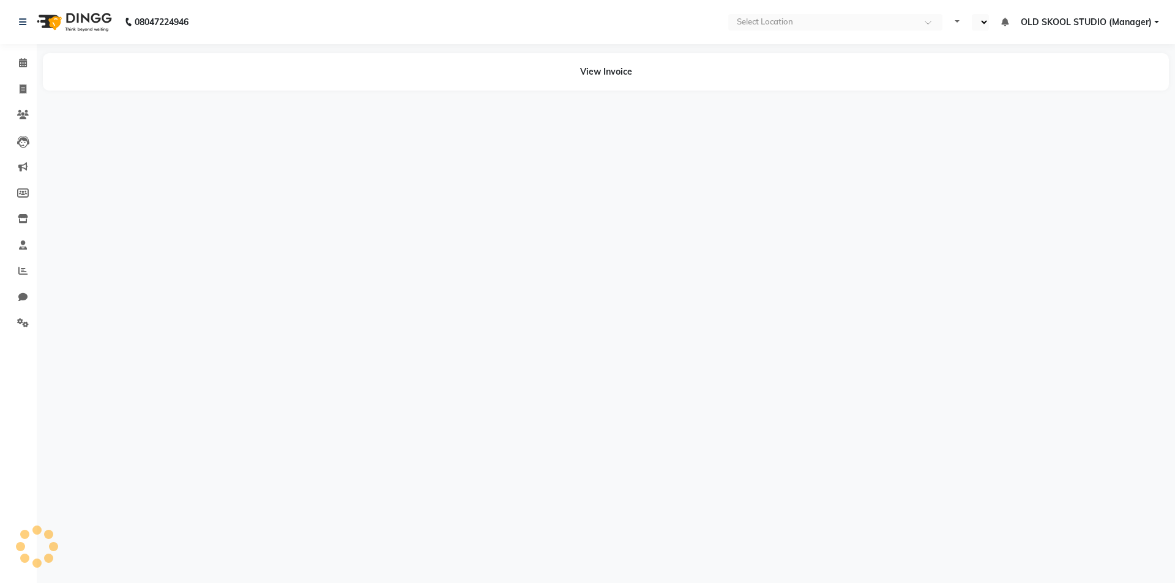
select select "en"
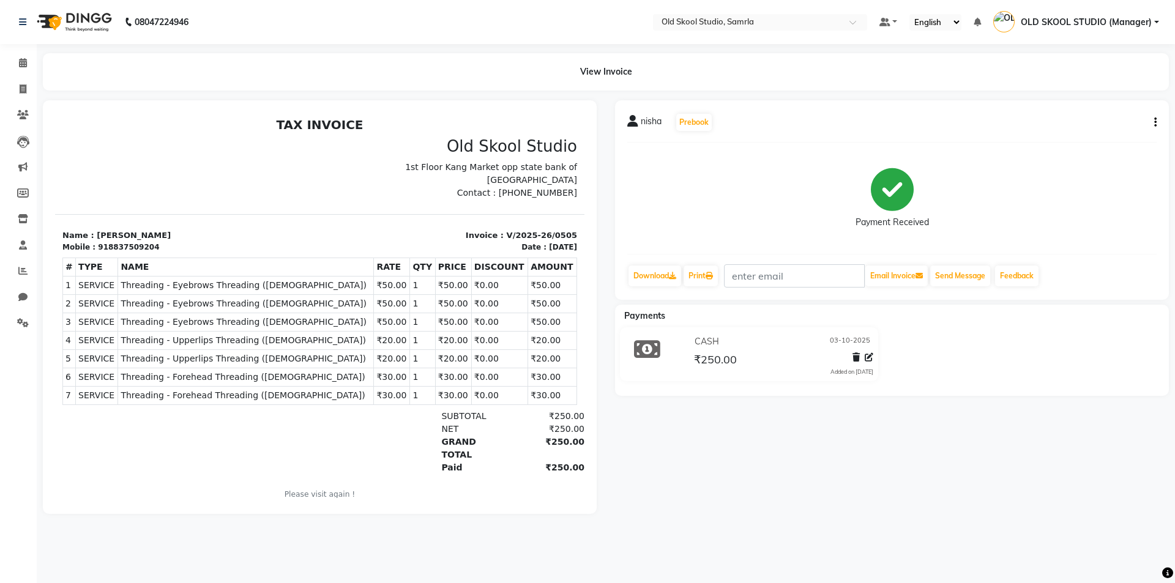
drag, startPoint x: 512, startPoint y: 192, endPoint x: 567, endPoint y: 196, distance: 54.6
click at [567, 196] on html "TAX INVOICE Old Skool Studio 1st Floor Kang Market opp state bank of India Chd …" at bounding box center [319, 317] width 529 height 408
copy p "7860000795"
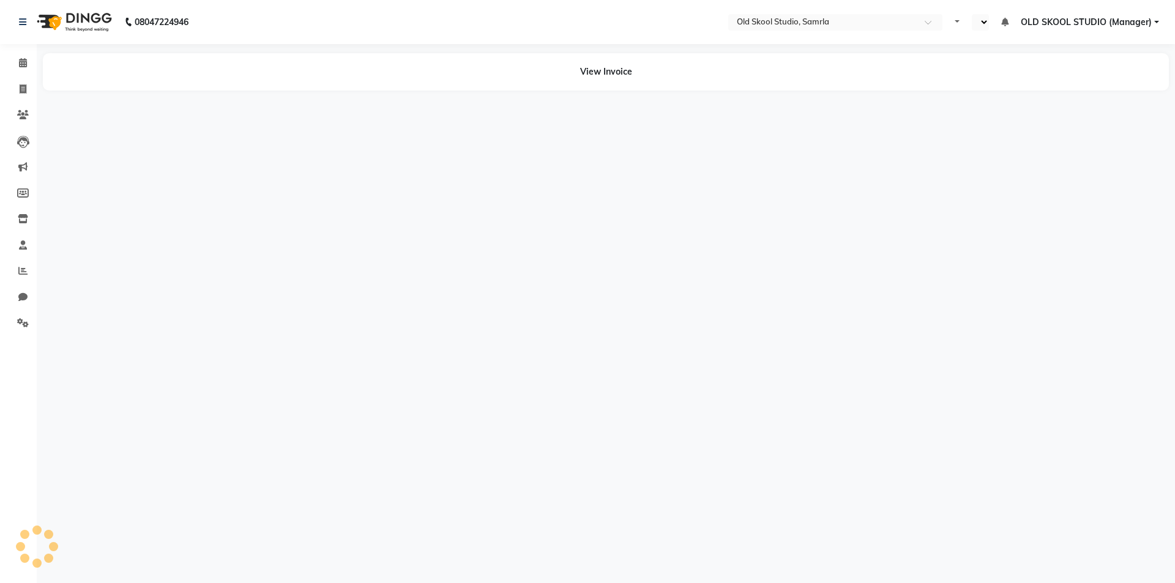
select select "en"
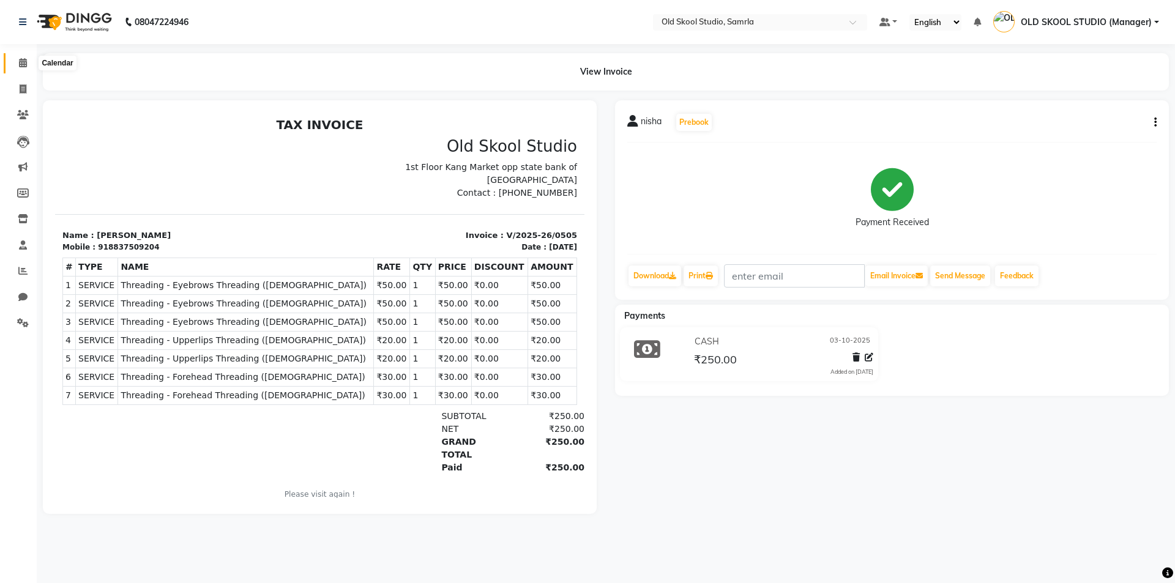
click at [23, 66] on icon at bounding box center [23, 62] width 8 height 9
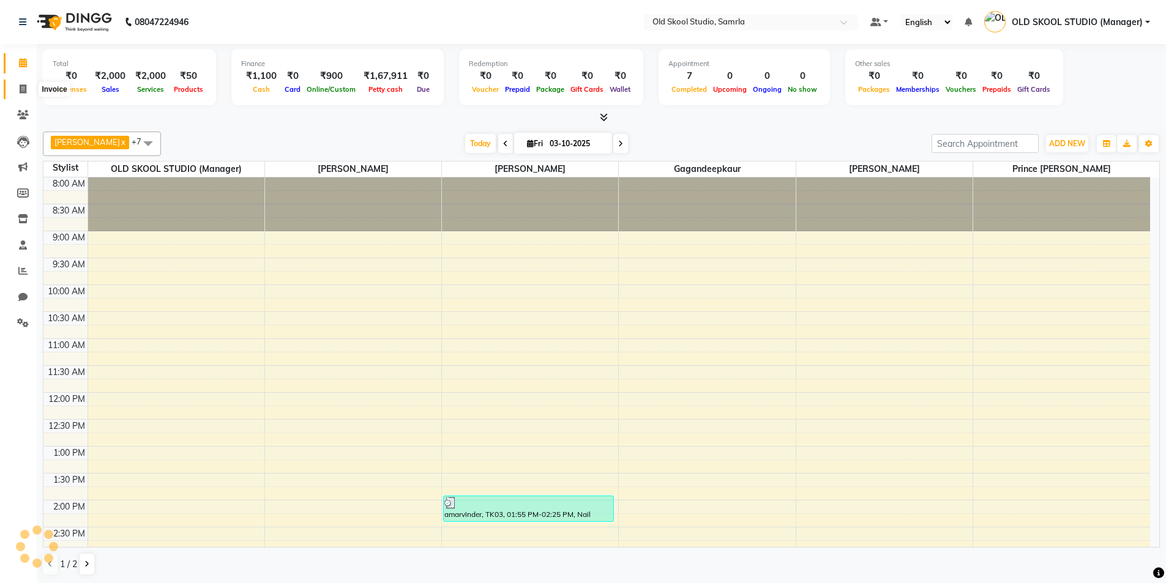
click at [27, 89] on span at bounding box center [22, 90] width 21 height 14
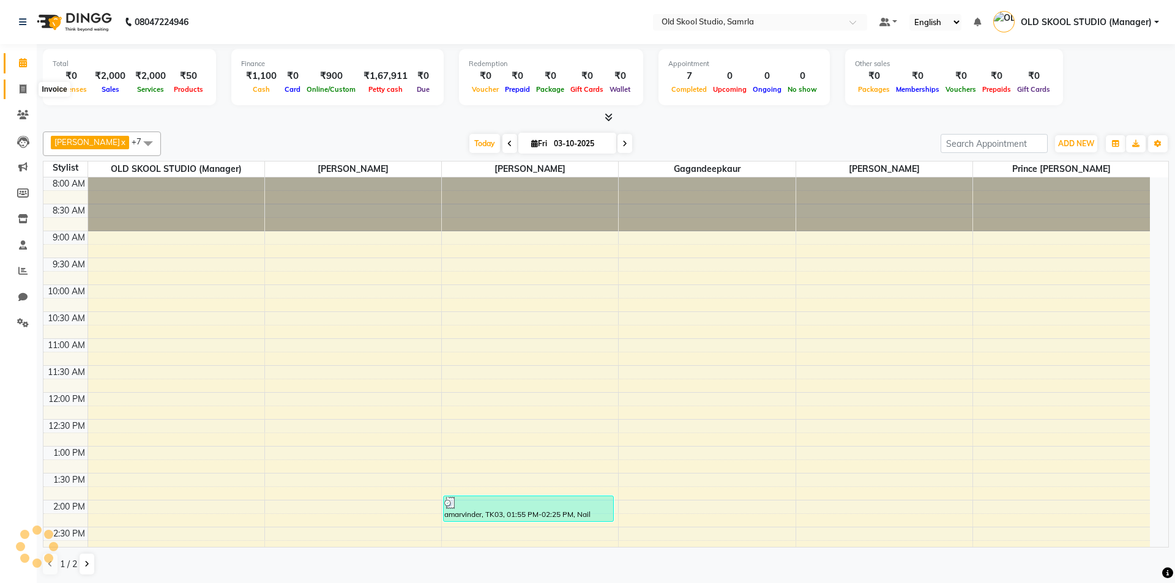
select select "service"
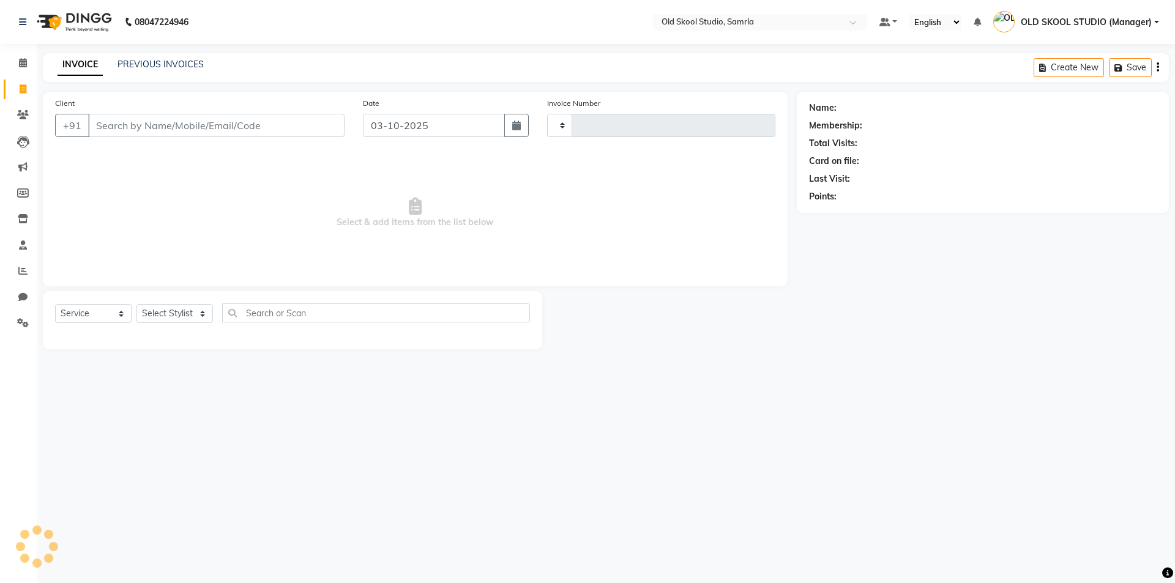
type input "0506"
select select "8041"
click at [170, 62] on link "PREVIOUS INVOICES" at bounding box center [161, 64] width 86 height 11
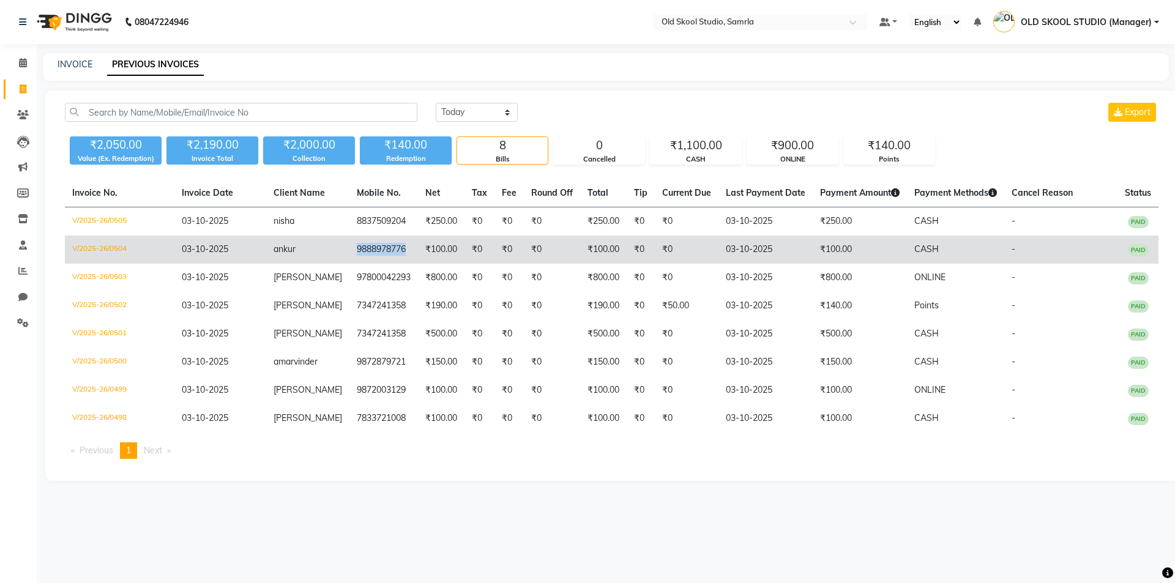
drag, startPoint x: 343, startPoint y: 244, endPoint x: 406, endPoint y: 258, distance: 63.9
click at [406, 258] on td "9888978776" at bounding box center [383, 250] width 69 height 28
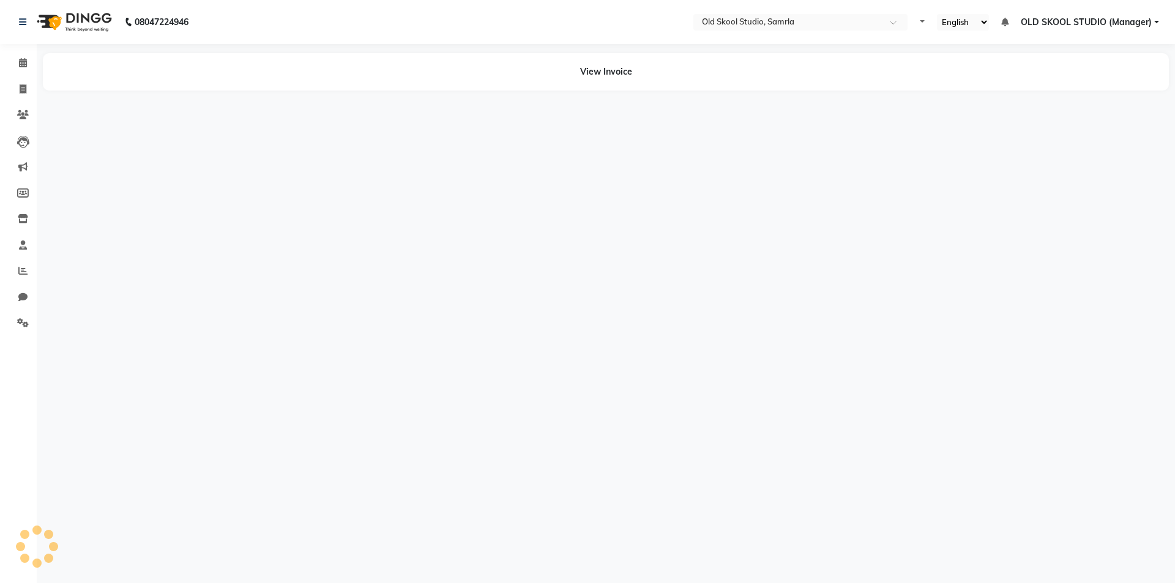
select select "en"
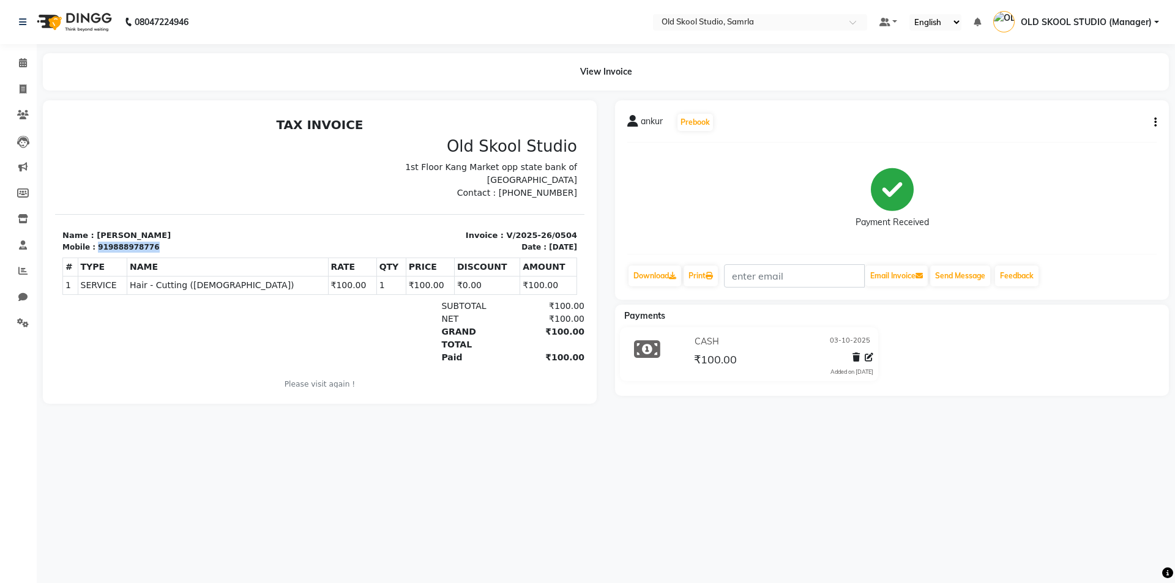
drag, startPoint x: 94, startPoint y: 245, endPoint x: 152, endPoint y: 245, distance: 58.1
click at [152, 245] on div "Mobile : 919888978776" at bounding box center [187, 247] width 250 height 11
copy div "919888978776"
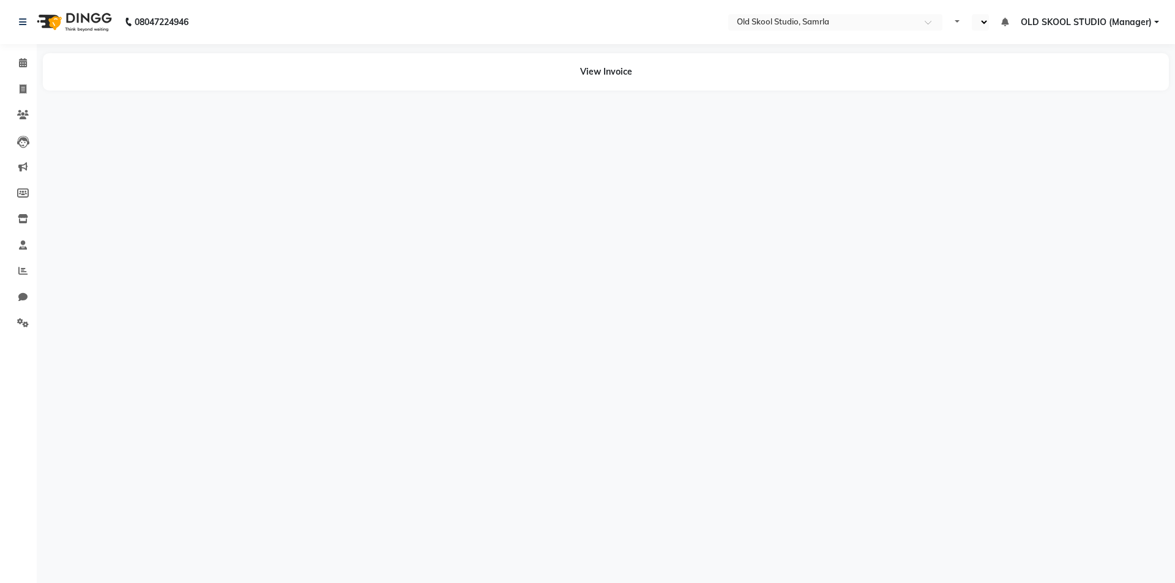
select select "en"
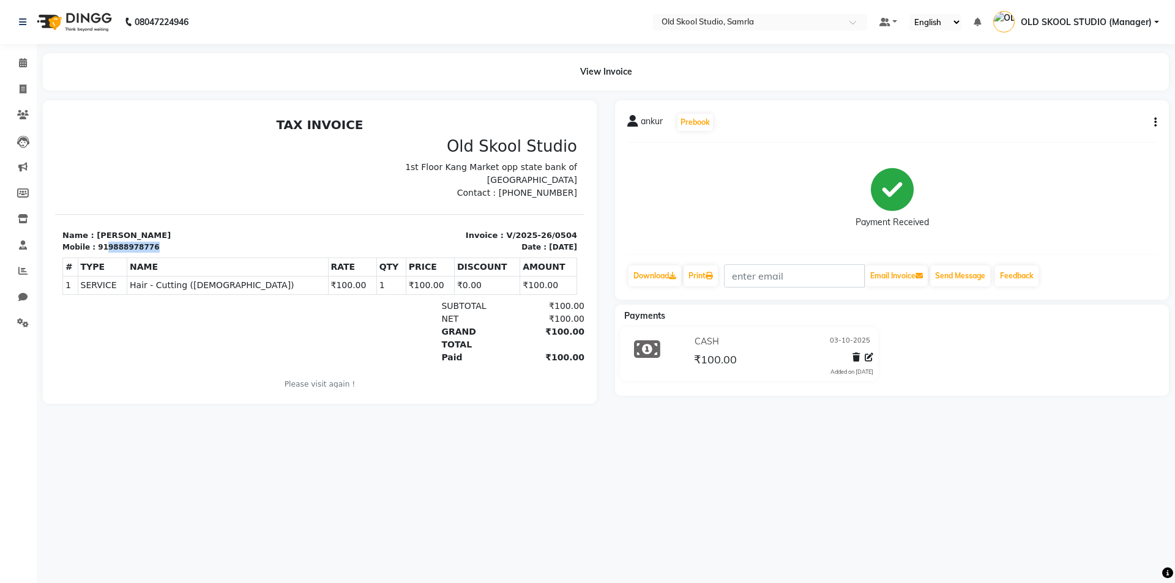
drag, startPoint x: 100, startPoint y: 247, endPoint x: 172, endPoint y: 247, distance: 71.6
click at [172, 249] on div "Mobile : 919888978776" at bounding box center [187, 247] width 250 height 11
copy div "9888978776"
click at [181, 248] on div "Mobile : 919888978776" at bounding box center [187, 247] width 250 height 11
drag, startPoint x: 98, startPoint y: 248, endPoint x: 170, endPoint y: 226, distance: 75.5
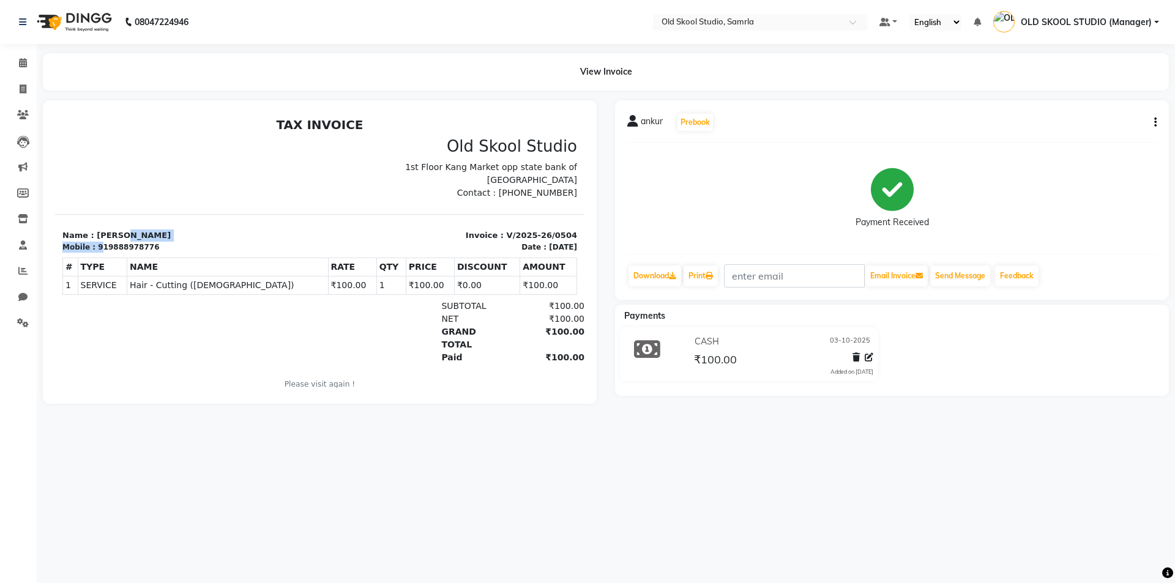
click at [171, 228] on section "Name : [PERSON_NAME] Mobile : 919888978776 Invoice : V/2025-26/0504 Date : [DAT…" at bounding box center [319, 233] width 529 height 39
click at [233, 248] on div "Mobile : 919888978776" at bounding box center [187, 247] width 250 height 11
drag, startPoint x: 100, startPoint y: 248, endPoint x: 164, endPoint y: 230, distance: 66.8
click at [160, 237] on div "Name : [PERSON_NAME] Mobile : 919888978776" at bounding box center [187, 241] width 265 height 23
click at [179, 230] on section "Name : ankur Mobile : 919888978776 Invoice : V/2025-26/0504 Date : 03/10/2025" at bounding box center [319, 233] width 529 height 39
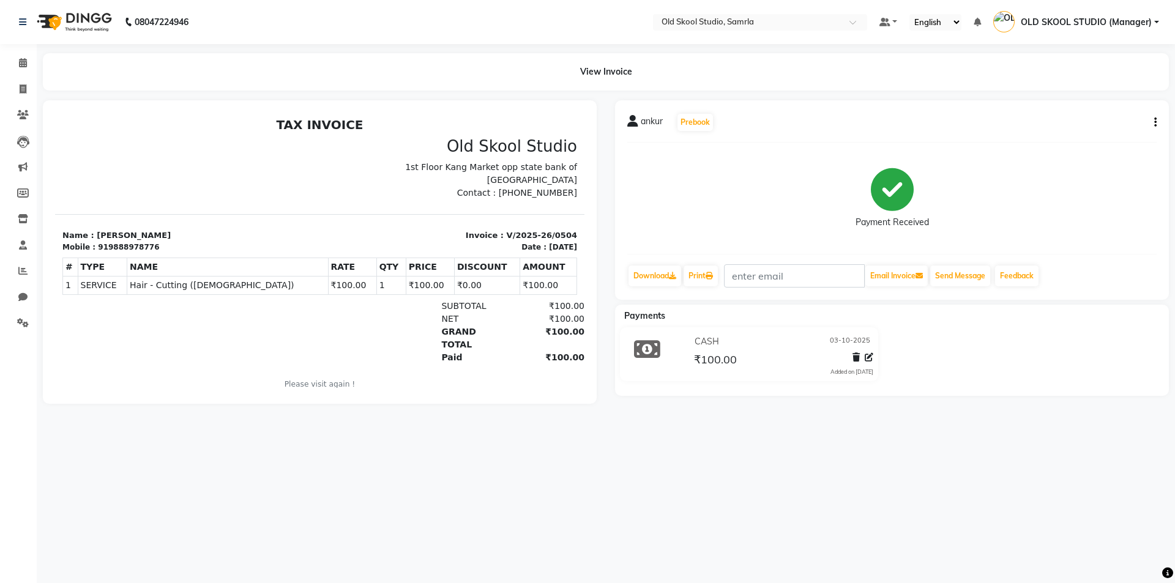
click at [197, 245] on div "Mobile : 919888978776" at bounding box center [187, 247] width 250 height 11
drag, startPoint x: 102, startPoint y: 247, endPoint x: 162, endPoint y: 248, distance: 60.0
click at [162, 248] on div "Mobile : 919888978776" at bounding box center [187, 247] width 250 height 11
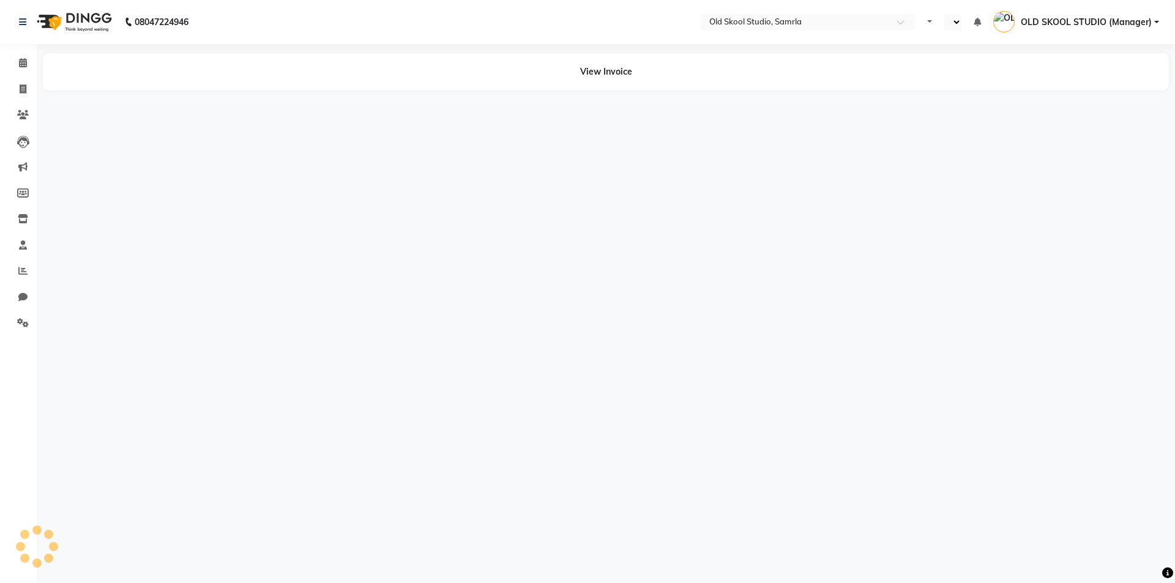
select select "en"
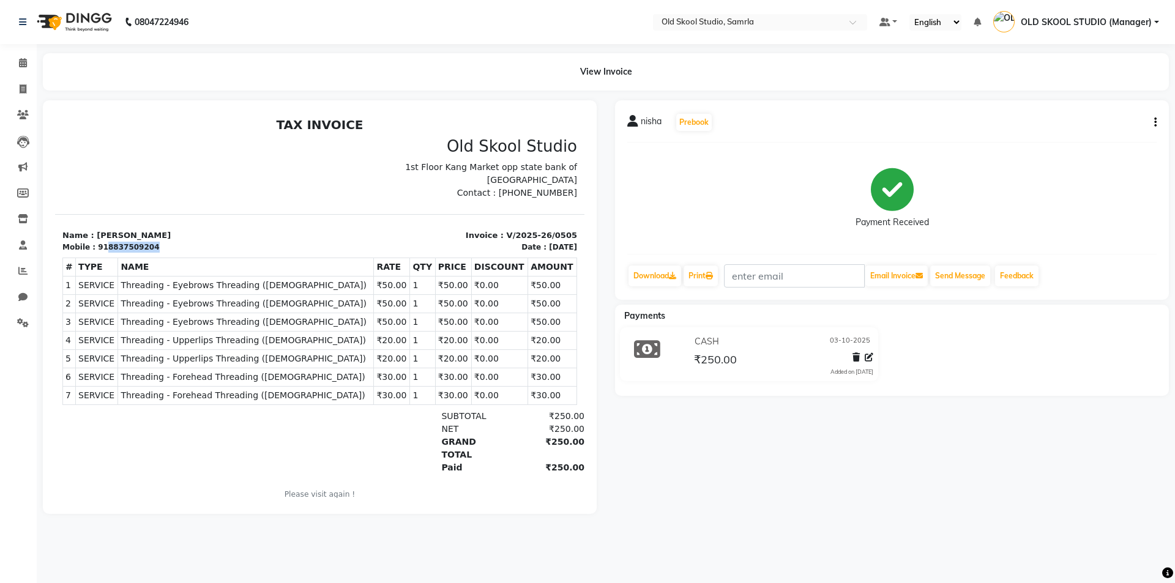
drag, startPoint x: 101, startPoint y: 248, endPoint x: 164, endPoint y: 250, distance: 63.1
click at [164, 250] on div "Mobile : 918837509204" at bounding box center [187, 247] width 250 height 11
drag, startPoint x: 164, startPoint y: 250, endPoint x: 102, endPoint y: 245, distance: 62.0
click at [102, 245] on div "918837509204" at bounding box center [128, 247] width 61 height 11
drag, startPoint x: 100, startPoint y: 245, endPoint x: 160, endPoint y: 249, distance: 60.1
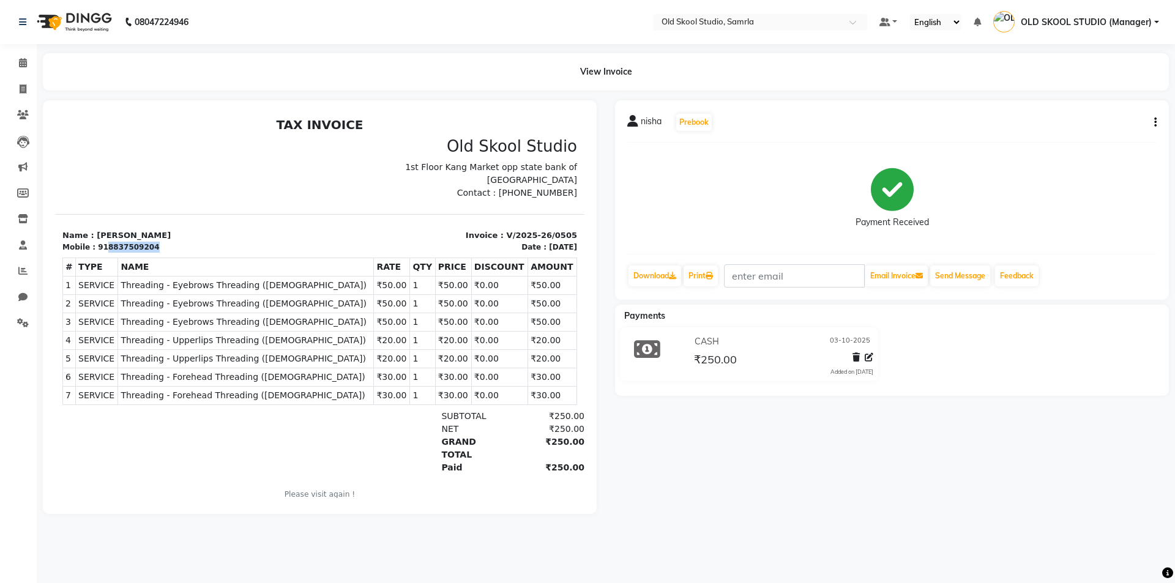
click at [160, 249] on div "Mobile : 918837509204" at bounding box center [187, 247] width 250 height 11
copy div "8837509204"
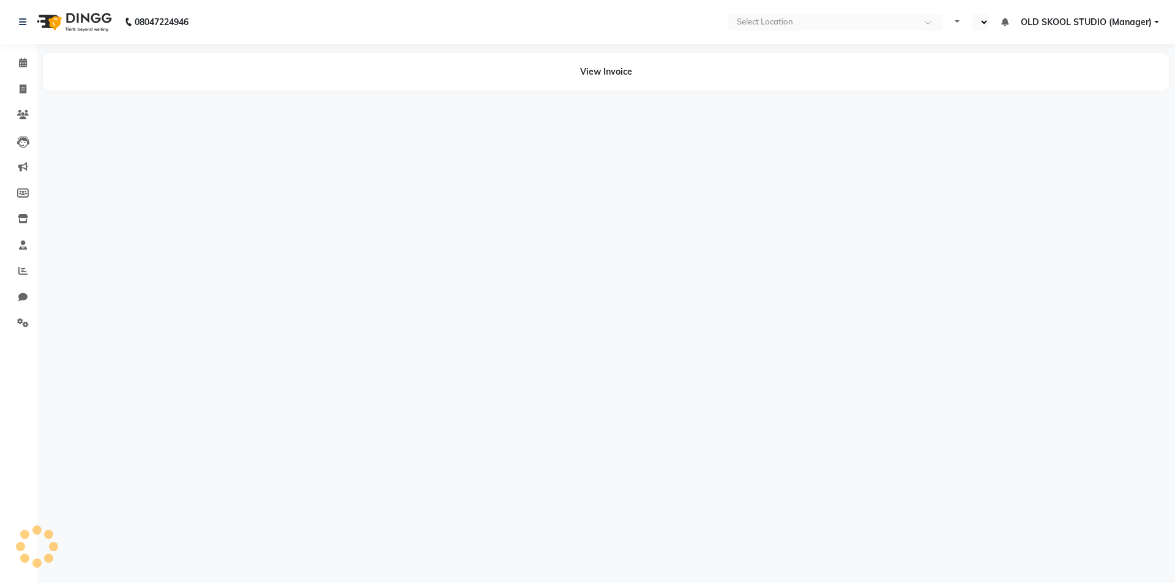
select select "en"
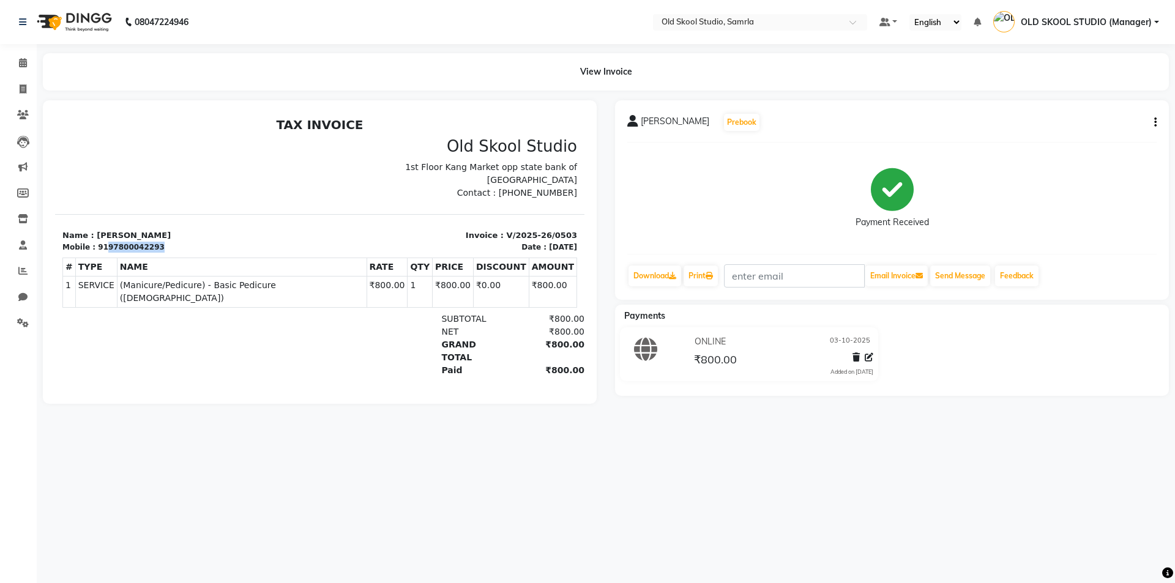
drag, startPoint x: 100, startPoint y: 248, endPoint x: 187, endPoint y: 248, distance: 86.9
click at [187, 248] on div "Mobile : 9197800042293" at bounding box center [187, 247] width 250 height 11
copy div "97800042293"
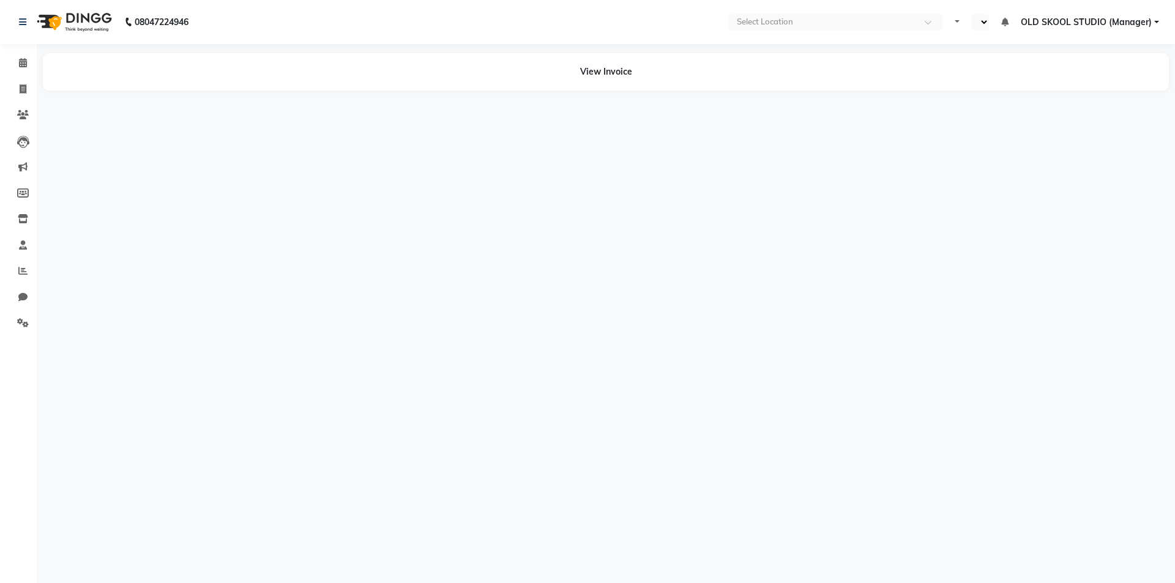
select select "en"
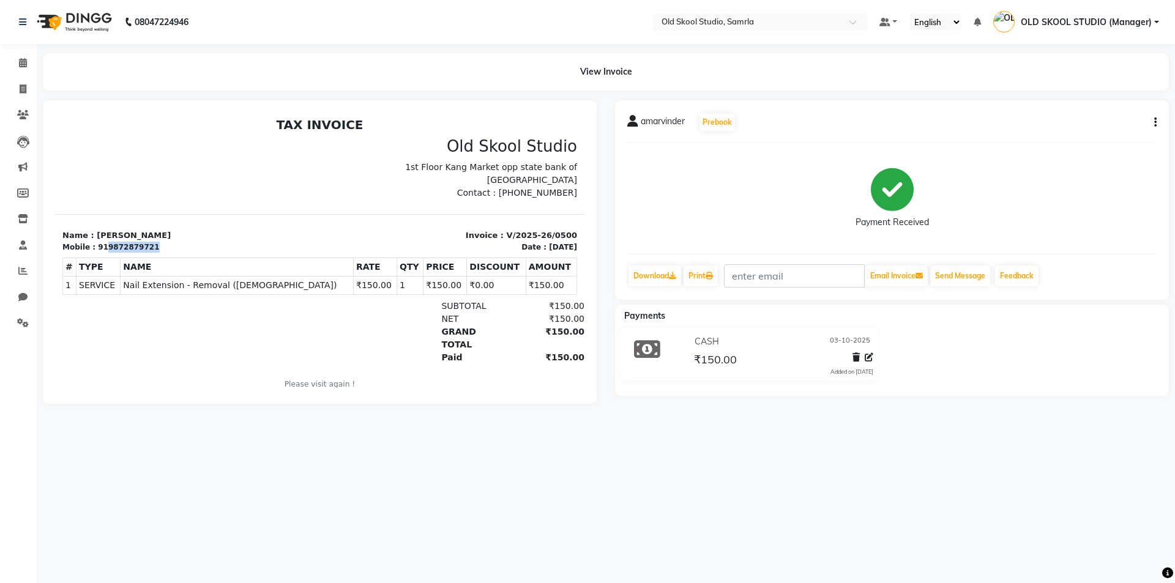
drag, startPoint x: 100, startPoint y: 247, endPoint x: 177, endPoint y: 246, distance: 76.5
click at [177, 246] on div "Mobile : 919872879721" at bounding box center [187, 247] width 250 height 11
copy div "9872879721"
click at [28, 88] on span at bounding box center [22, 90] width 21 height 14
select select "service"
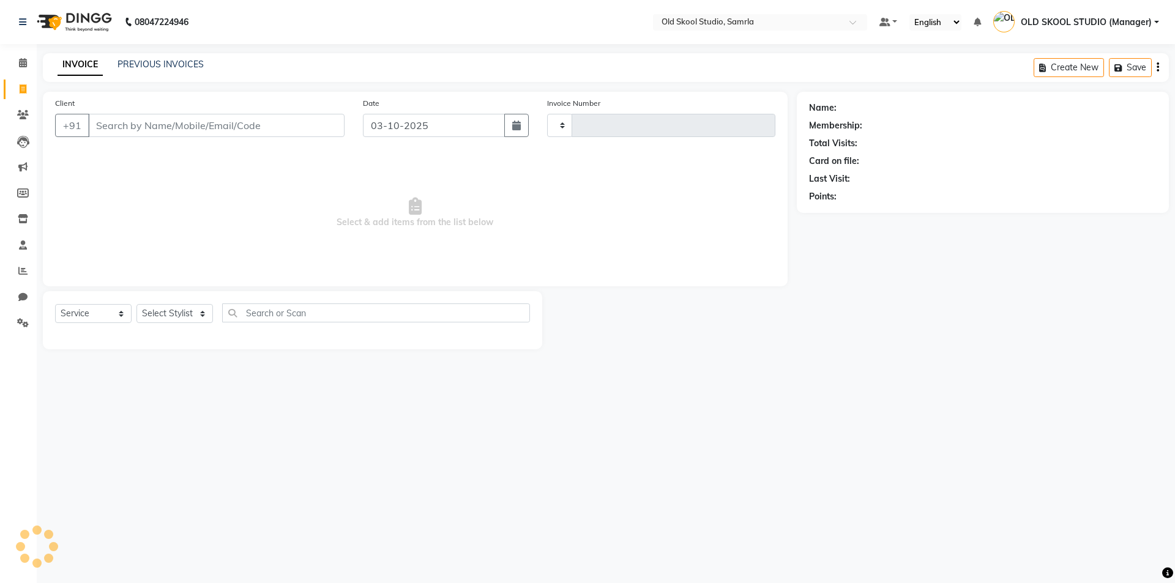
type input "0506"
select select "8041"
click at [169, 61] on link "PREVIOUS INVOICES" at bounding box center [161, 64] width 86 height 11
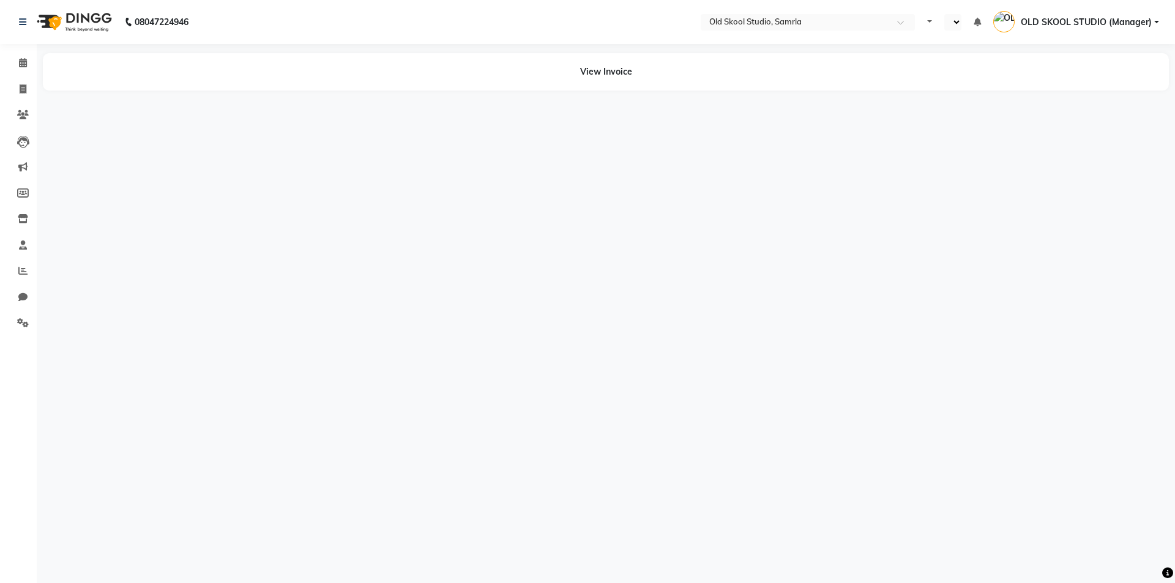
select select "en"
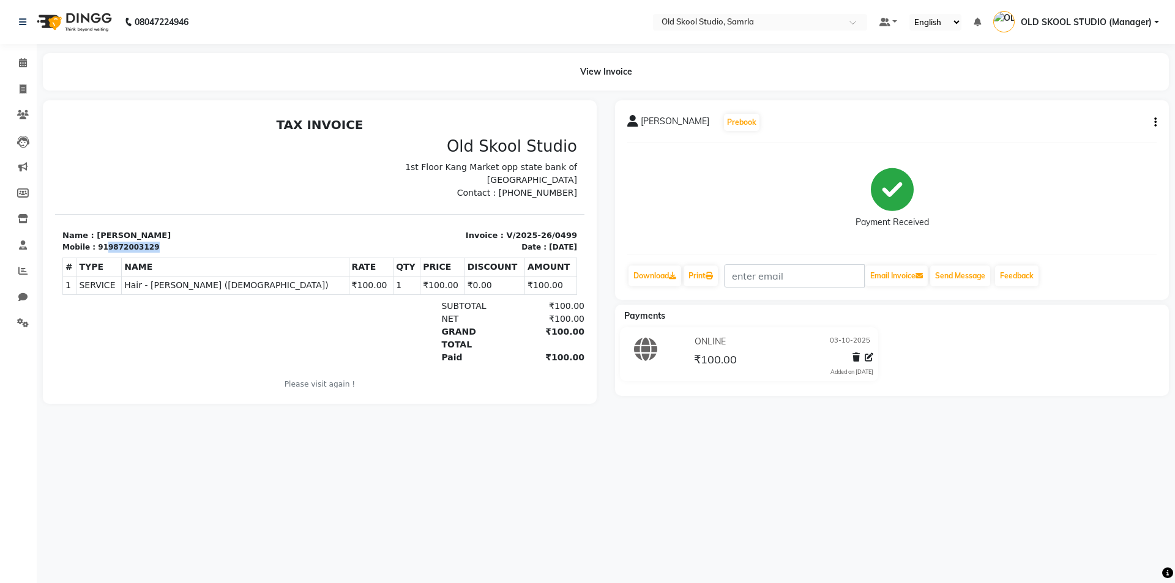
drag, startPoint x: 100, startPoint y: 247, endPoint x: 173, endPoint y: 246, distance: 72.8
click at [173, 246] on div "Mobile : 919872003129" at bounding box center [187, 247] width 250 height 11
copy div "9872003129"
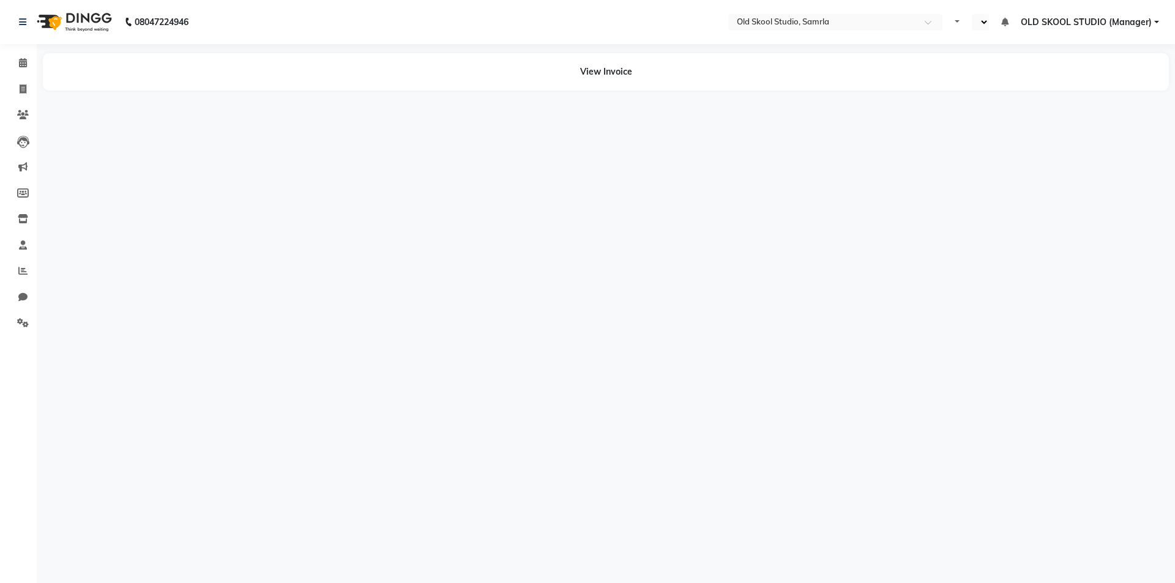
select select "en"
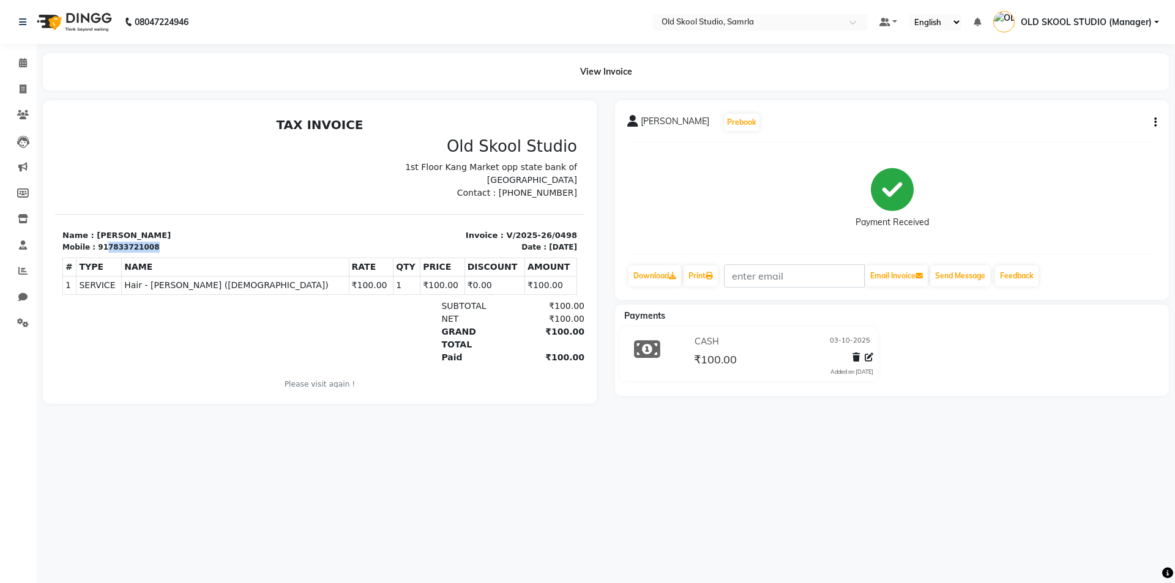
drag, startPoint x: 99, startPoint y: 246, endPoint x: 182, endPoint y: 241, distance: 83.4
click at [182, 242] on div "Mobile : 917833721008" at bounding box center [187, 247] width 250 height 11
copy div "7833721008"
